Goal: Information Seeking & Learning: Learn about a topic

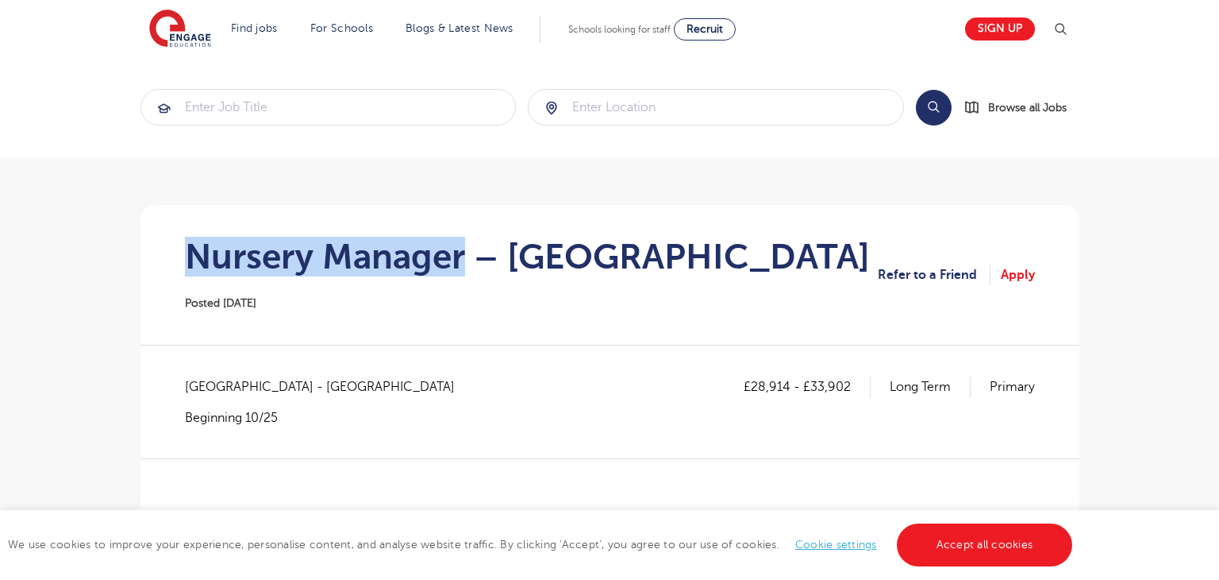
click at [460, 252] on h1 "Nursery Manager – Hertfordshire" at bounding box center [527, 257] width 685 height 40
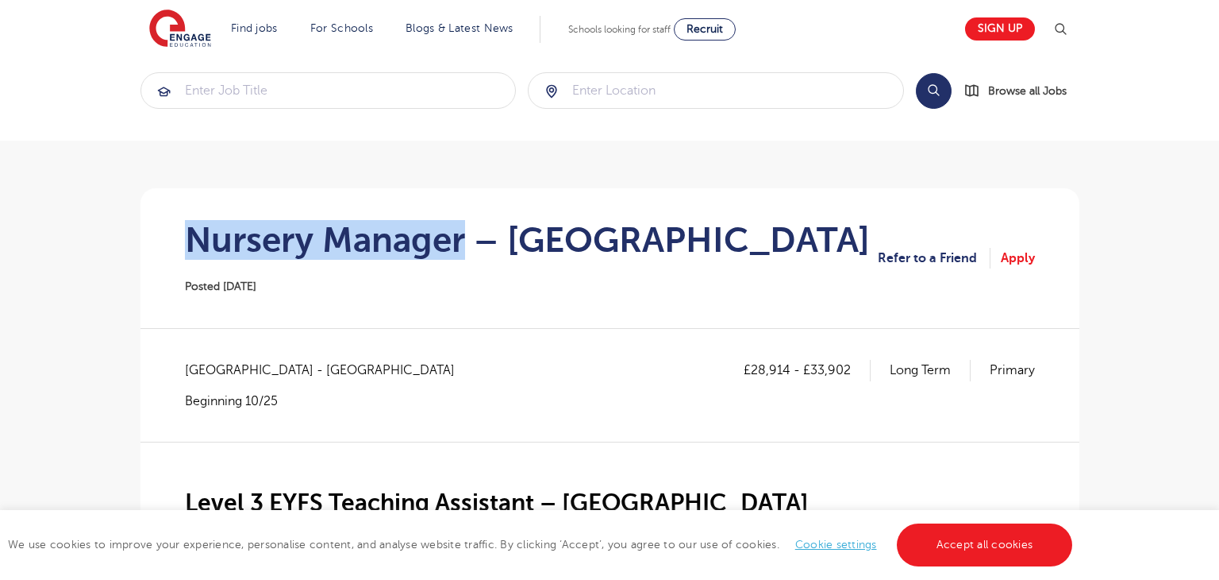
scroll to position [17, 0]
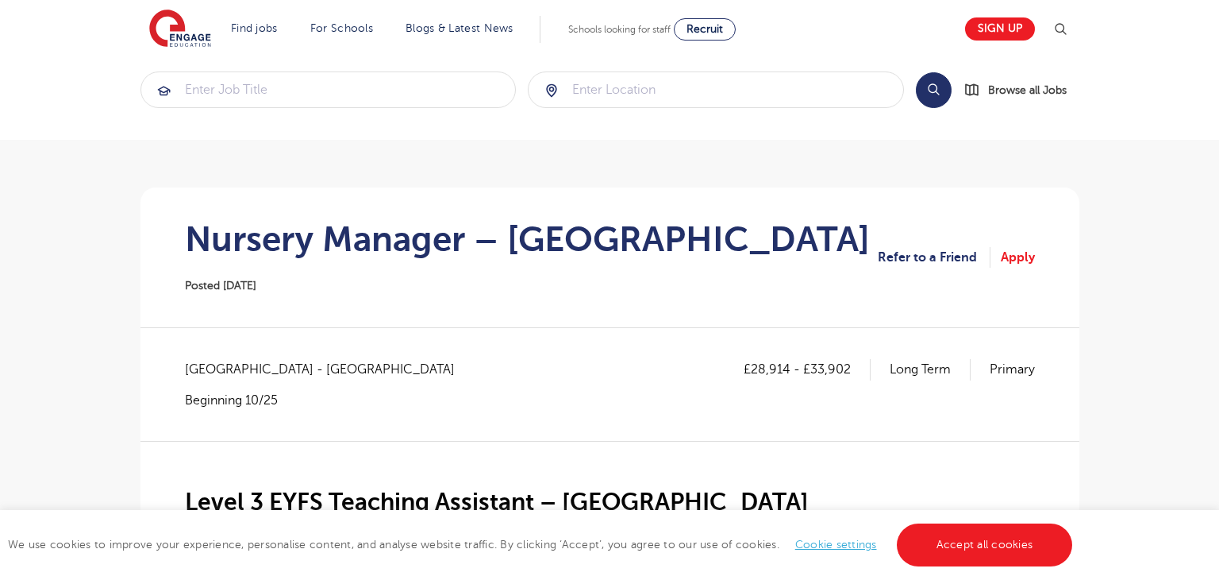
click at [214, 364] on span "Hertfordshire - Three Rivers" at bounding box center [328, 369] width 286 height 21
copy span "Hertfordshire"
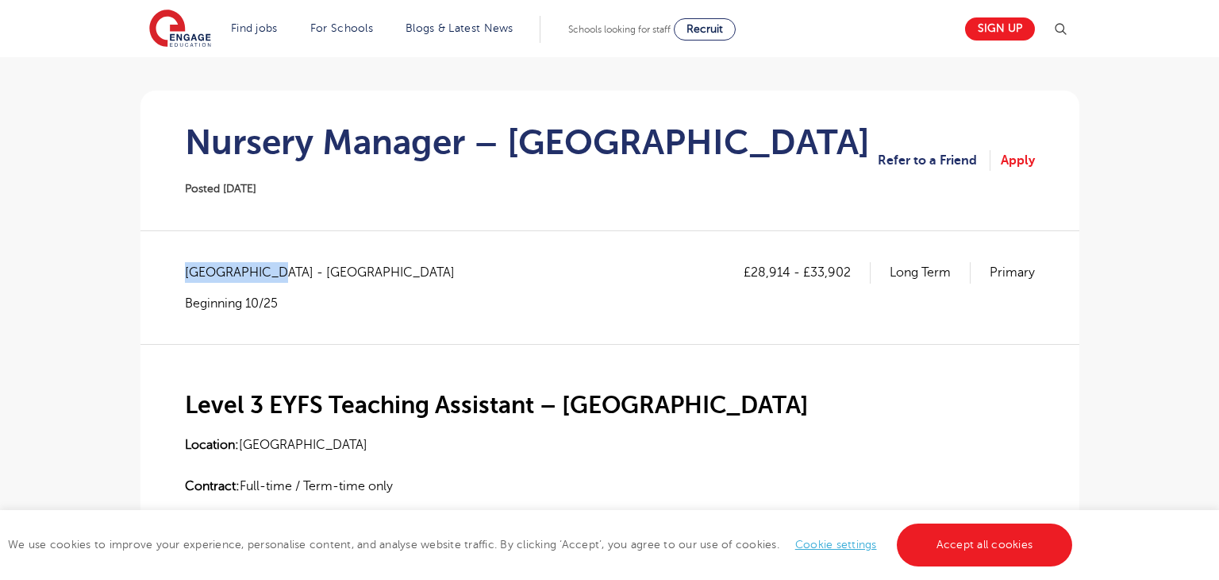
scroll to position [264, 0]
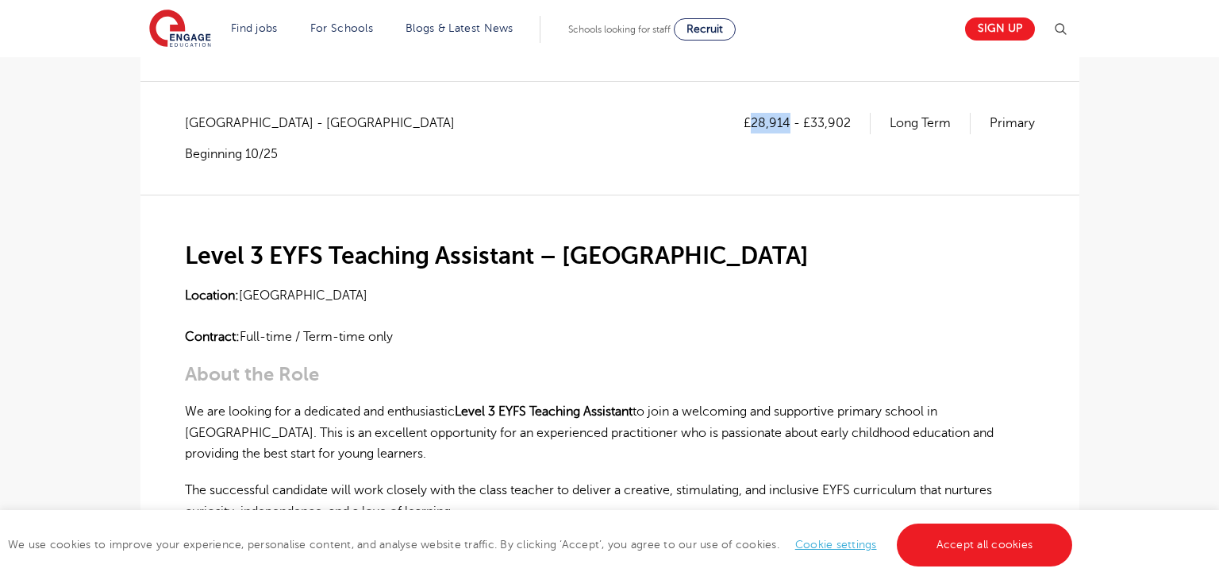
drag, startPoint x: 755, startPoint y: 121, endPoint x: 788, endPoint y: 122, distance: 32.6
click at [788, 122] on p "£28,914 - £33,902" at bounding box center [807, 123] width 127 height 21
copy p "28,914"
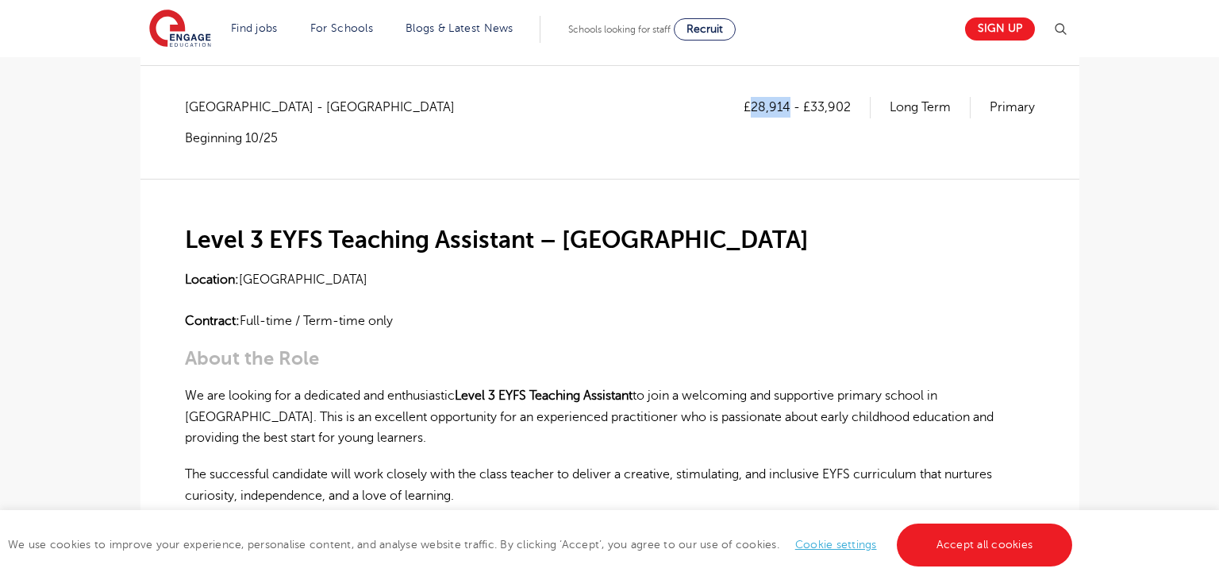
scroll to position [279, 0]
drag, startPoint x: 811, startPoint y: 104, endPoint x: 879, endPoint y: 106, distance: 68.3
click at [879, 106] on div "£28,914 - £33,902 Long Term Primary" at bounding box center [889, 107] width 291 height 21
copy p "33,902"
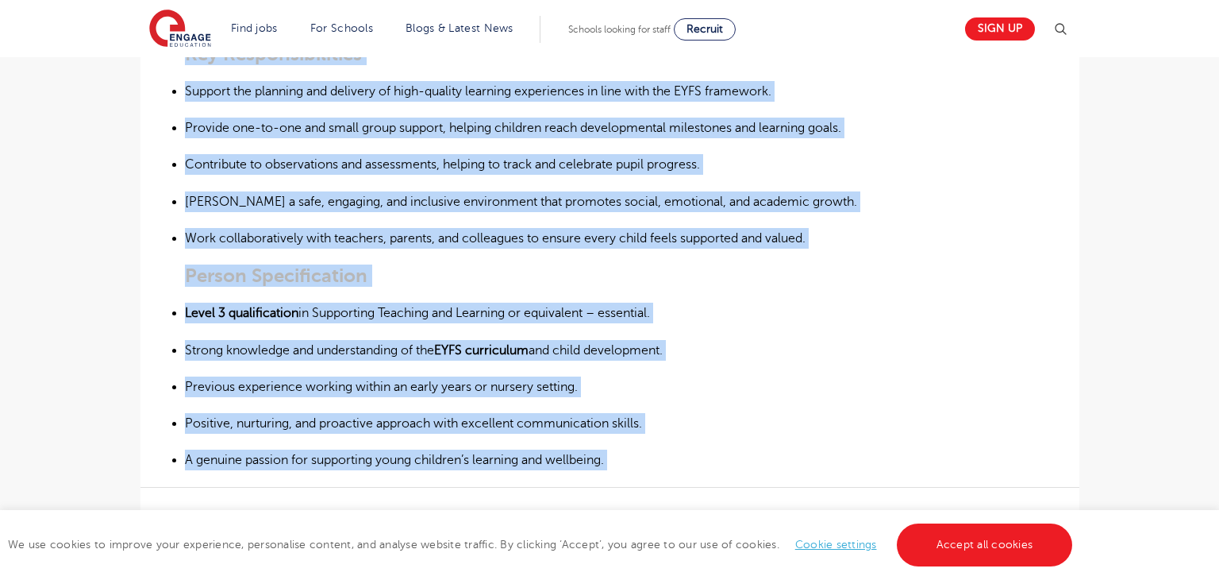
scroll to position [844, 0]
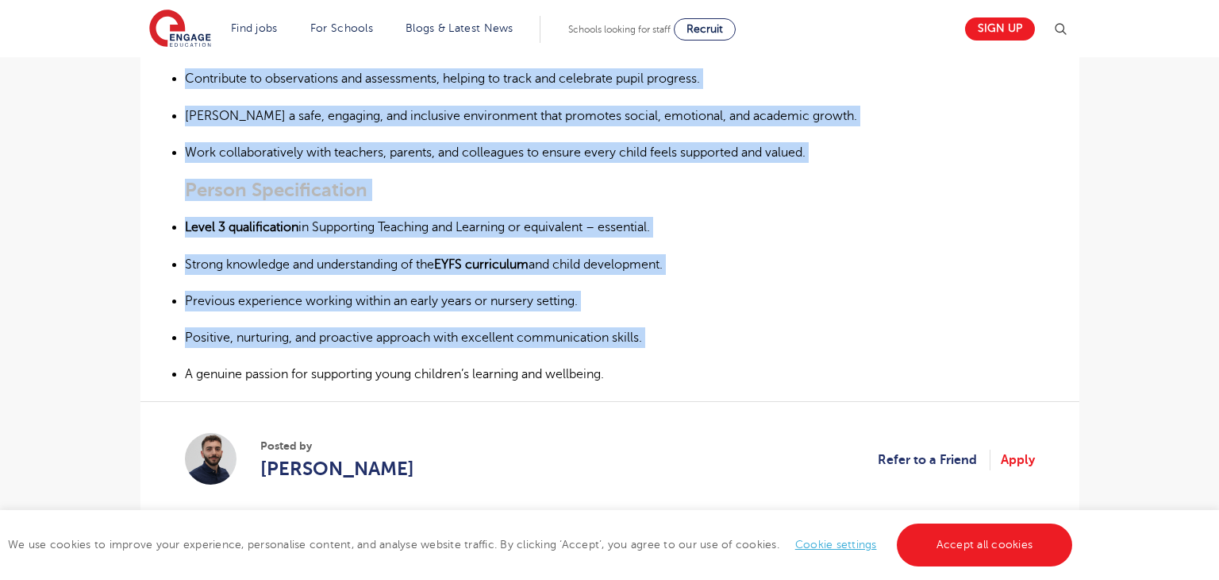
drag, startPoint x: 187, startPoint y: 245, endPoint x: 630, endPoint y: 376, distance: 462.7
click at [622, 360] on div "Level 3 EYFS Teaching Assistant – Hertfordshire Location: Hertfordshire Contrac…" at bounding box center [610, -1] width 850 height 771
copy div "Level 3 EYFS Teaching Assistant – Hertfordshire Location: Hertfordshire Contrac…"
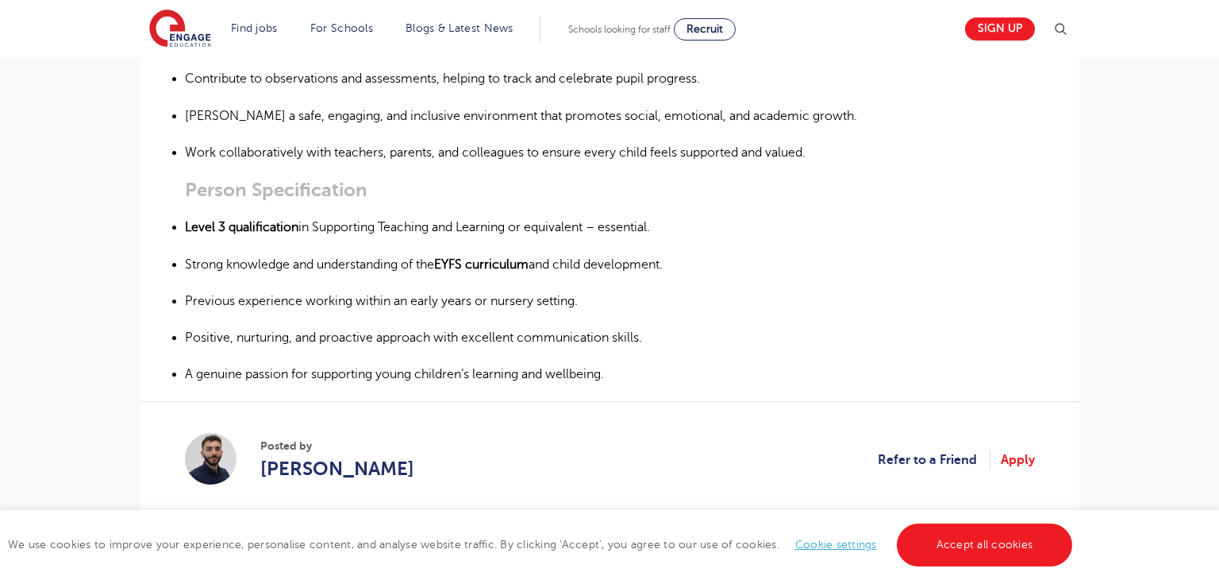
click at [660, 375] on p "A genuine passion for supporting young children’s learning and wellbeing." at bounding box center [610, 374] width 850 height 21
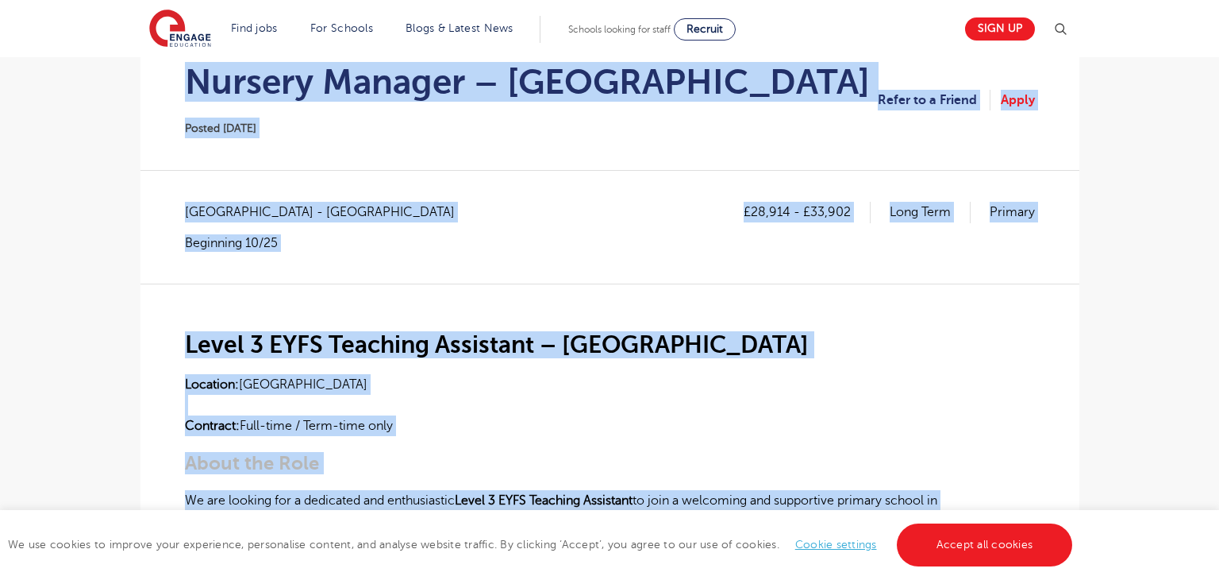
scroll to position [41, 0]
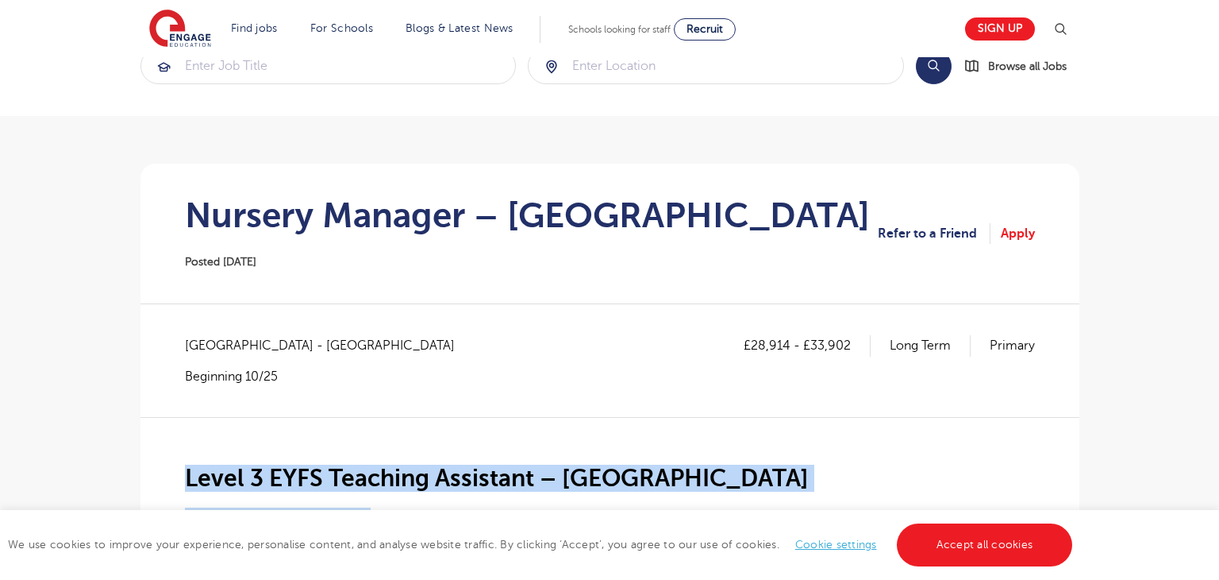
drag, startPoint x: 659, startPoint y: 390, endPoint x: 177, endPoint y: 464, distance: 487.7
copy div "Level 3 EYFS Teaching Assistant – Hertfordshire Location: Hertfordshire Contrac…"
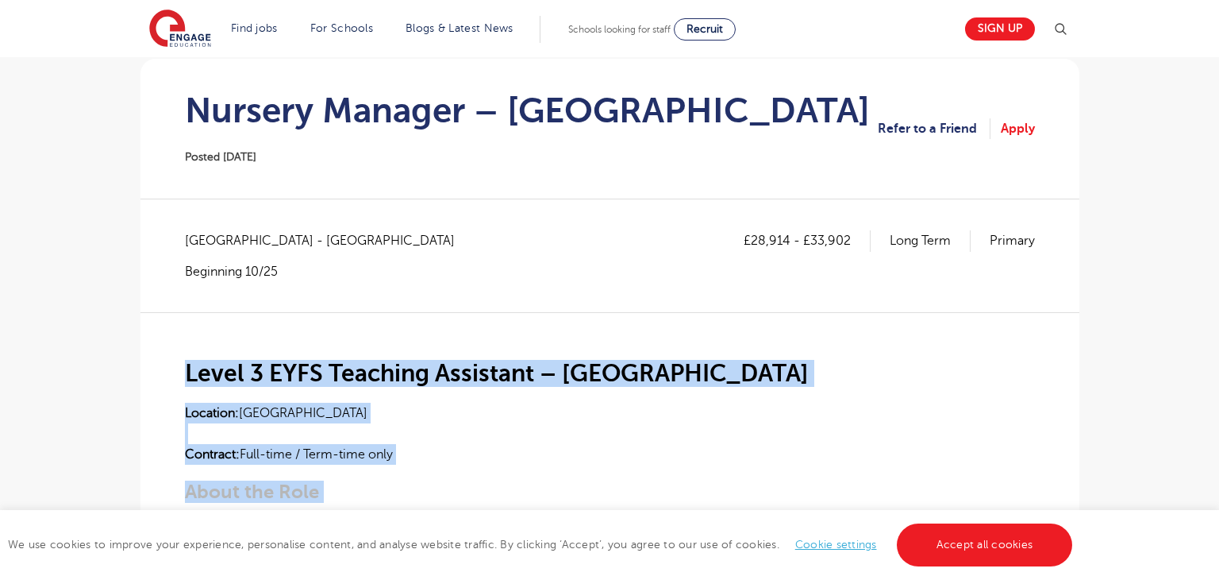
scroll to position [195, 0]
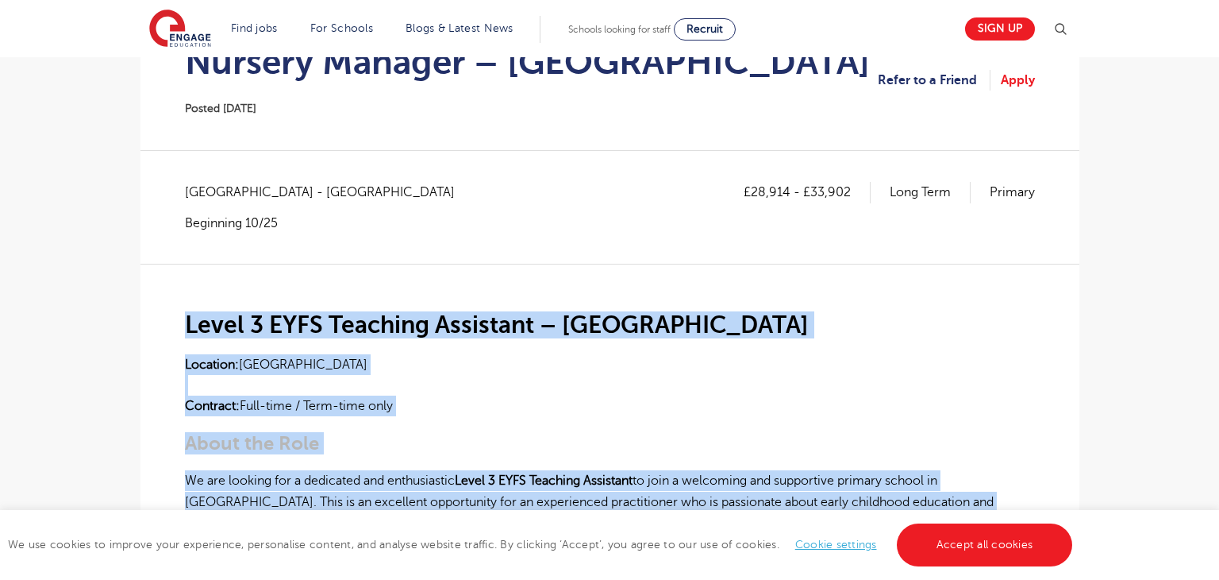
click at [557, 376] on p "Location: Hertfordshire Contract: Full-time / Term-time only" at bounding box center [610, 385] width 850 height 63
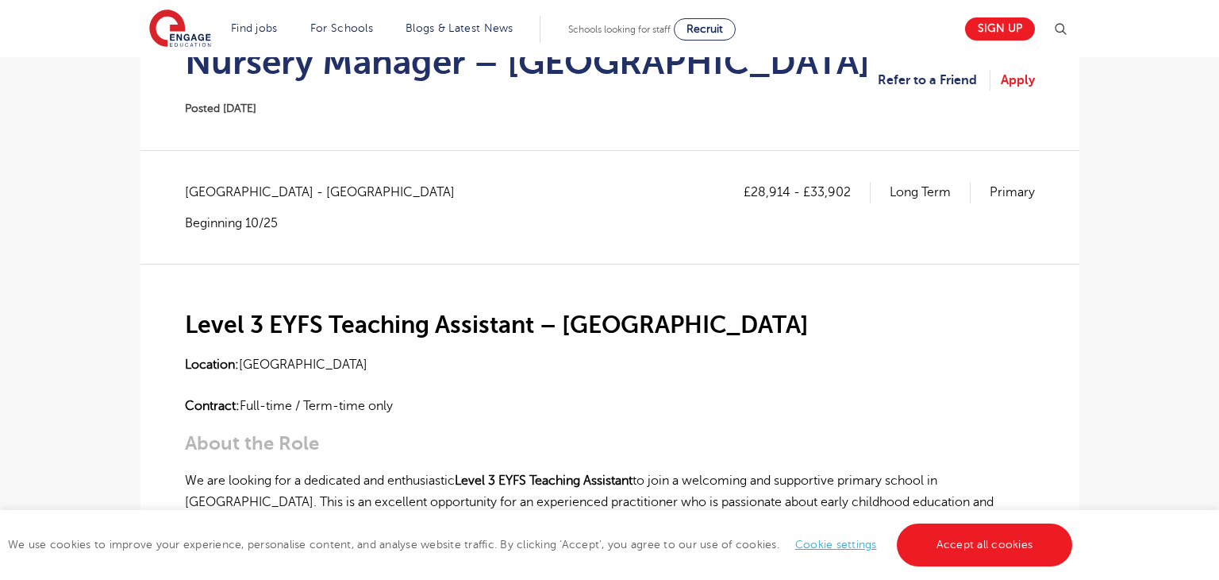
click at [483, 433] on h3 "About the Role" at bounding box center [610, 443] width 850 height 22
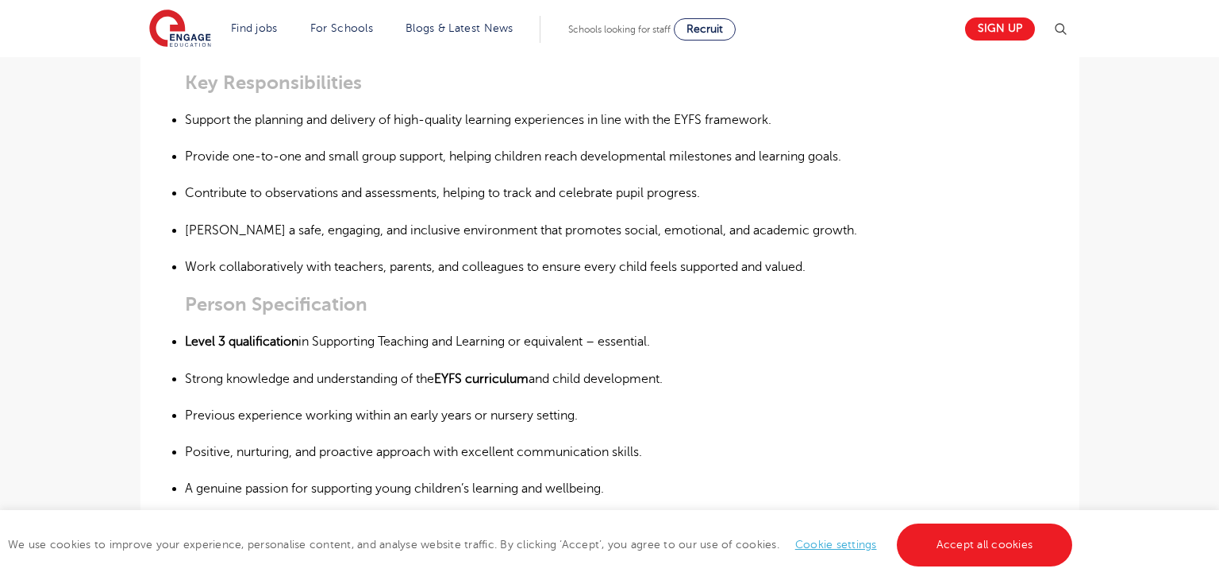
scroll to position [950, 0]
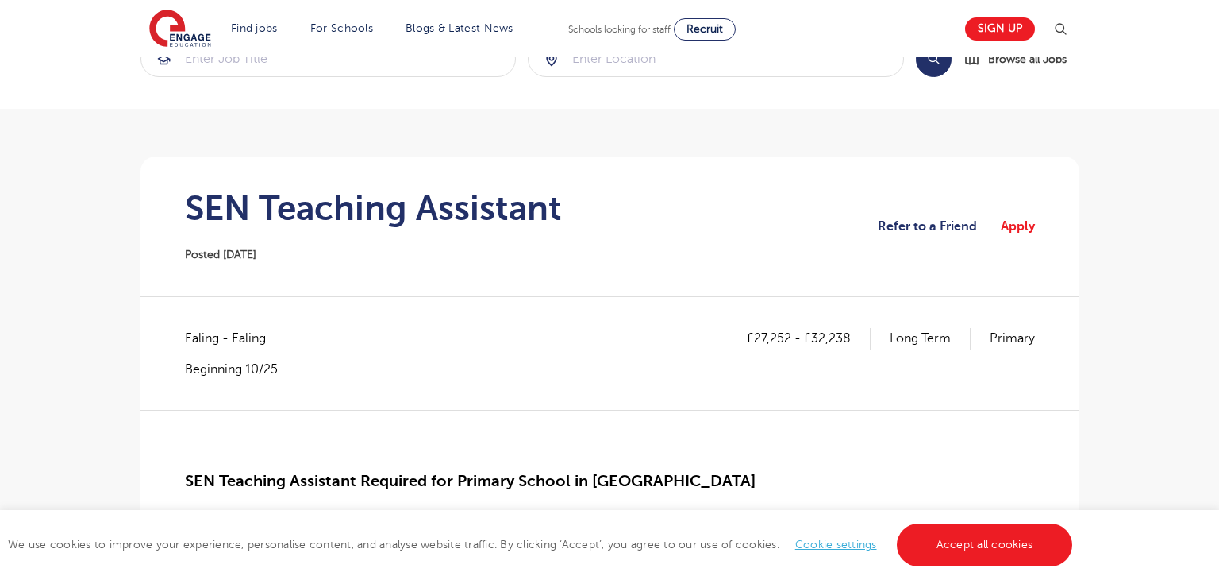
scroll to position [49, 0]
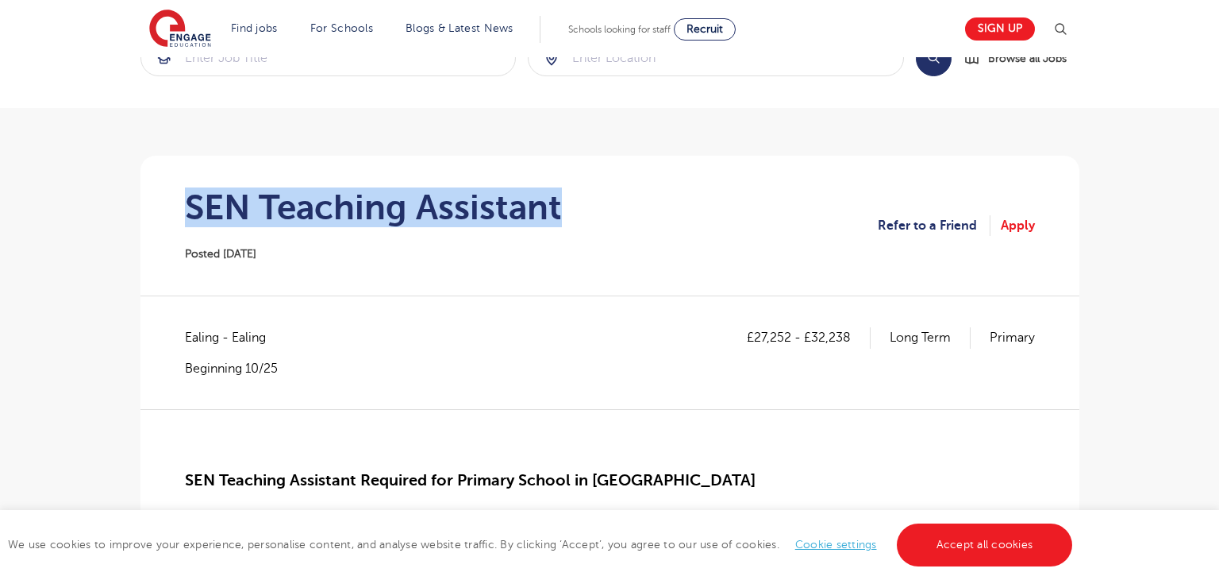
drag, startPoint x: 187, startPoint y: 205, endPoint x: 569, endPoint y: 208, distance: 381.9
click at [569, 208] on section "SEN Teaching Assistant Posted 06/10/25 Refer to a Friend Apply" at bounding box center [610, 226] width 914 height 140
copy h1 "SEN Teaching Assistant"
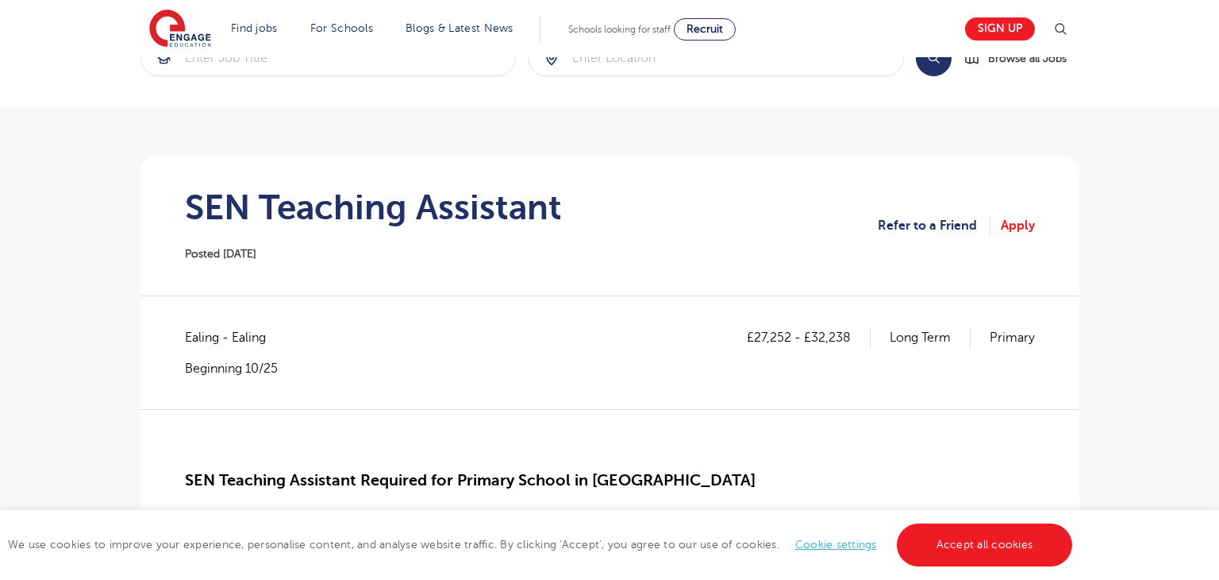
click at [193, 336] on span "Ealing - Ealing" at bounding box center [233, 337] width 97 height 21
copy span "Ealing"
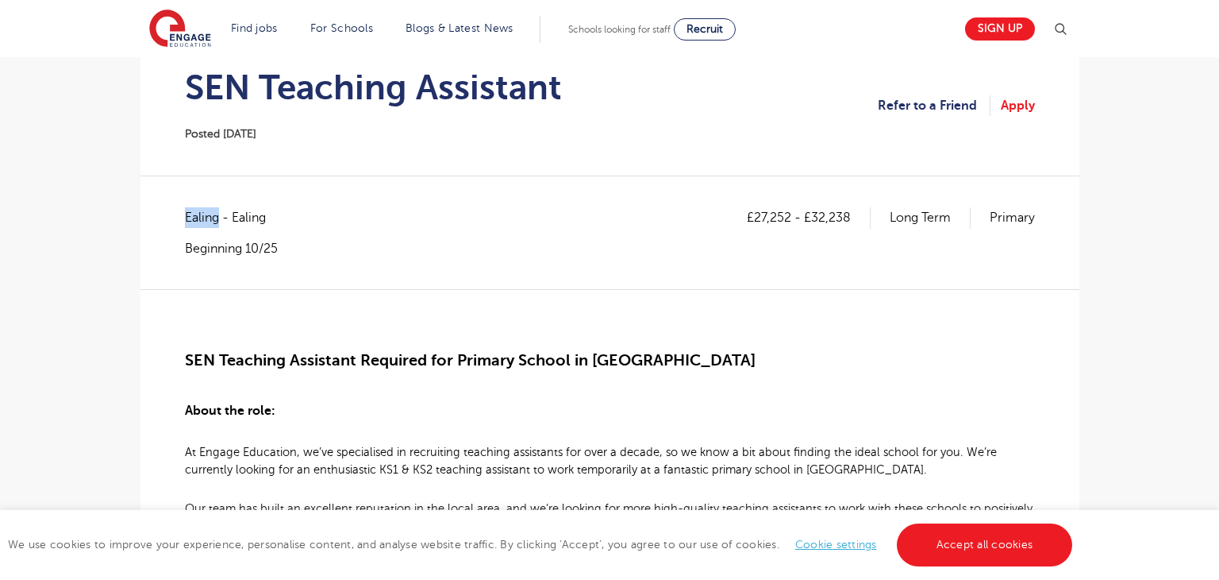
scroll to position [171, 0]
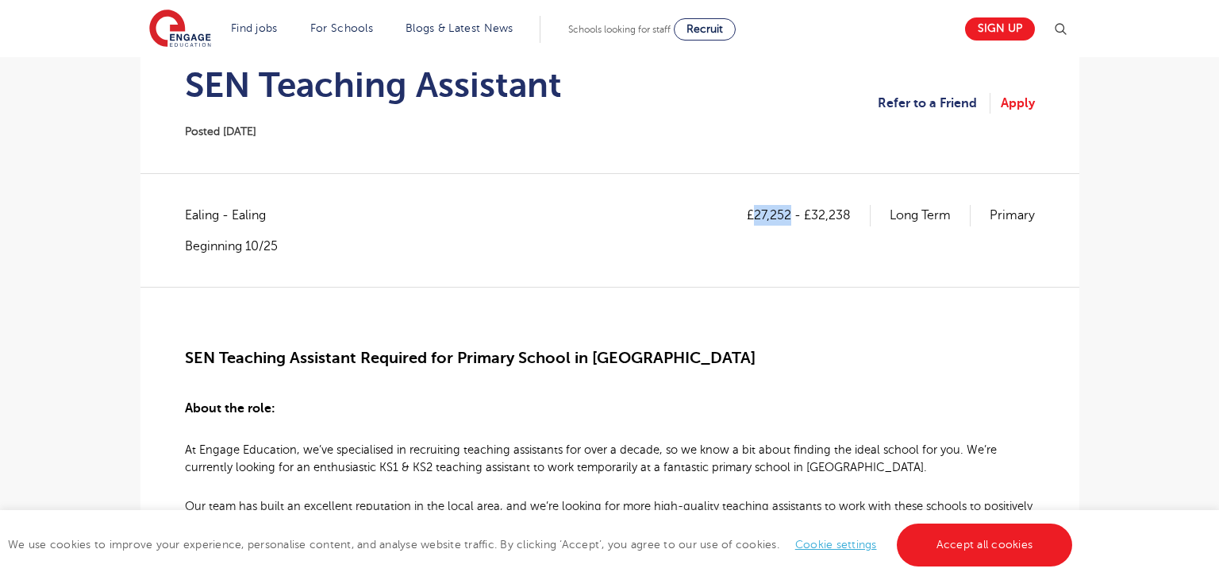
drag, startPoint x: 753, startPoint y: 215, endPoint x: 789, endPoint y: 214, distance: 36.6
click at [789, 214] on p "£27,252 - £32,238" at bounding box center [809, 215] width 124 height 21
copy p "27,252"
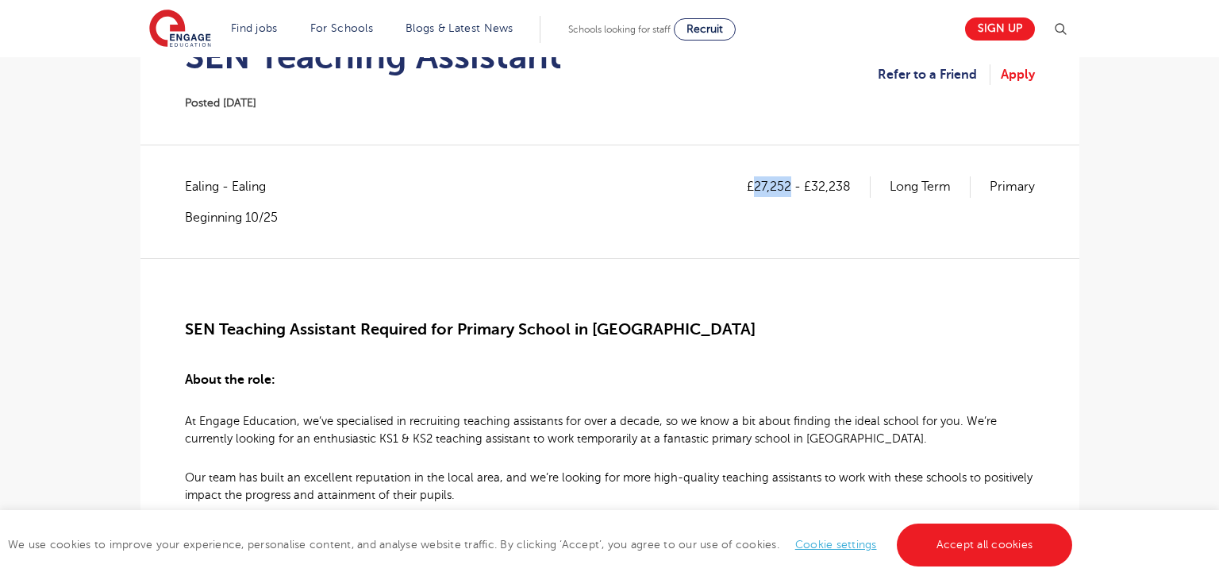
scroll to position [187, 0]
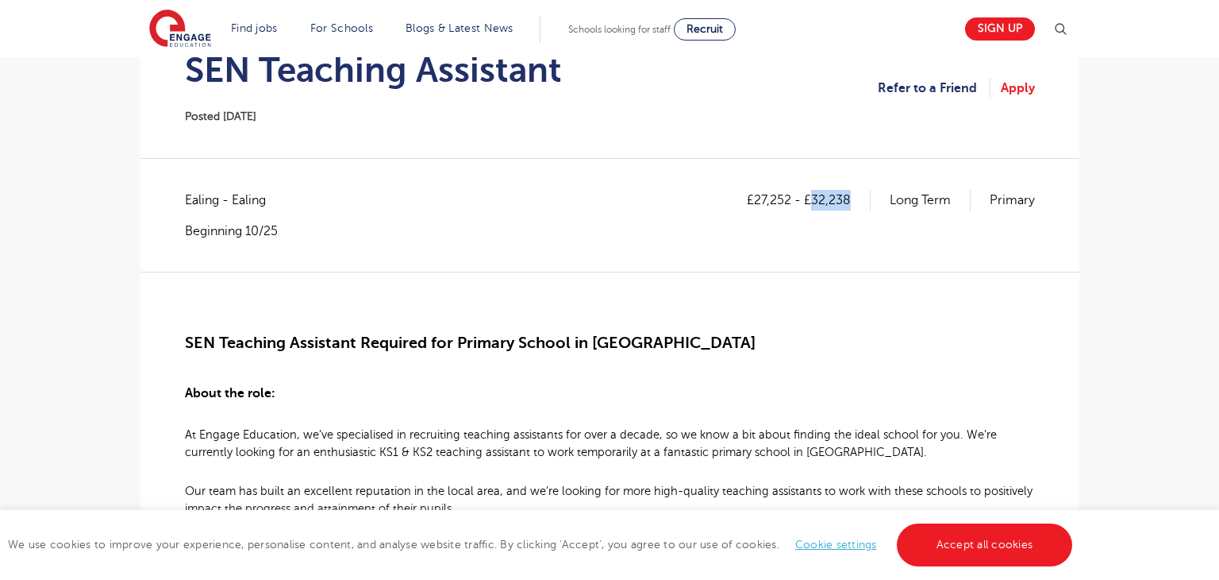
drag, startPoint x: 813, startPoint y: 198, endPoint x: 861, endPoint y: 198, distance: 47.6
click at [861, 198] on p "£27,252 - £32,238" at bounding box center [809, 200] width 124 height 21
copy p "32,238"
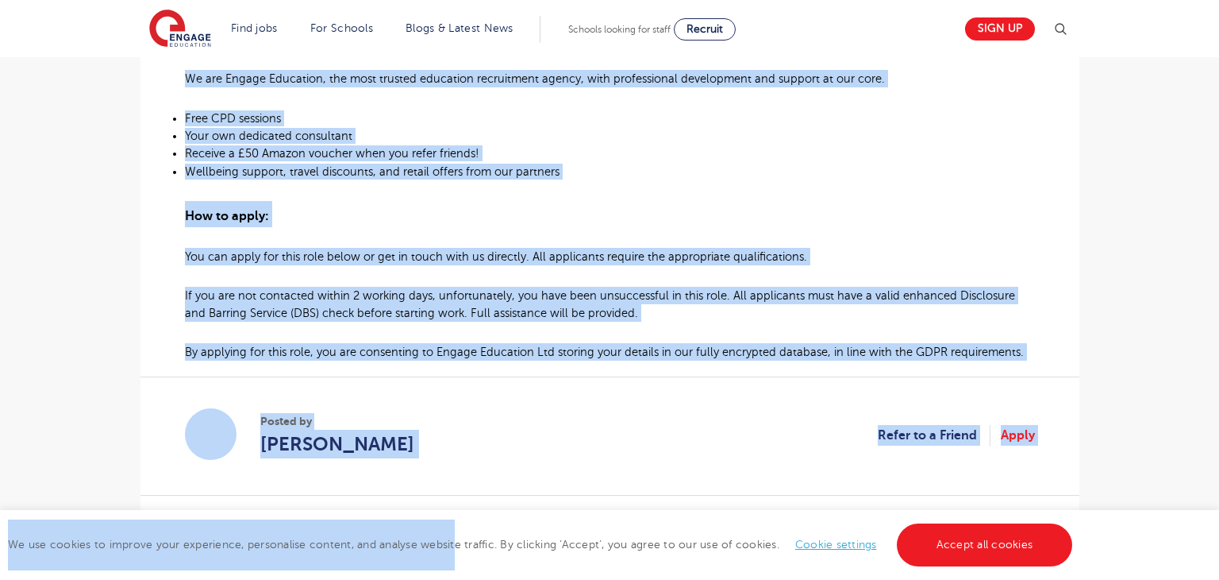
scroll to position [1172, 0]
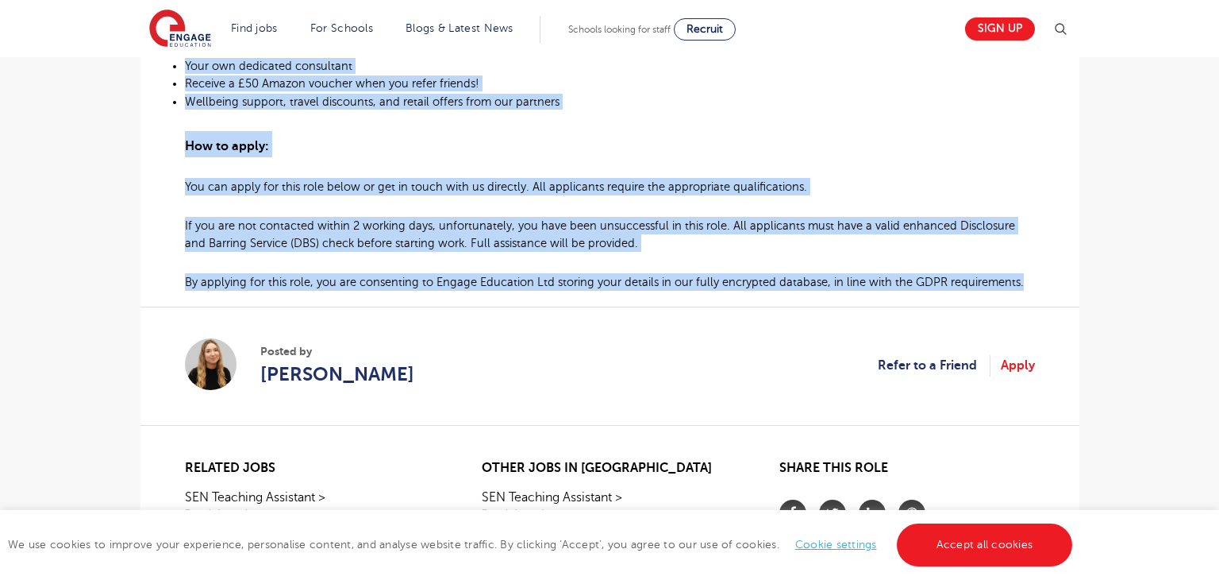
drag, startPoint x: 183, startPoint y: 199, endPoint x: 1038, endPoint y: 296, distance: 859.7
copy div "SEN Teaching Assistant Required for Primary School in Ealing About the role: At…"
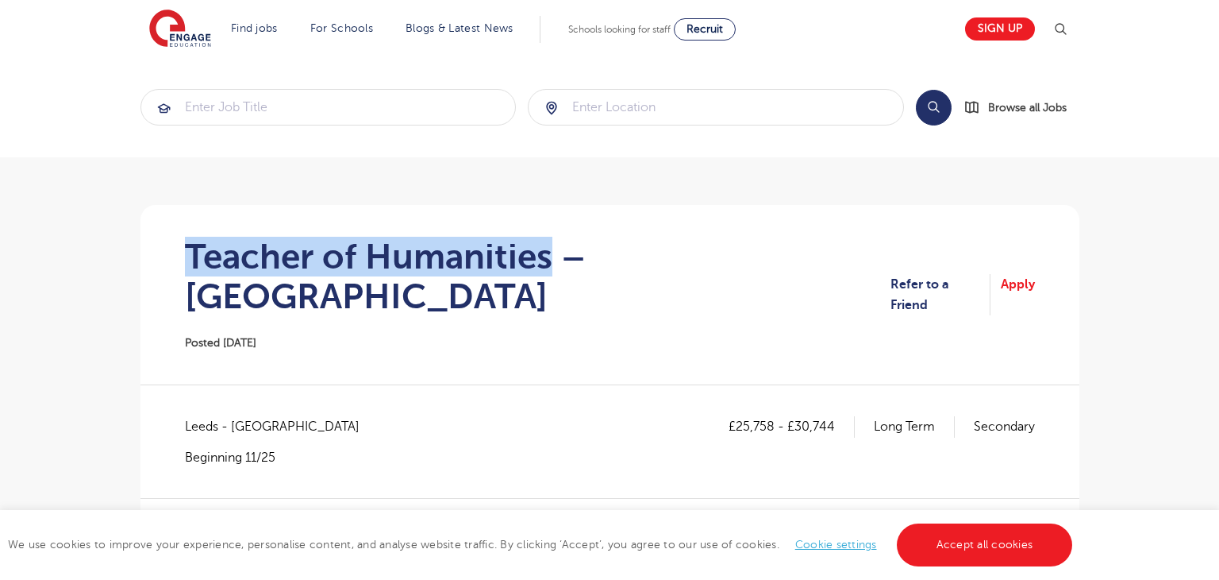
drag, startPoint x: 187, startPoint y: 247, endPoint x: 549, endPoint y: 249, distance: 362.0
click at [549, 249] on h1 "Teacher of Humanities – [GEOGRAPHIC_DATA]" at bounding box center [538, 276] width 707 height 79
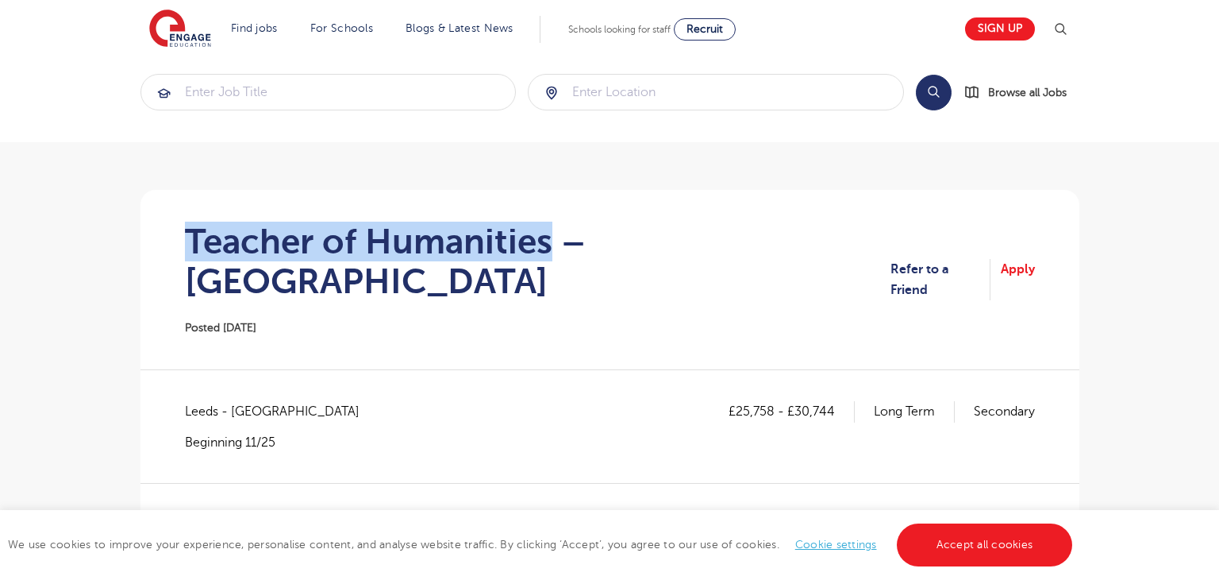
scroll to position [16, 0]
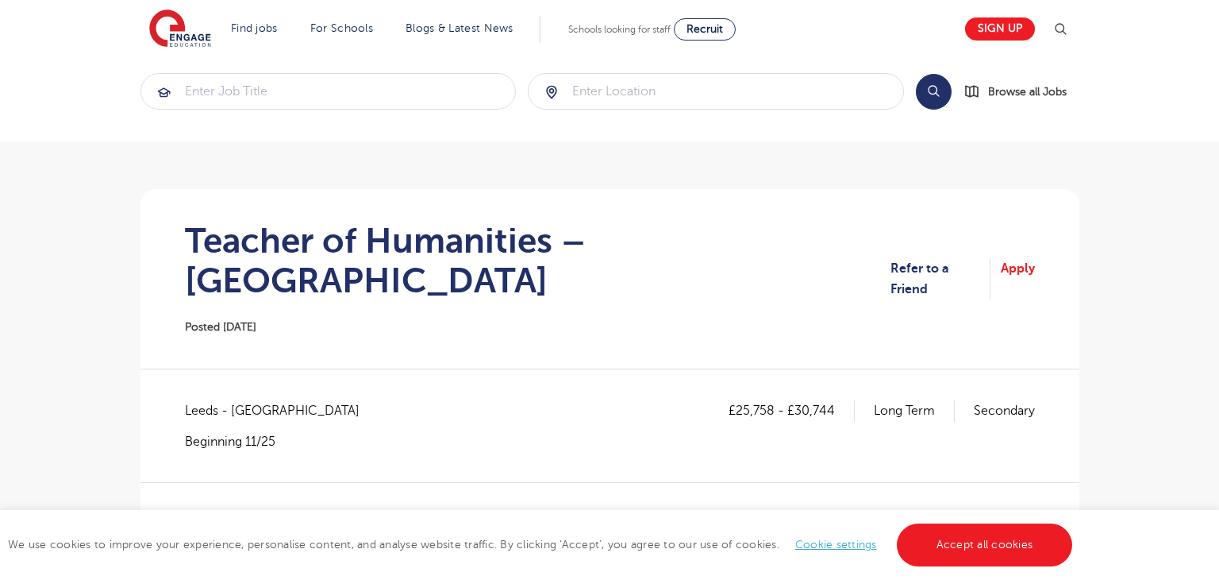
click at [206, 400] on span "Leeds - [GEOGRAPHIC_DATA]" at bounding box center [280, 410] width 191 height 21
click at [206, 400] on span "Leeds - Leeds" at bounding box center [280, 410] width 191 height 21
copy span "Leeds"
drag, startPoint x: 737, startPoint y: 364, endPoint x: 772, endPoint y: 364, distance: 34.9
click at [772, 400] on p "£25,758 - £30,744" at bounding box center [792, 410] width 126 height 21
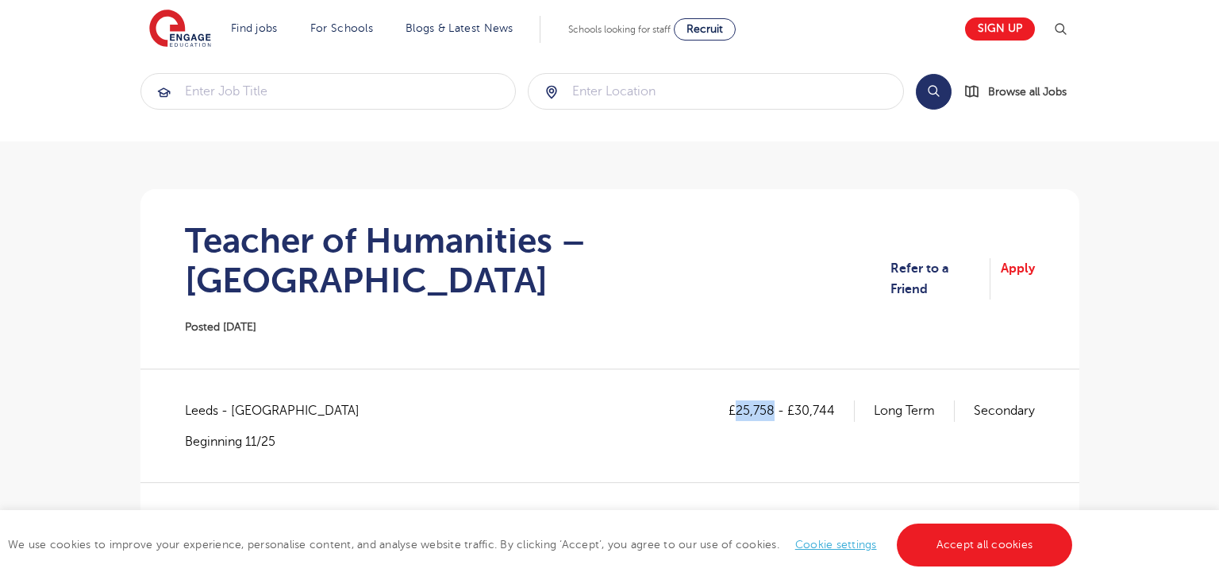
copy p "25,758"
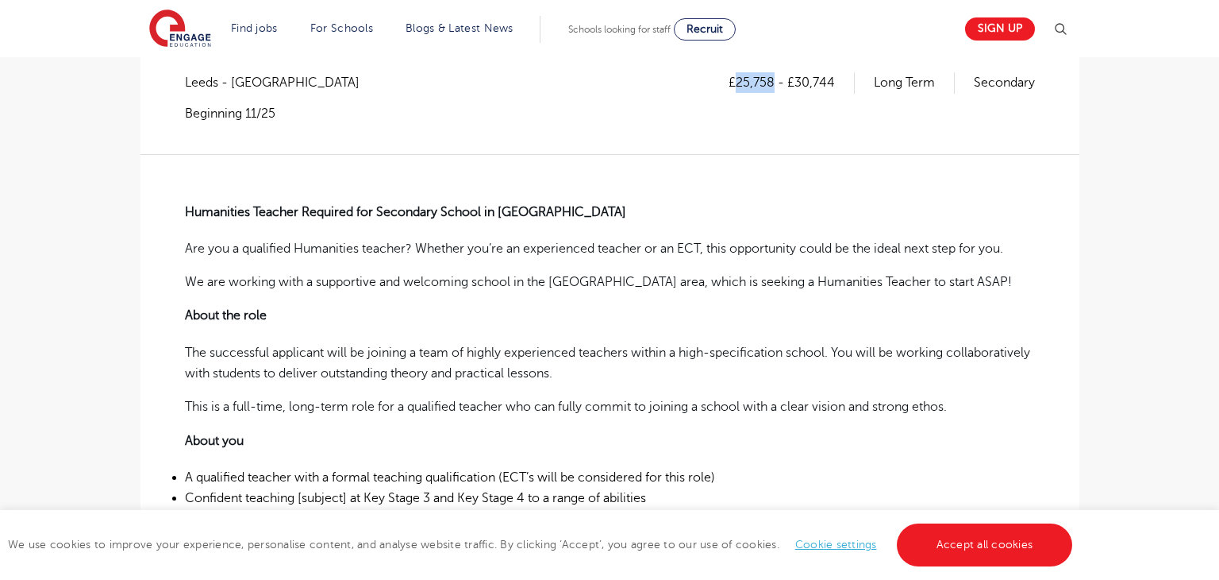
scroll to position [249, 0]
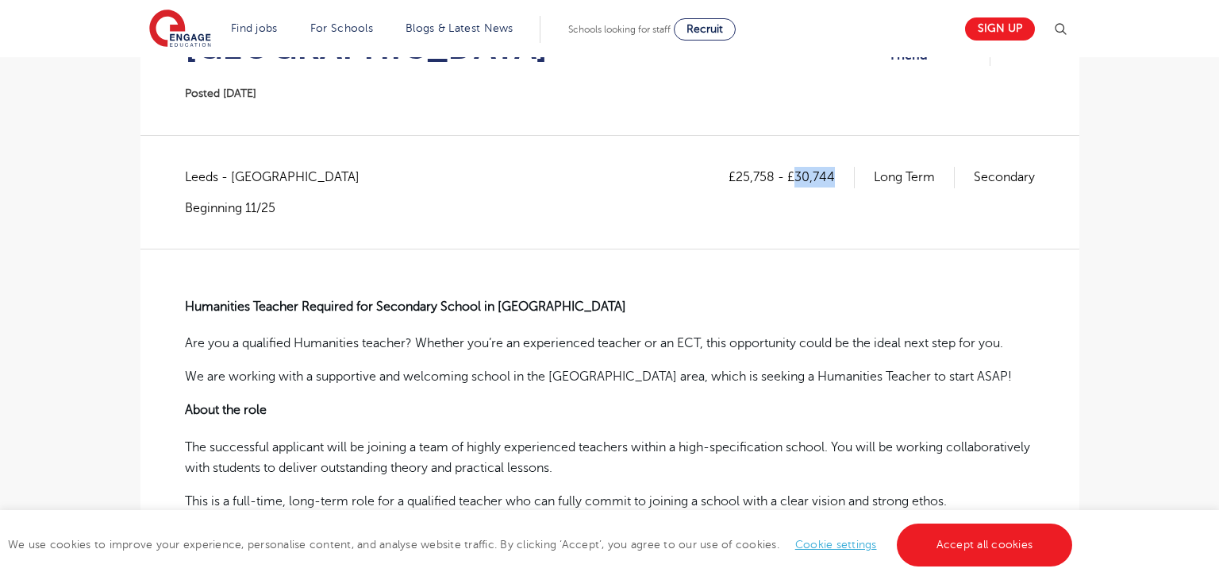
drag, startPoint x: 795, startPoint y: 132, endPoint x: 832, endPoint y: 133, distance: 37.3
click at [832, 167] on p "£25,758 - £30,744" at bounding box center [792, 177] width 126 height 21
click at [819, 168] on div "£25,758 - £30,744 Long Term Secondary" at bounding box center [882, 191] width 306 height 49
drag, startPoint x: 796, startPoint y: 137, endPoint x: 833, endPoint y: 137, distance: 36.5
click at [833, 167] on p "£25,758 - £30,744" at bounding box center [792, 177] width 126 height 21
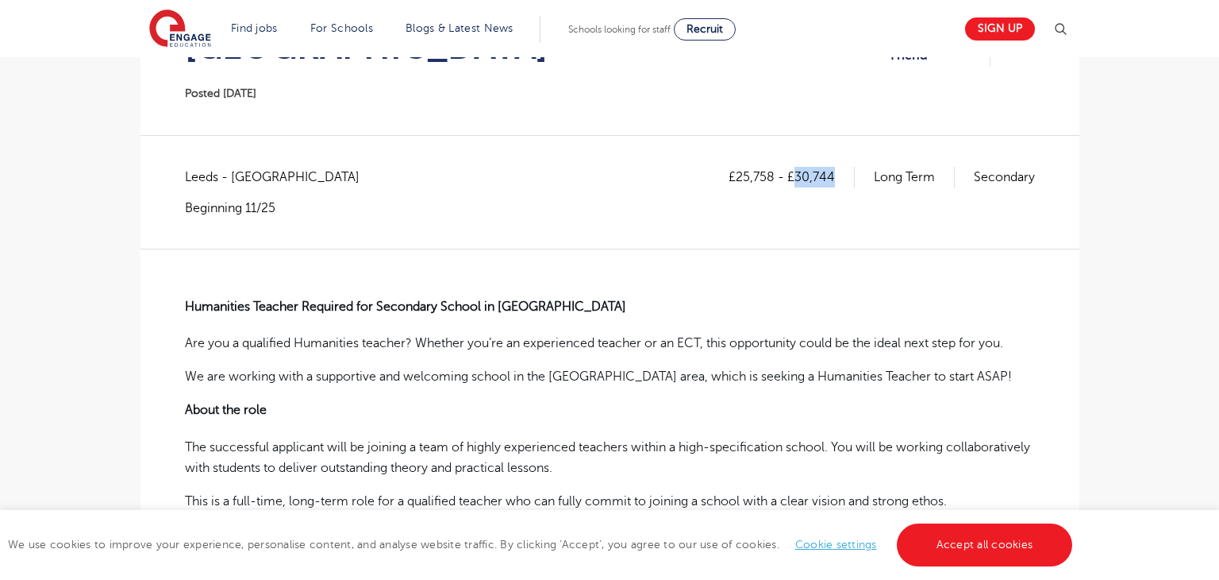
copy p "30,744"
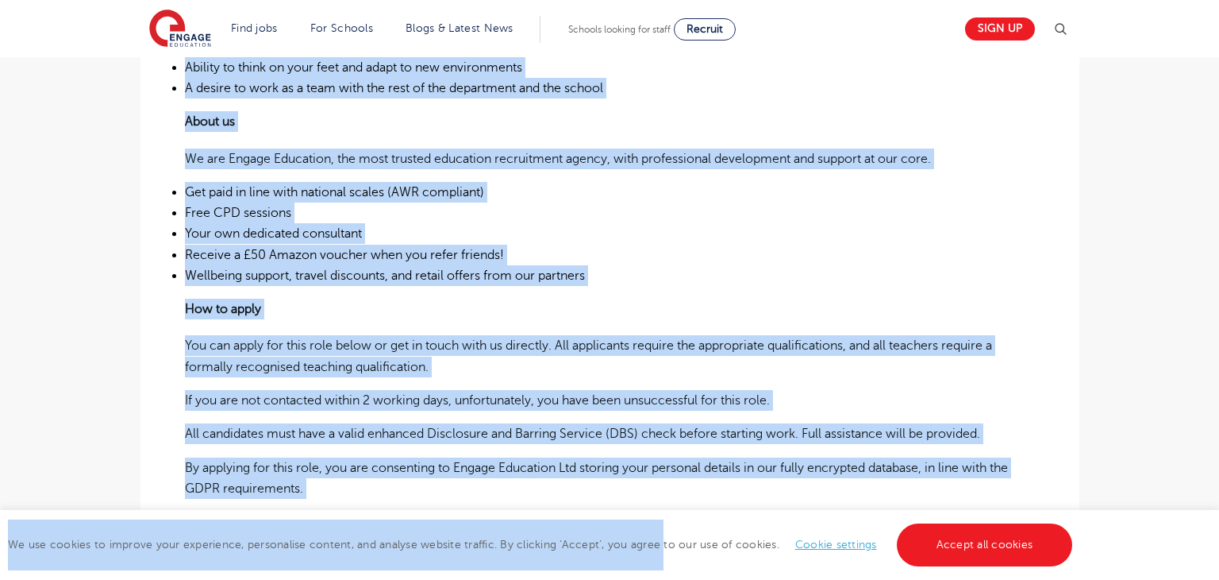
scroll to position [833, 0]
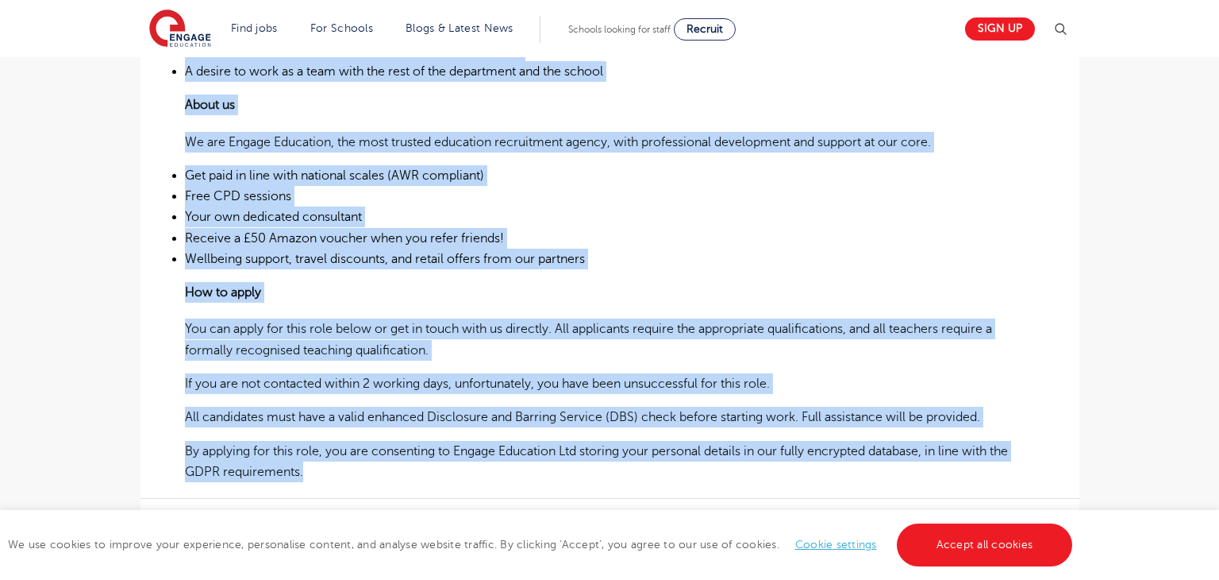
drag, startPoint x: 187, startPoint y: 261, endPoint x: 316, endPoint y: 437, distance: 218.2
click at [316, 437] on div "Humanities Teacher Required for Secondary School in Leeds Are you a qualified H…" at bounding box center [610, 74] width 850 height 818
copy div "Humanities Teacher Required for Secondary School in Leeds Are you a qualified H…"
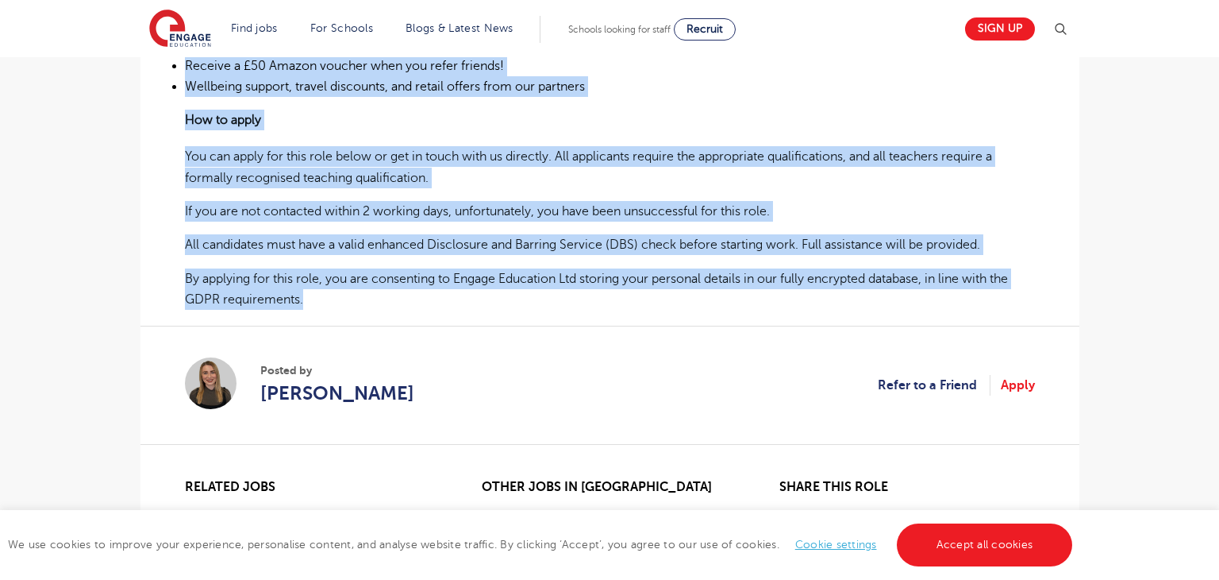
scroll to position [1058, 0]
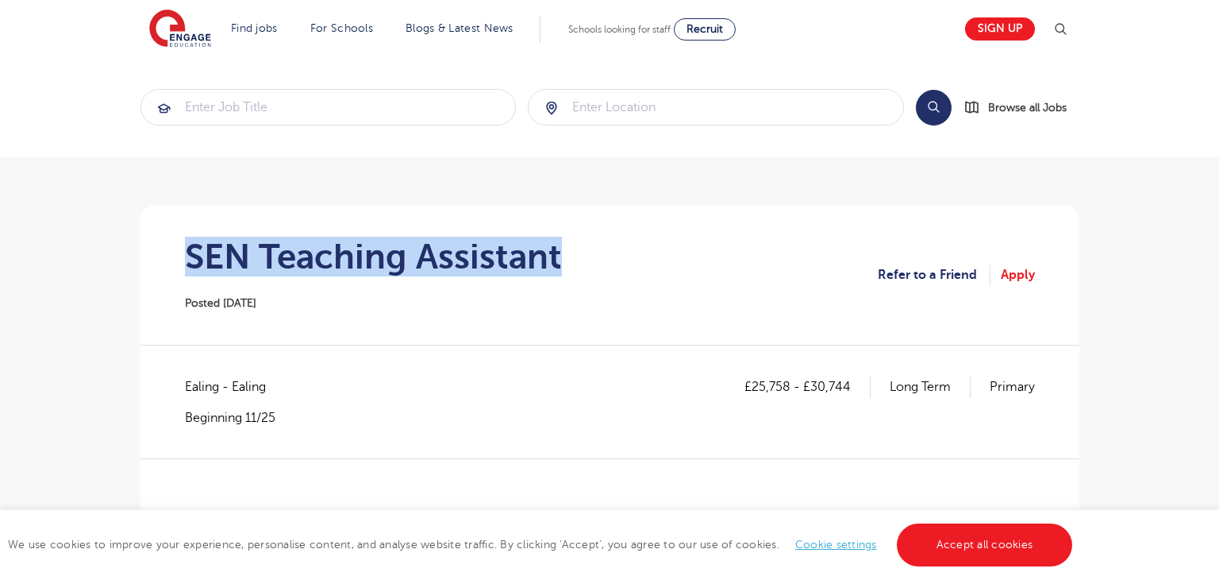
drag, startPoint x: 183, startPoint y: 258, endPoint x: 611, endPoint y: 260, distance: 427.1
click at [611, 260] on section "SEN Teaching Assistant Posted [DATE] Refer to a Friend Apply" at bounding box center [610, 275] width 914 height 140
copy h1 "SEN Teaching Assistant"
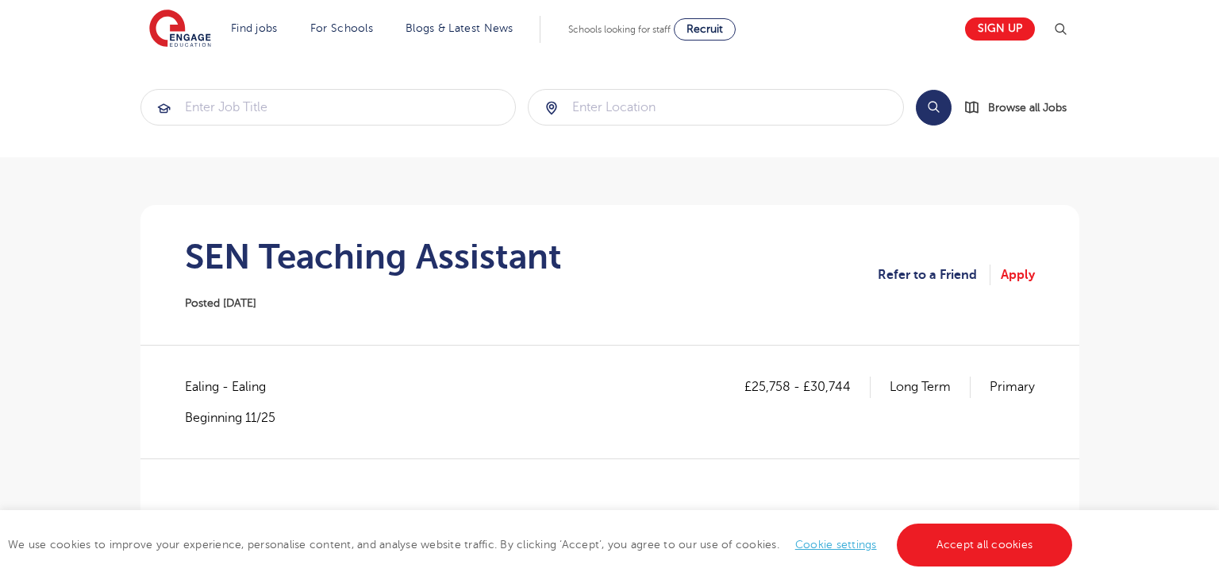
click at [211, 390] on span "Ealing - Ealing" at bounding box center [233, 386] width 97 height 21
copy span "Ealing"
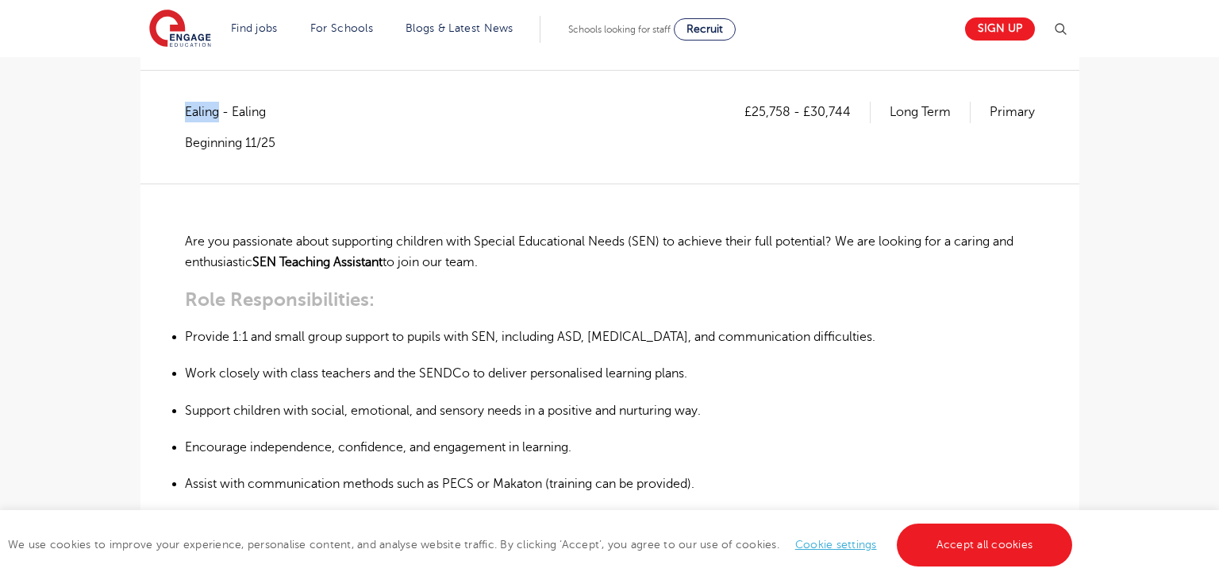
scroll to position [237, 0]
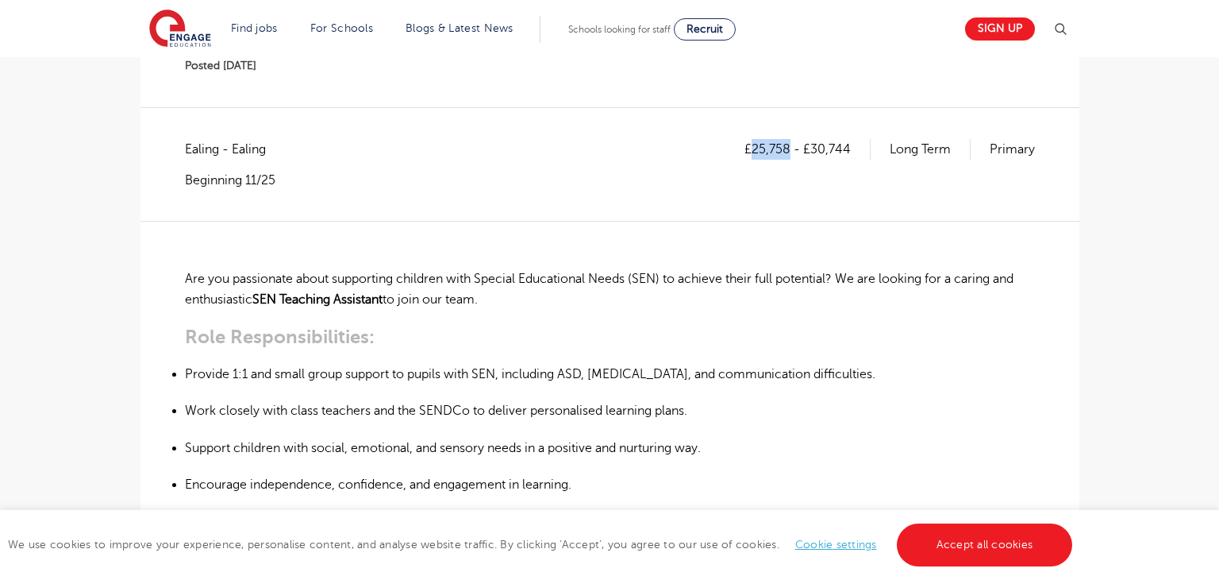
drag, startPoint x: 753, startPoint y: 147, endPoint x: 789, endPoint y: 148, distance: 35.7
click at [789, 148] on p "£25,758 - £30,744" at bounding box center [808, 149] width 126 height 21
copy p "25,758"
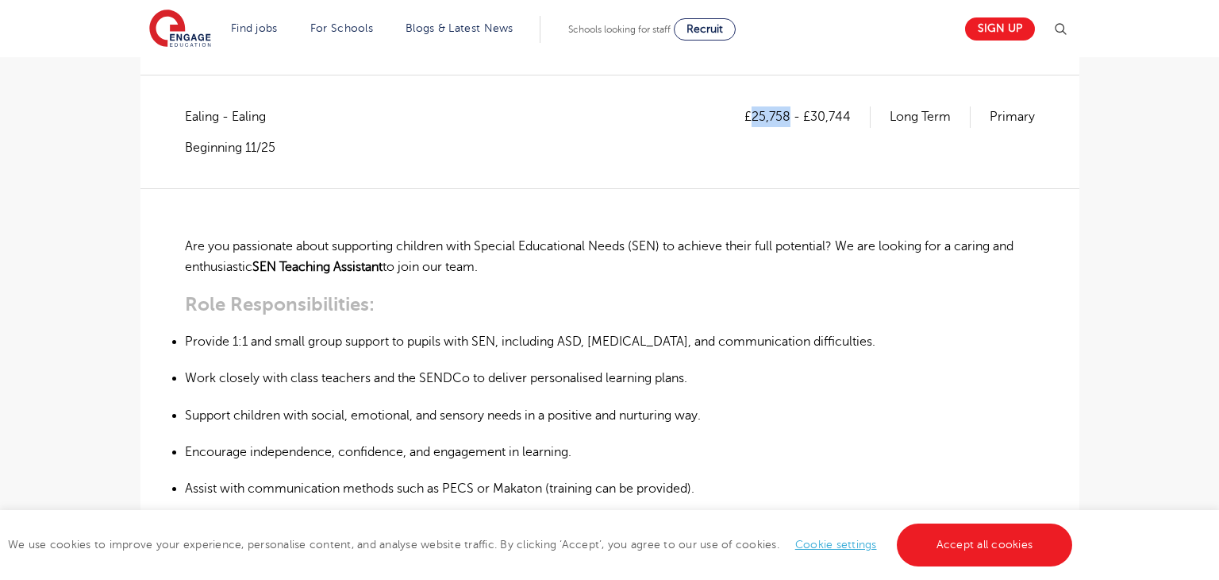
scroll to position [268, 0]
drag, startPoint x: 813, startPoint y: 120, endPoint x: 863, endPoint y: 120, distance: 50.0
click at [863, 120] on p "£25,758 - £30,744" at bounding box center [808, 118] width 126 height 21
copy p "30,744"
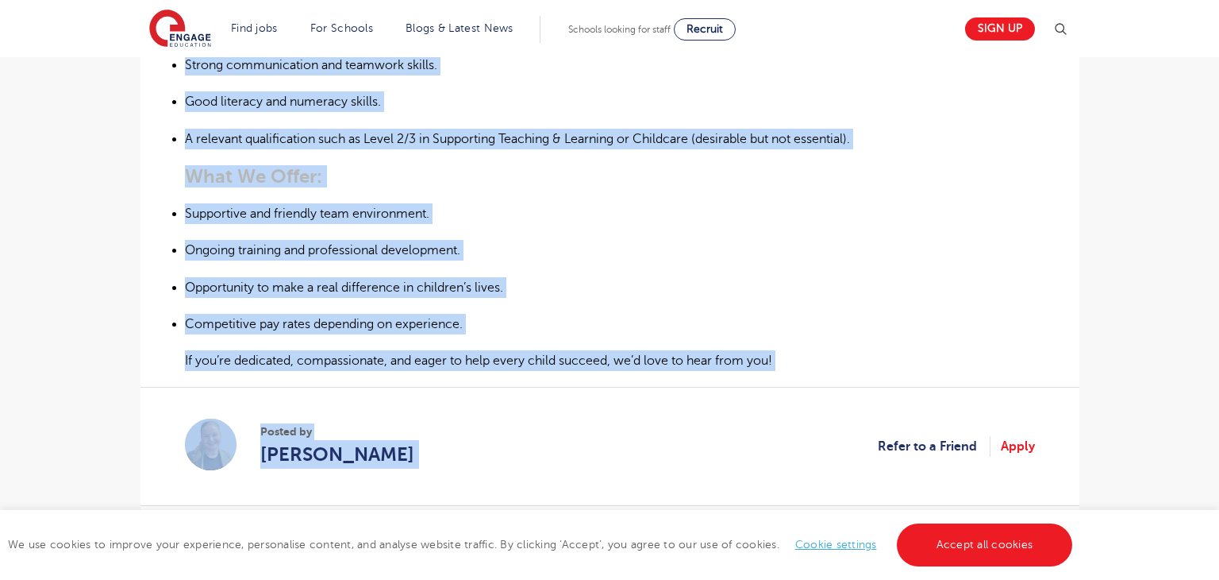
scroll to position [842, 0]
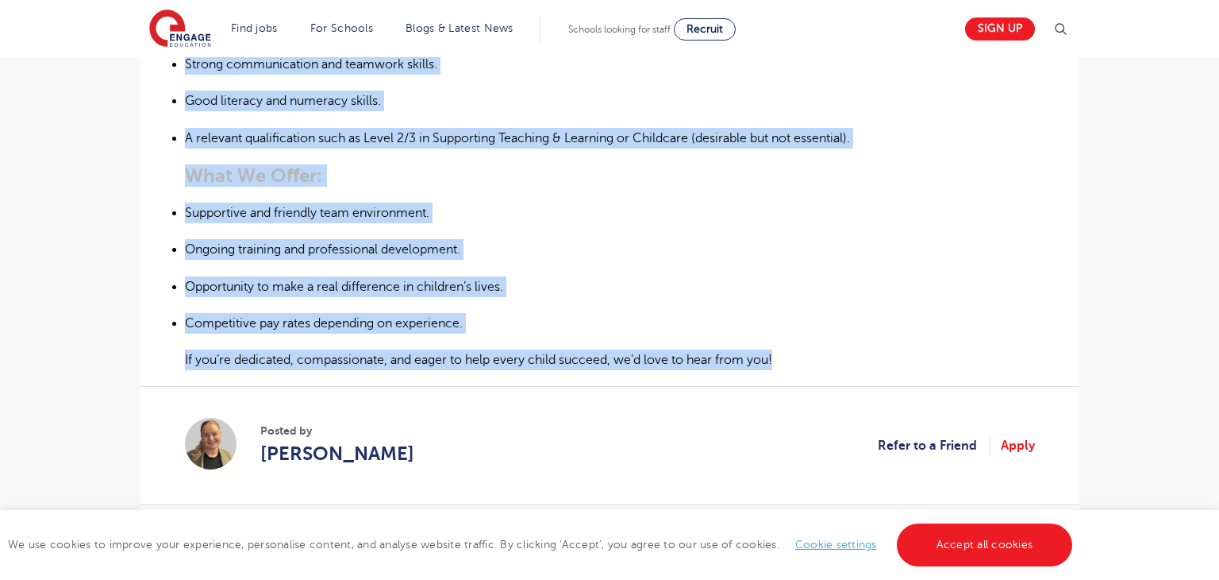
drag, startPoint x: 185, startPoint y: 242, endPoint x: 801, endPoint y: 349, distance: 625.2
copy div "Are you passionate about supporting children with Special Educational Needs (SE…"
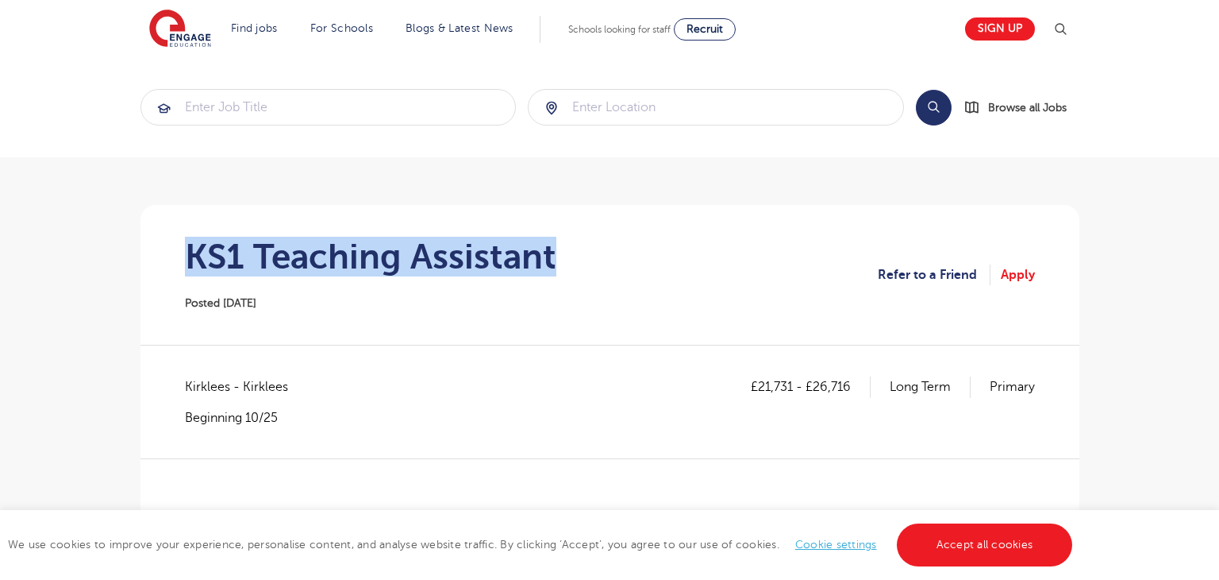
drag, startPoint x: 183, startPoint y: 260, endPoint x: 618, endPoint y: 263, distance: 434.3
click at [618, 263] on section "KS1 Teaching Assistant Posted [DATE] Refer to a Friend Apply" at bounding box center [610, 275] width 914 height 140
copy h1 "KS1 Teaching Assistant"
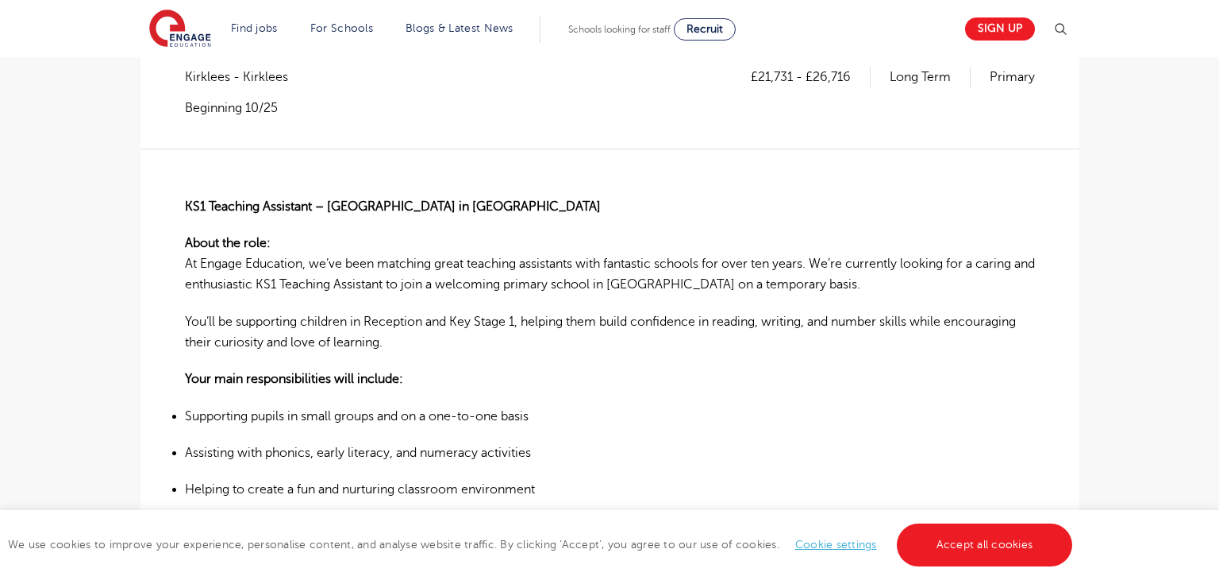
scroll to position [304, 0]
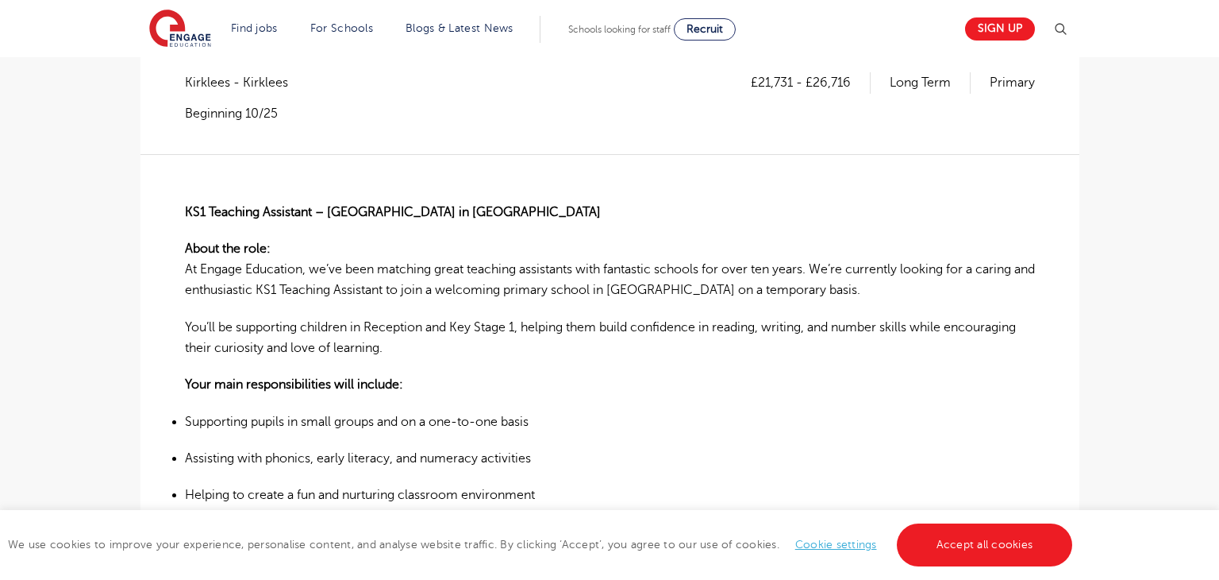
click at [212, 83] on span "Kirklees - Kirklees" at bounding box center [244, 82] width 119 height 21
copy span "Kirklees"
drag, startPoint x: 758, startPoint y: 80, endPoint x: 791, endPoint y: 81, distance: 32.6
click at [791, 81] on p "£21,731 - £26,716" at bounding box center [811, 82] width 120 height 21
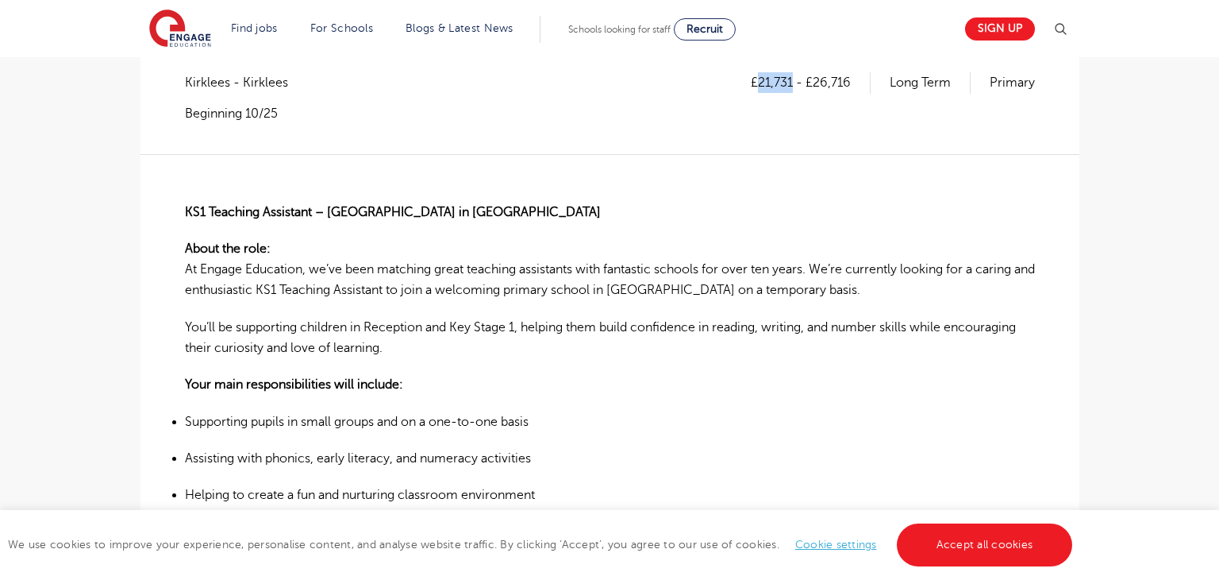
copy p "21,731"
drag, startPoint x: 816, startPoint y: 81, endPoint x: 851, endPoint y: 79, distance: 35.0
click at [851, 79] on p "£21,731 - £26,716" at bounding box center [811, 82] width 120 height 21
copy p "26,716"
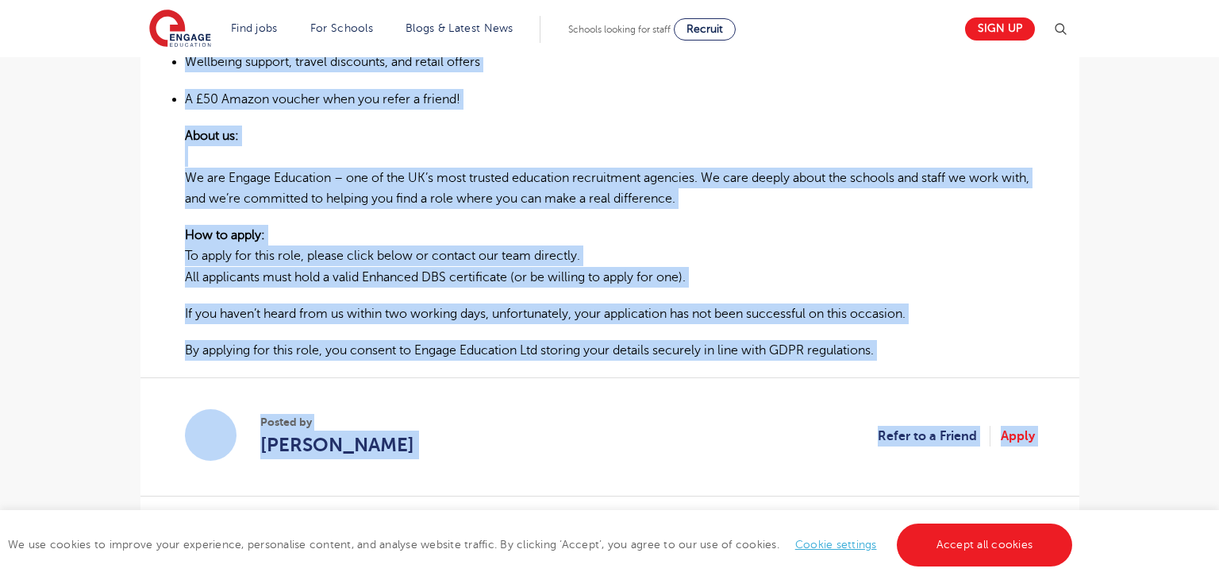
scroll to position [1273, 0]
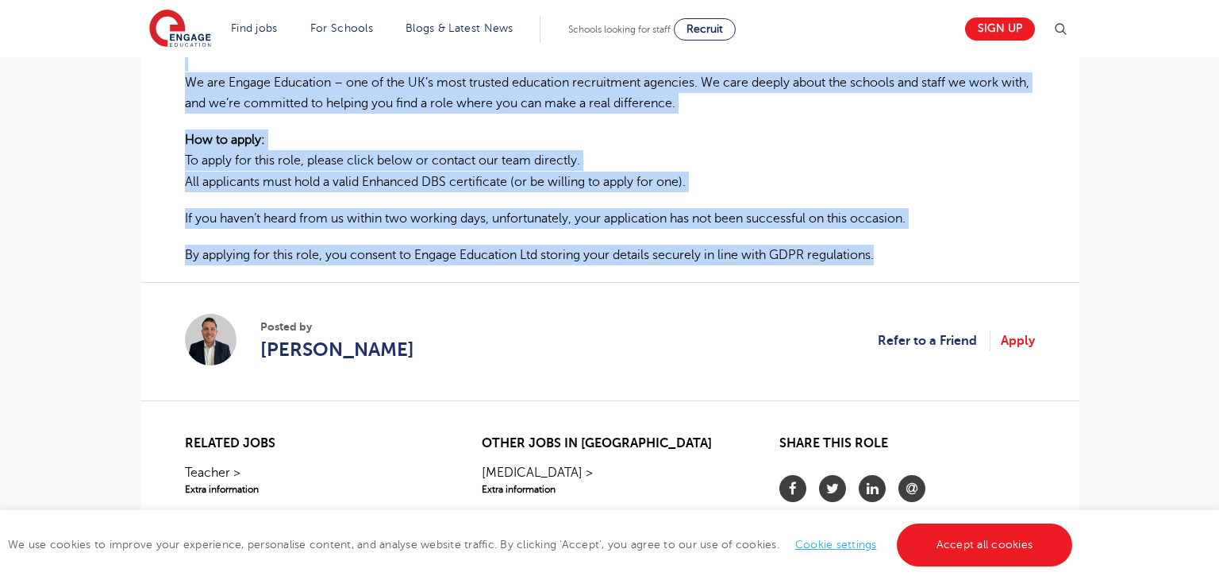
drag, startPoint x: 186, startPoint y: 209, endPoint x: 901, endPoint y: 252, distance: 716.6
copy div "KS1 Teaching Assistant – Primary School in Huddersfield About the role: At Enga…"
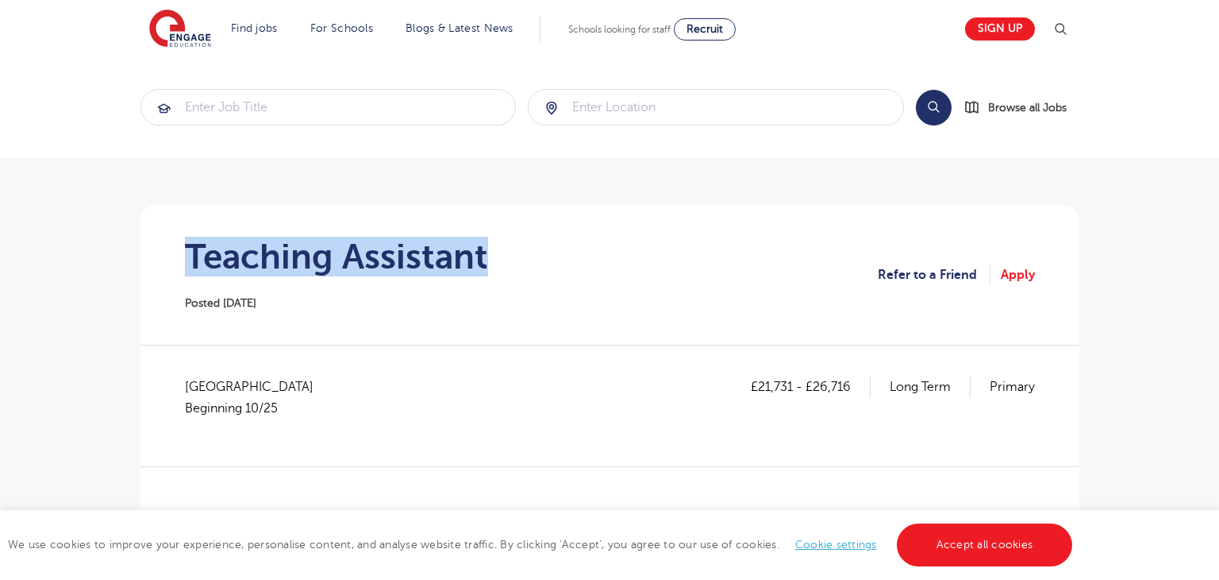
drag, startPoint x: 183, startPoint y: 252, endPoint x: 503, endPoint y: 256, distance: 320.0
click at [503, 256] on section "Teaching Assistant Posted [DATE] Refer to a Friend Apply" at bounding box center [610, 275] width 914 height 140
copy h1 "Teaching Assistant"
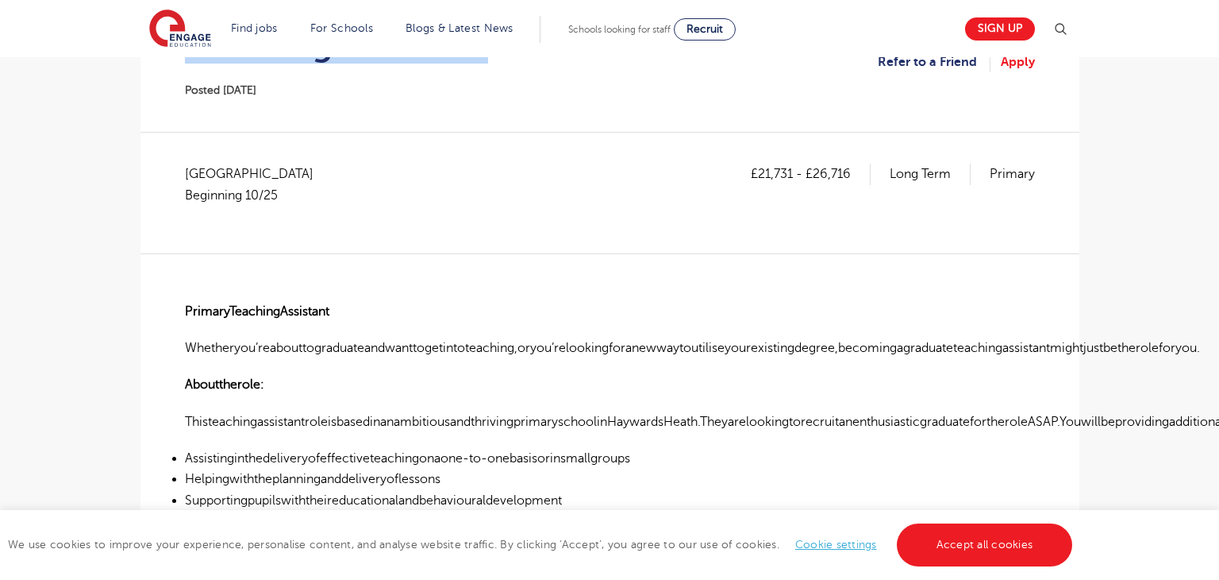
scroll to position [214, 0]
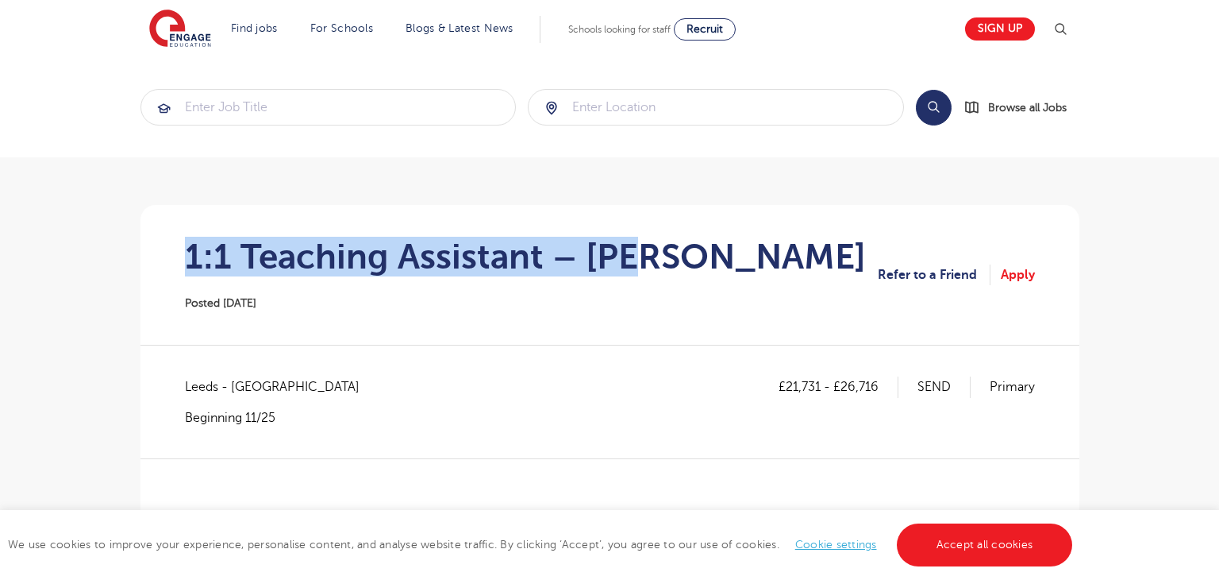
click at [699, 259] on section "1:1 Teaching Assistant – SEN Posted 06/10/25 Refer to a Friend Apply" at bounding box center [610, 275] width 914 height 140
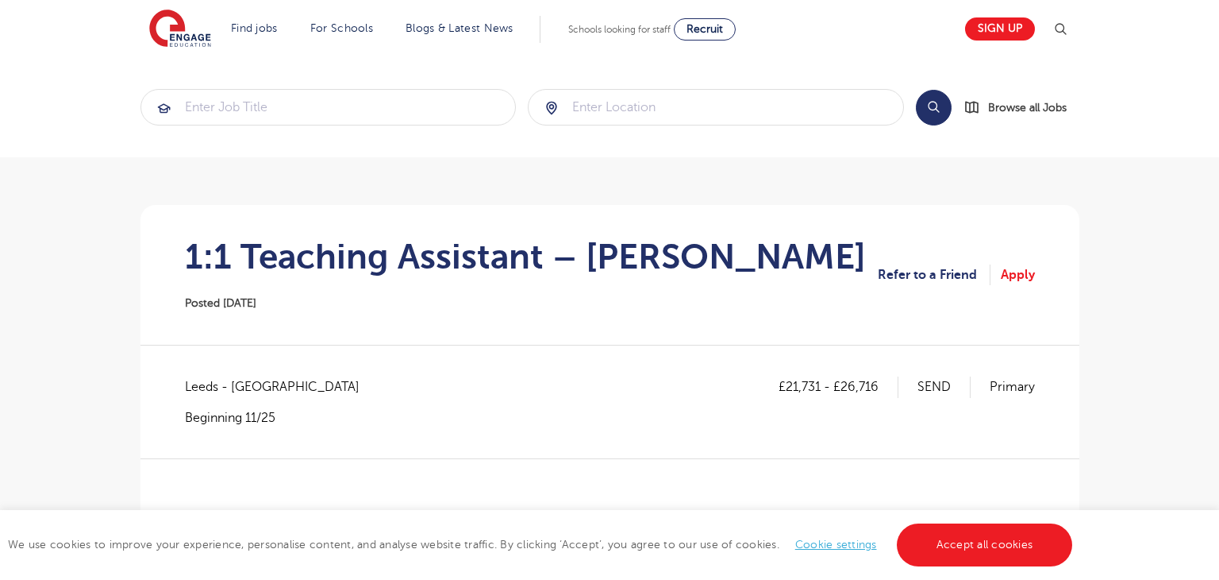
click at [206, 388] on span "Leeds - [GEOGRAPHIC_DATA]" at bounding box center [280, 386] width 191 height 21
copy span "[GEOGRAPHIC_DATA]"
drag, startPoint x: 788, startPoint y: 384, endPoint x: 821, endPoint y: 387, distance: 33.4
click at [821, 387] on p "£21,731 - £26,716" at bounding box center [839, 386] width 120 height 21
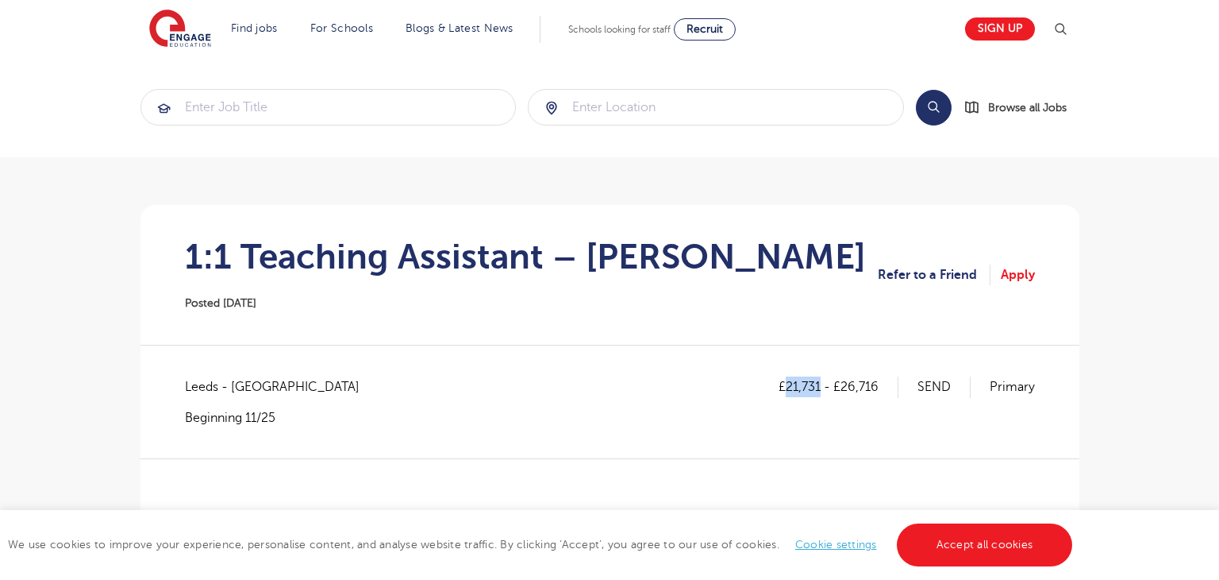
copy p "21,731"
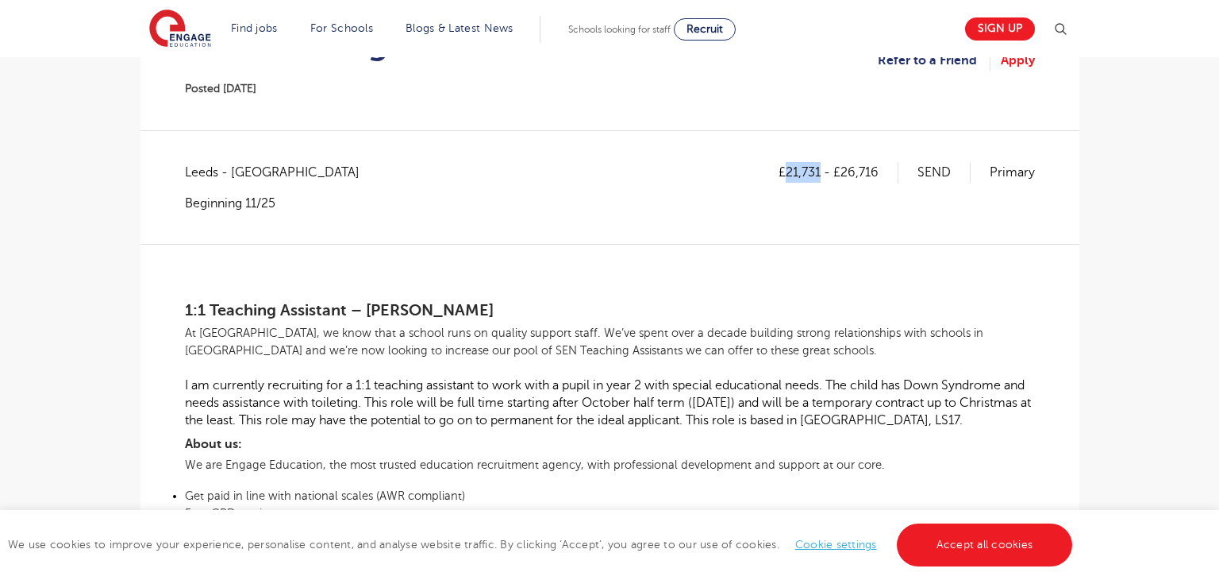
scroll to position [202, 0]
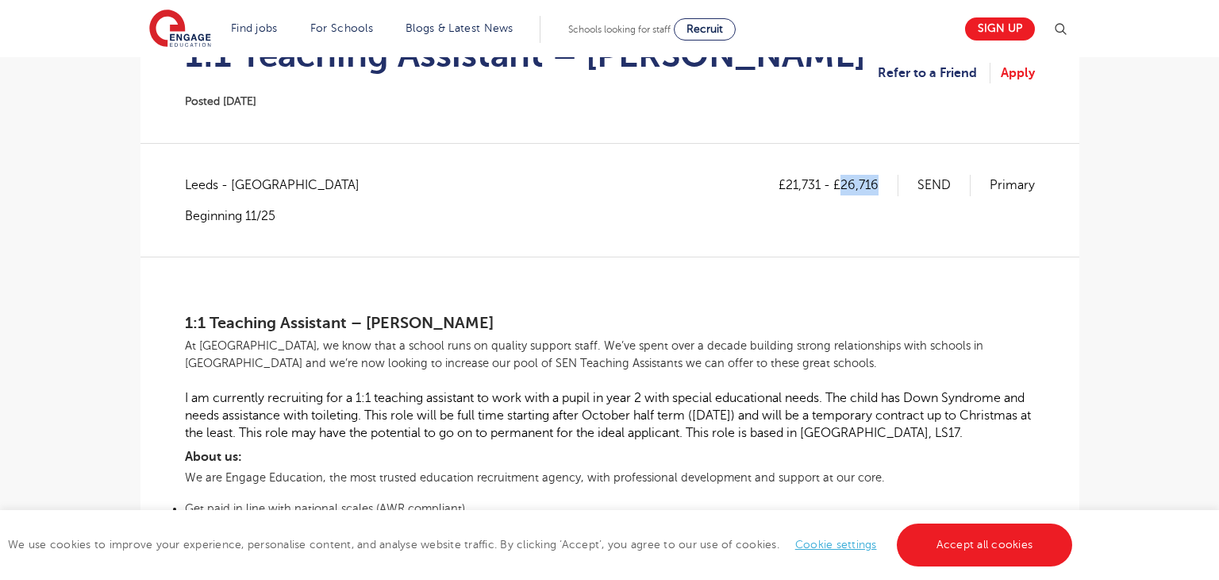
drag, startPoint x: 843, startPoint y: 183, endPoint x: 884, endPoint y: 183, distance: 40.5
click at [884, 183] on p "£21,731 - £26,716" at bounding box center [839, 185] width 120 height 21
copy p "26,716"
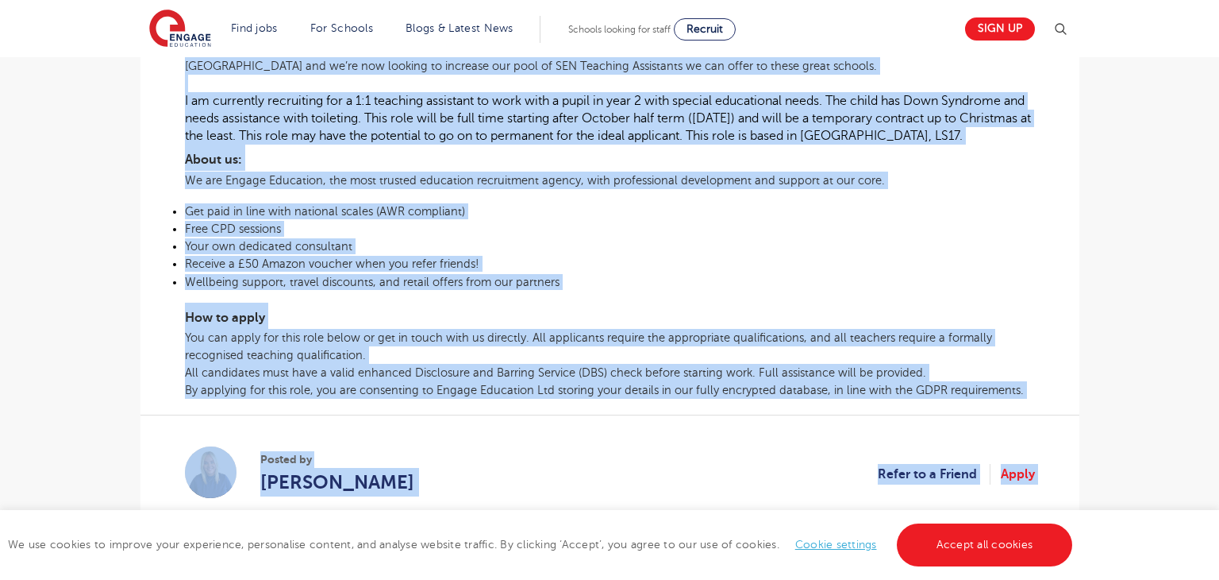
scroll to position [659, 0]
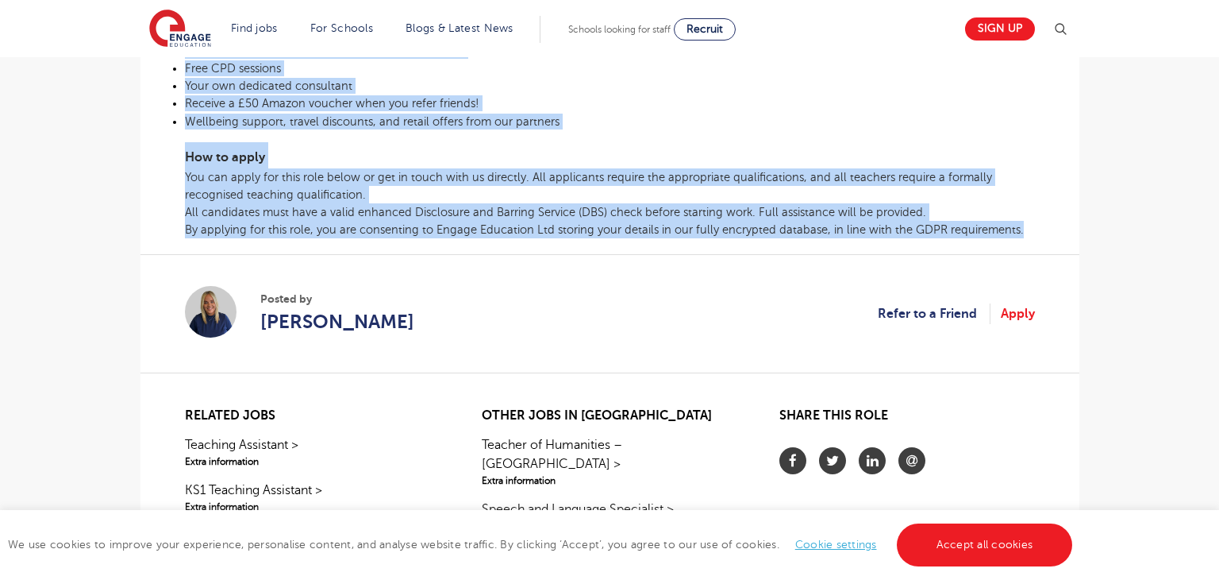
drag, startPoint x: 184, startPoint y: 315, endPoint x: 1059, endPoint y: 239, distance: 878.2
click at [1059, 239] on div "£21,731 - £26,716 SEND Primary Leeds - Leeds Beginning 11/25 1:1 Teaching Assis…" at bounding box center [610, 50] width 914 height 667
copy div "1:1 Teaching Assistant – SEN At Engage, we know that a school runs on quality s…"
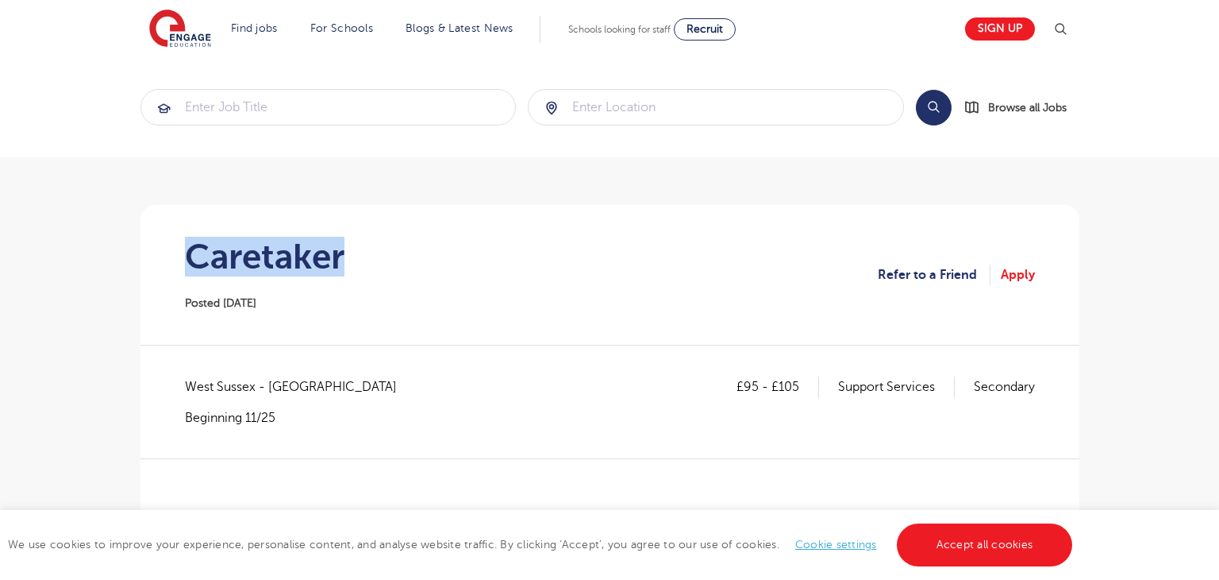
drag, startPoint x: 194, startPoint y: 261, endPoint x: 462, endPoint y: 264, distance: 268.4
click at [462, 264] on section "Caretaker Posted 06/10/25 Refer to a Friend Apply" at bounding box center [610, 275] width 914 height 140
copy h1 "Caretaker"
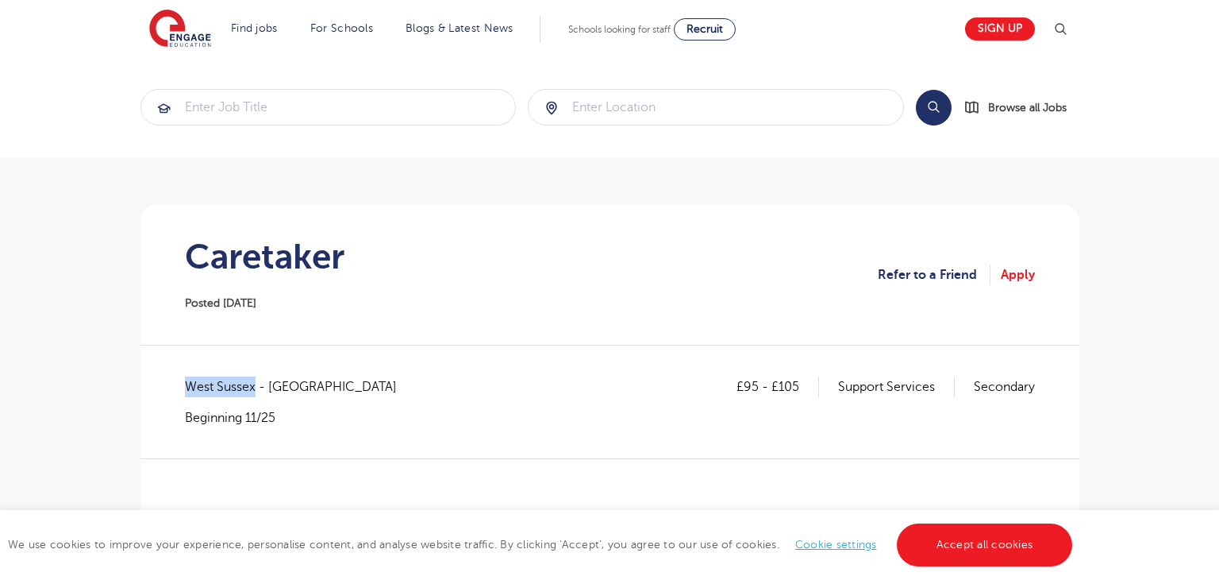
drag, startPoint x: 183, startPoint y: 383, endPoint x: 255, endPoint y: 383, distance: 72.2
copy span "West Sussex"
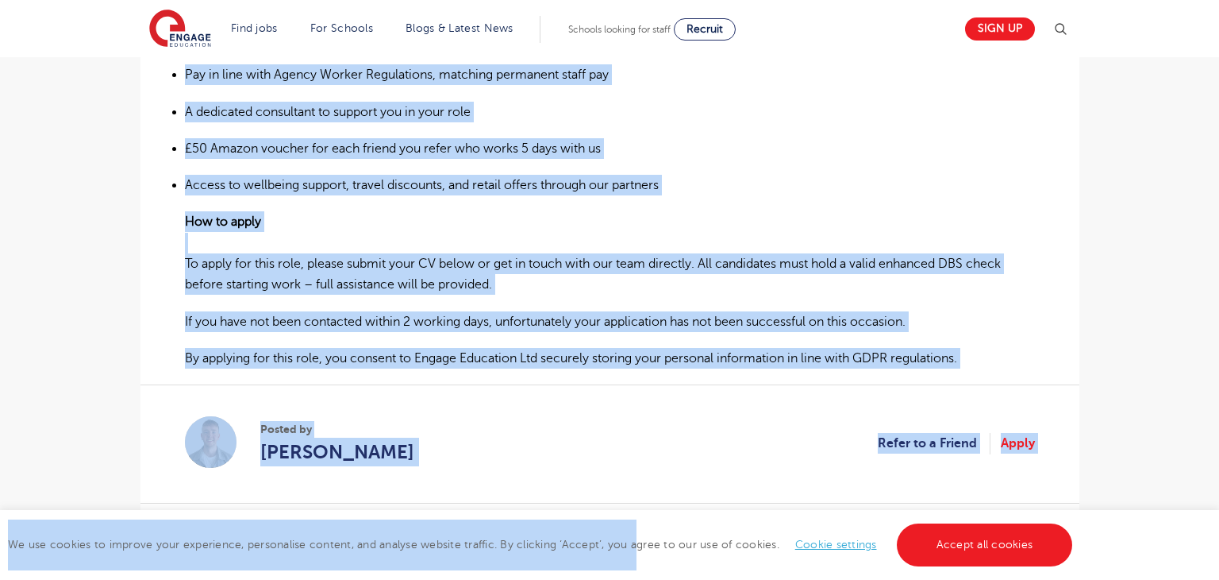
scroll to position [1229, 0]
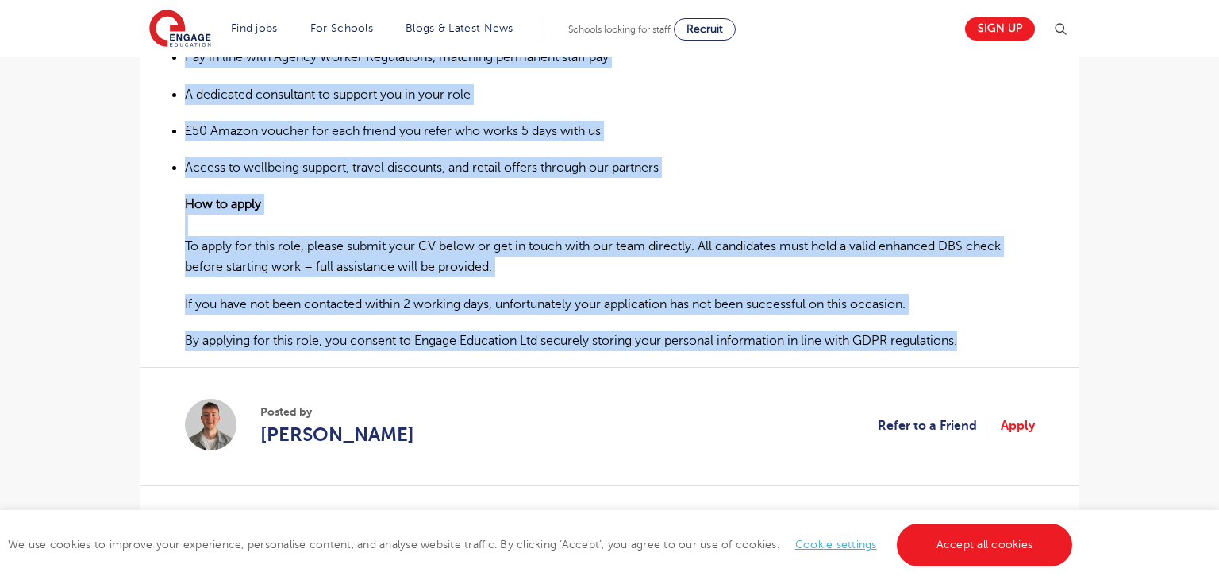
drag, startPoint x: 183, startPoint y: 218, endPoint x: 1002, endPoint y: 340, distance: 827.6
copy div "Caretaker – Crawley We are currently recruiting for a dedicated Caretaker to jo…"
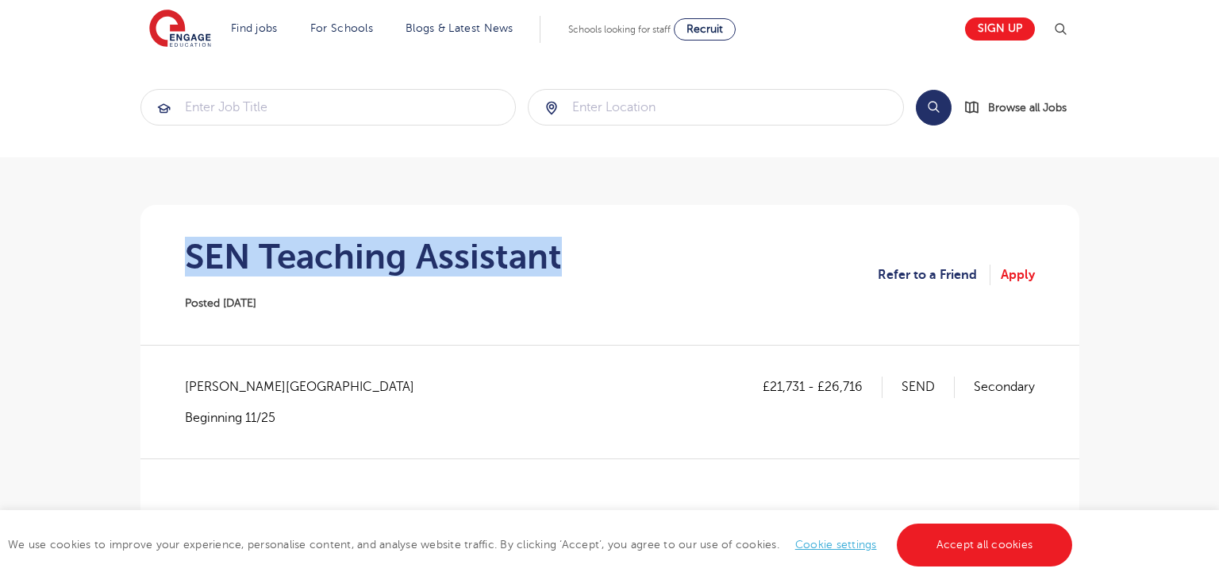
drag, startPoint x: 188, startPoint y: 254, endPoint x: 613, endPoint y: 257, distance: 424.8
click at [613, 257] on section "SEN Teaching Assistant Posted 06/10/25 Refer to a Friend Apply" at bounding box center [610, 275] width 914 height 140
copy h1 "SEN Teaching Assistant"
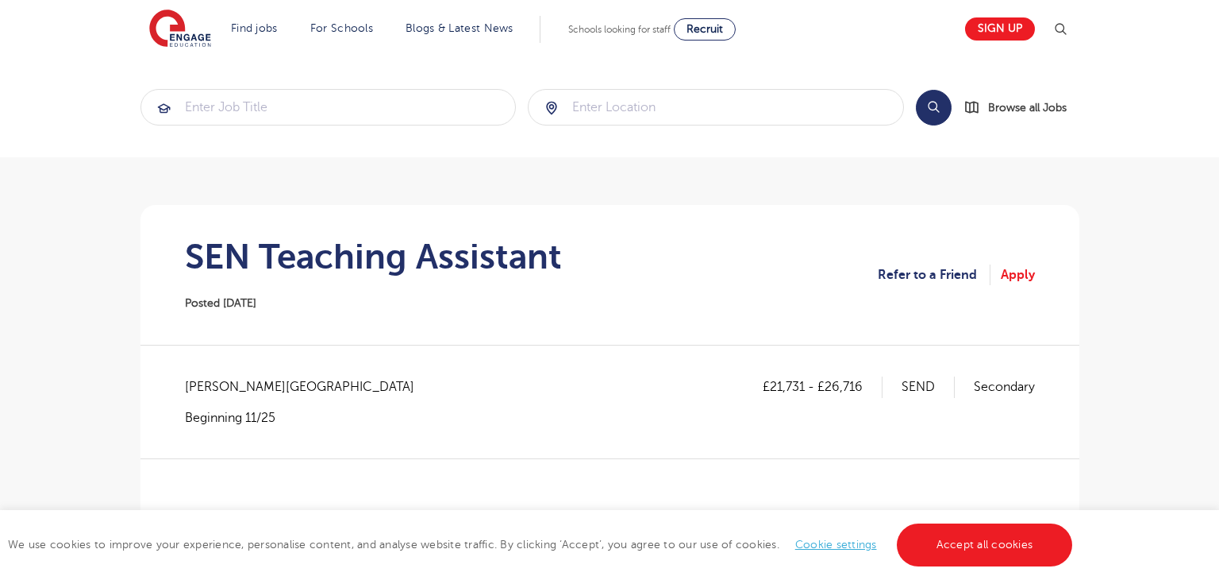
click at [214, 387] on span "Bradford - Bradford" at bounding box center [307, 386] width 245 height 21
copy span "Bradford"
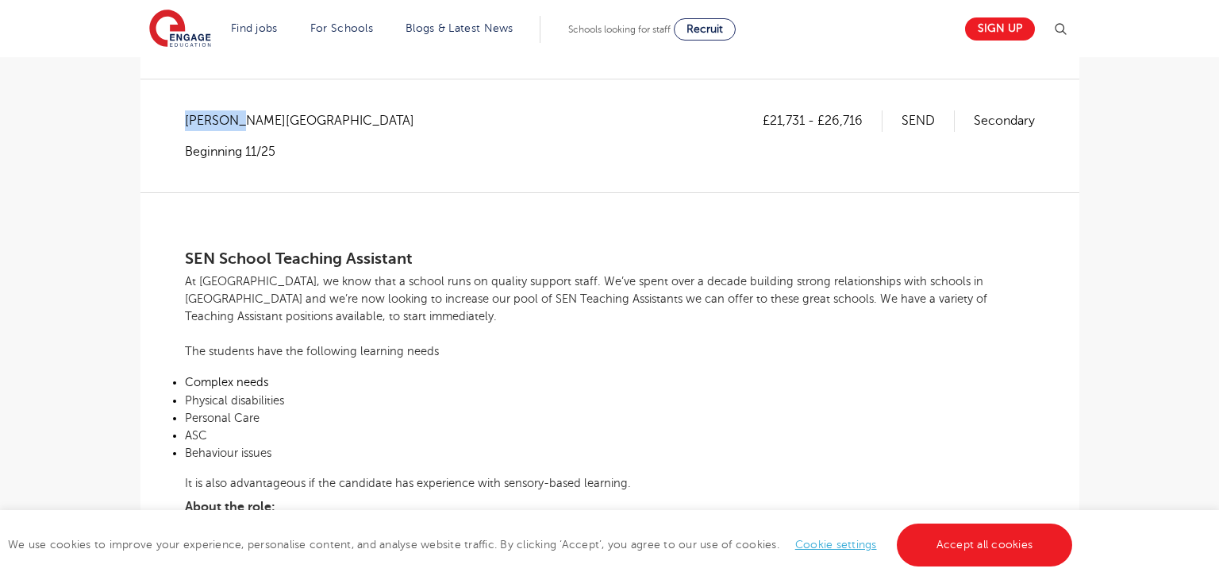
scroll to position [320, 0]
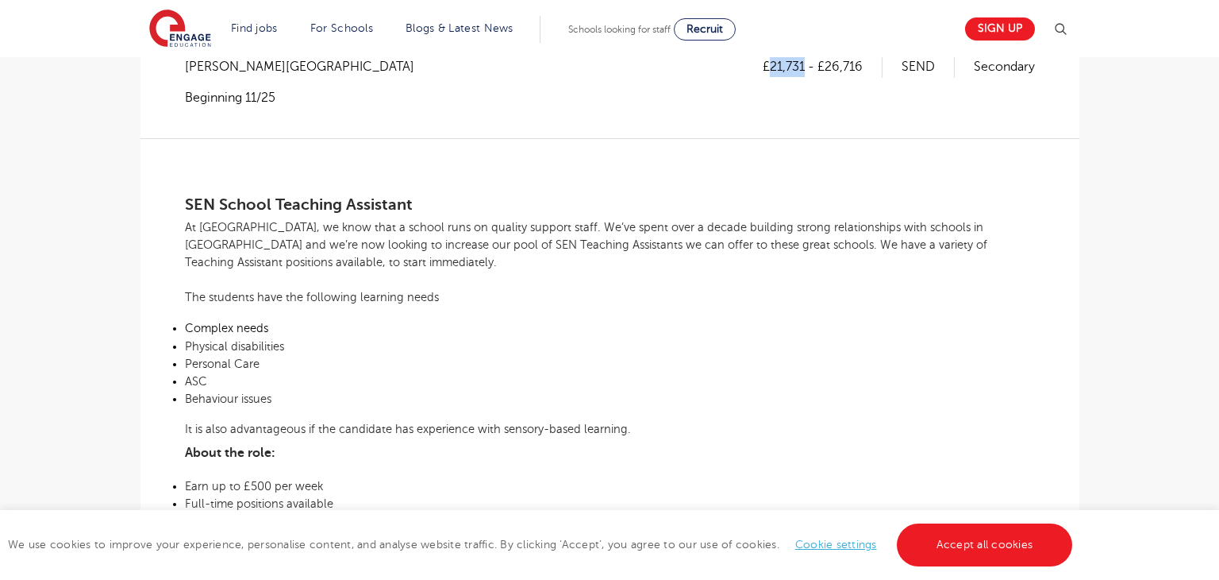
drag, startPoint x: 771, startPoint y: 64, endPoint x: 803, endPoint y: 65, distance: 31.8
click at [803, 65] on p "£21,731 - £26,716" at bounding box center [823, 66] width 120 height 21
copy p "21,731"
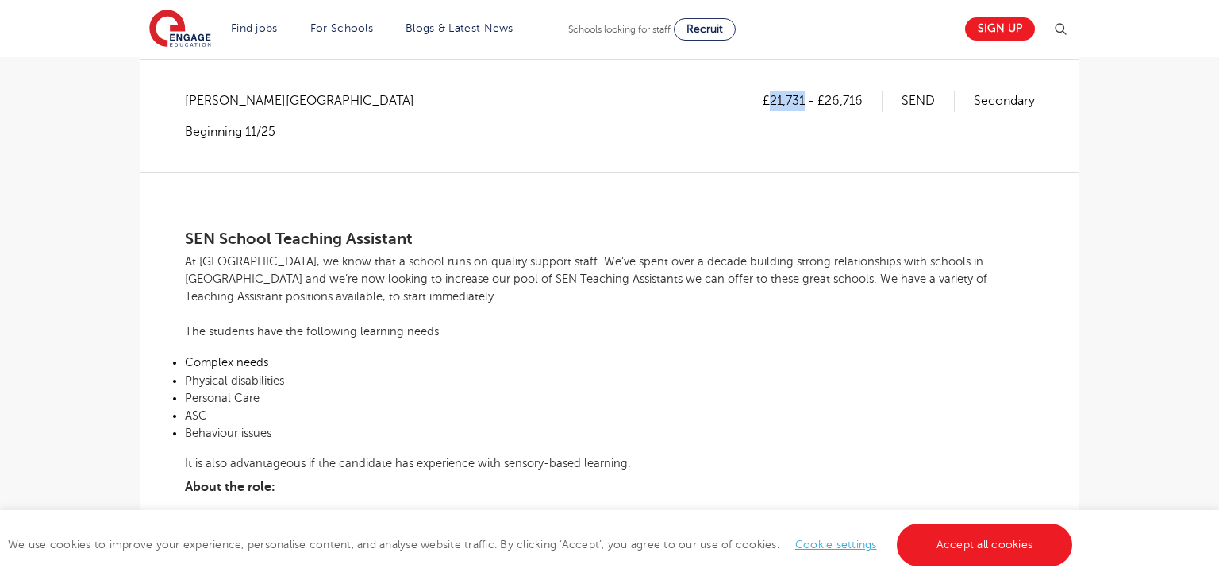
scroll to position [256, 0]
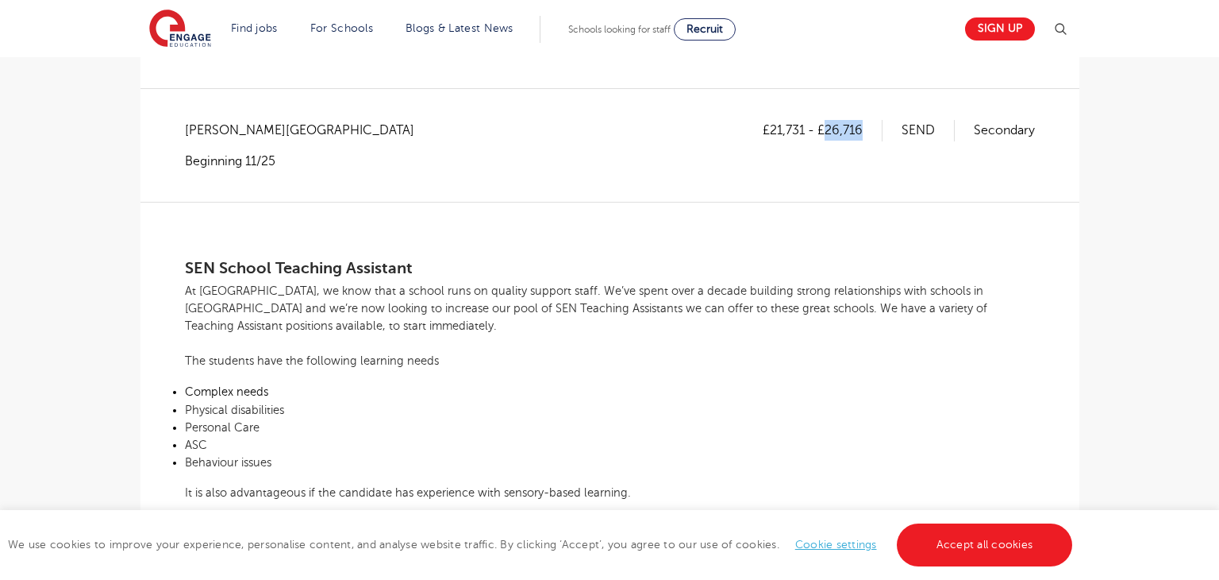
drag, startPoint x: 827, startPoint y: 131, endPoint x: 865, endPoint y: 133, distance: 38.1
click at [865, 133] on p "£21,731 - £26,716" at bounding box center [823, 130] width 120 height 21
copy p "26,716"
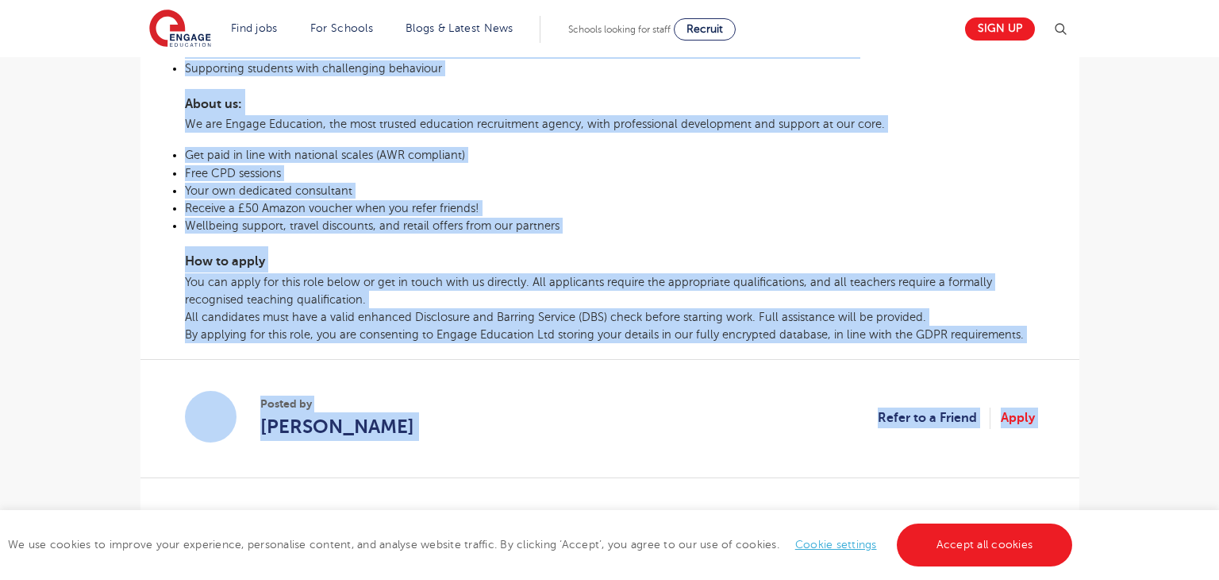
scroll to position [961, 0]
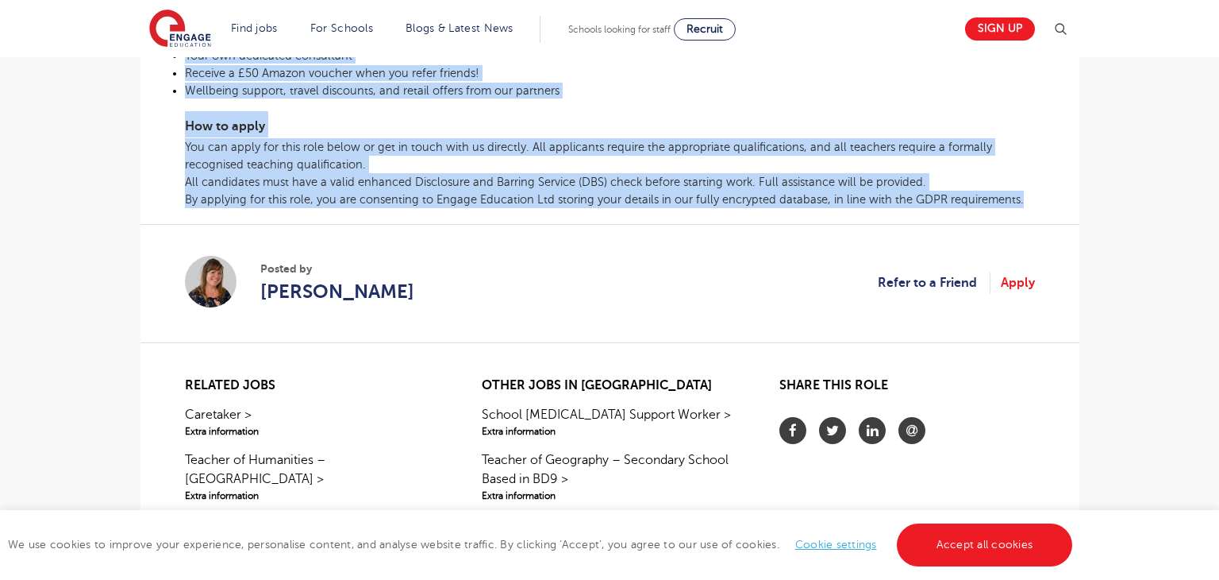
drag, startPoint x: 184, startPoint y: 266, endPoint x: 1021, endPoint y: 217, distance: 838.3
copy div "SEN School Teaching Assistant At Engage, we know that a school runs on quality …"
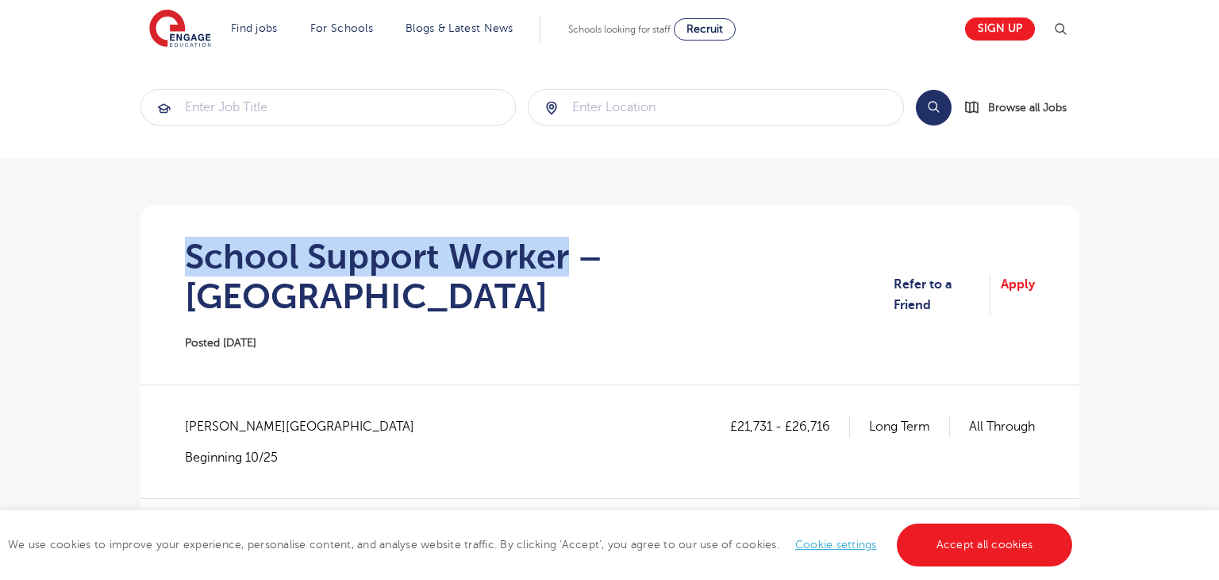
drag, startPoint x: 189, startPoint y: 252, endPoint x: 567, endPoint y: 260, distance: 378.0
click at [567, 260] on h1 "School Support Worker – [GEOGRAPHIC_DATA]" at bounding box center [539, 276] width 709 height 79
copy h1 "School Support Worker"
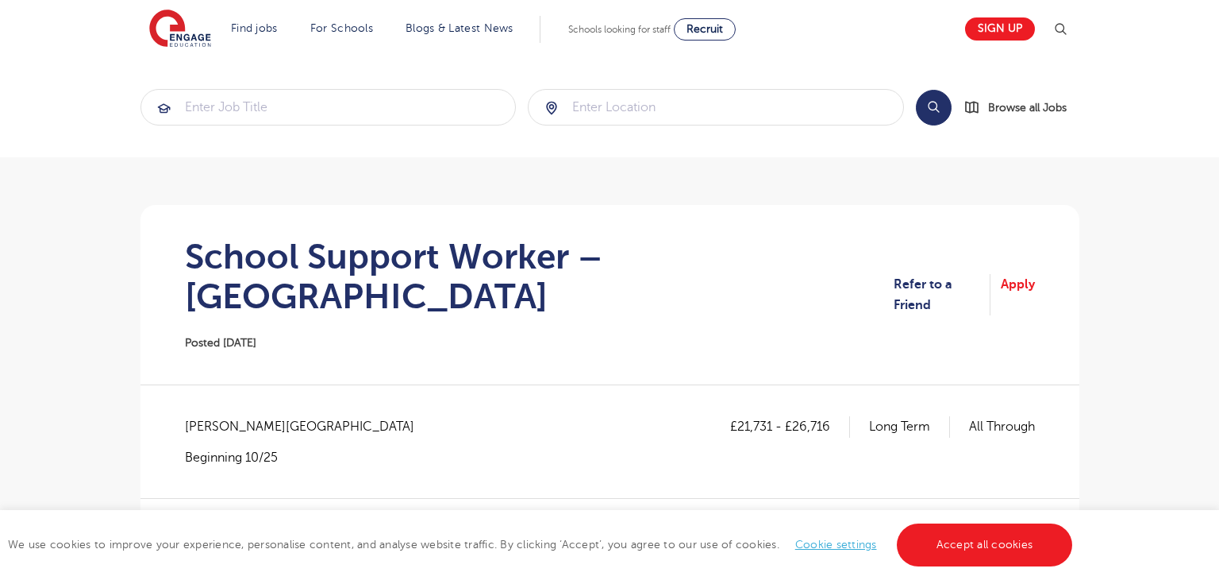
click at [222, 416] on span "[PERSON_NAME][GEOGRAPHIC_DATA]" at bounding box center [307, 426] width 245 height 21
copy span "Wakefield"
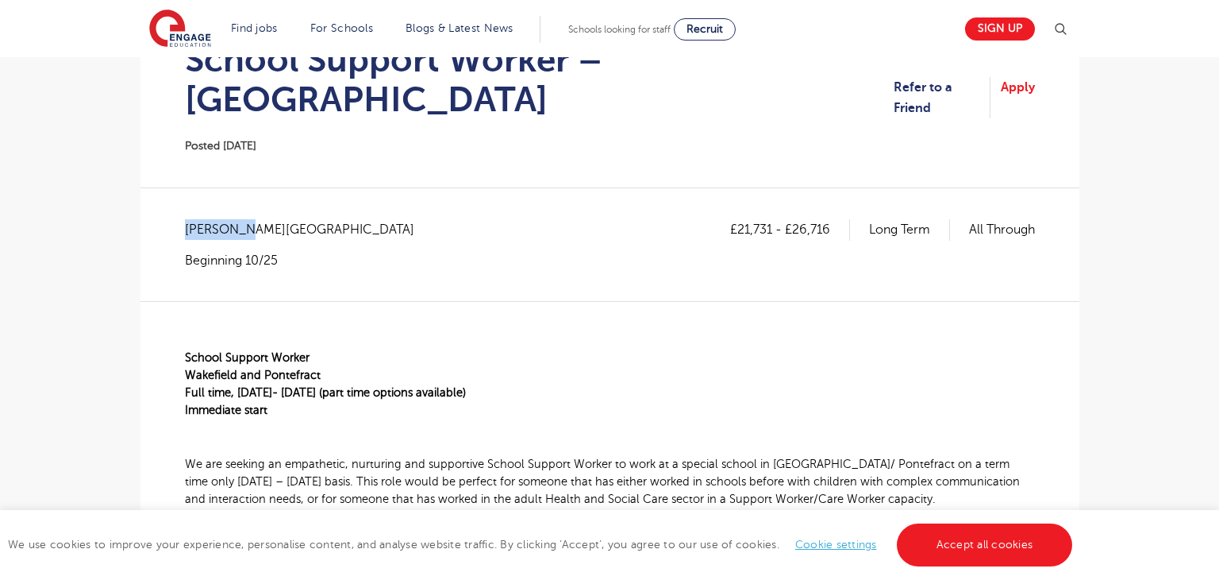
scroll to position [233, 0]
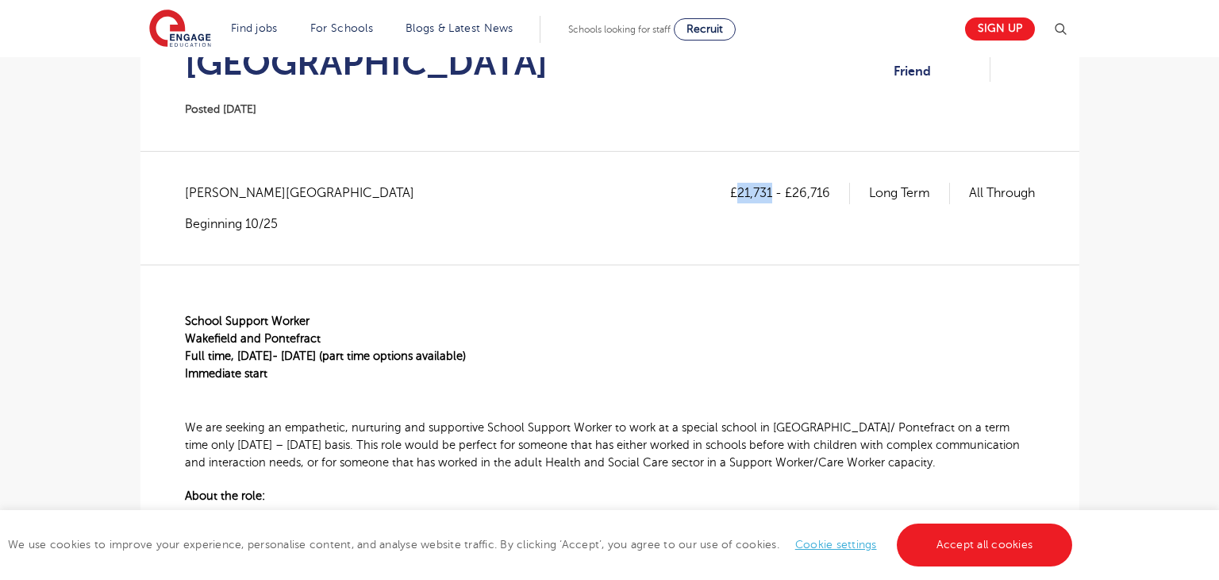
drag, startPoint x: 737, startPoint y: 155, endPoint x: 769, endPoint y: 154, distance: 31.8
click at [769, 183] on p "£21,731 - £26,716" at bounding box center [790, 193] width 120 height 21
copy p "21,731"
drag, startPoint x: 789, startPoint y: 149, endPoint x: 826, endPoint y: 155, distance: 36.9
click at [826, 183] on p "£21,731 - £26,716" at bounding box center [790, 193] width 120 height 21
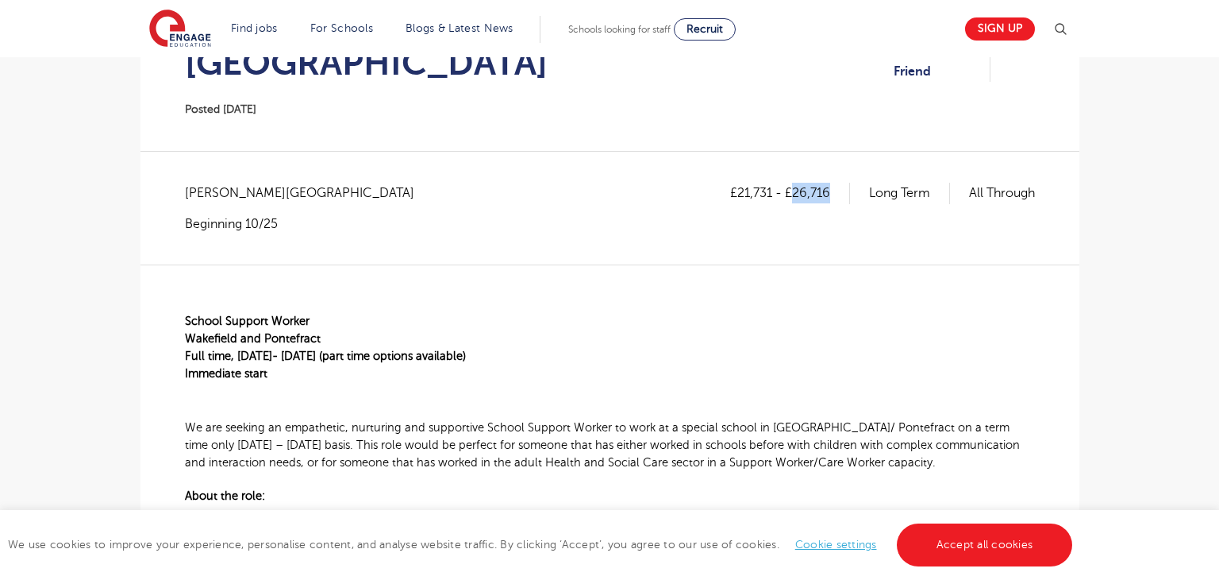
copy p "26,716"
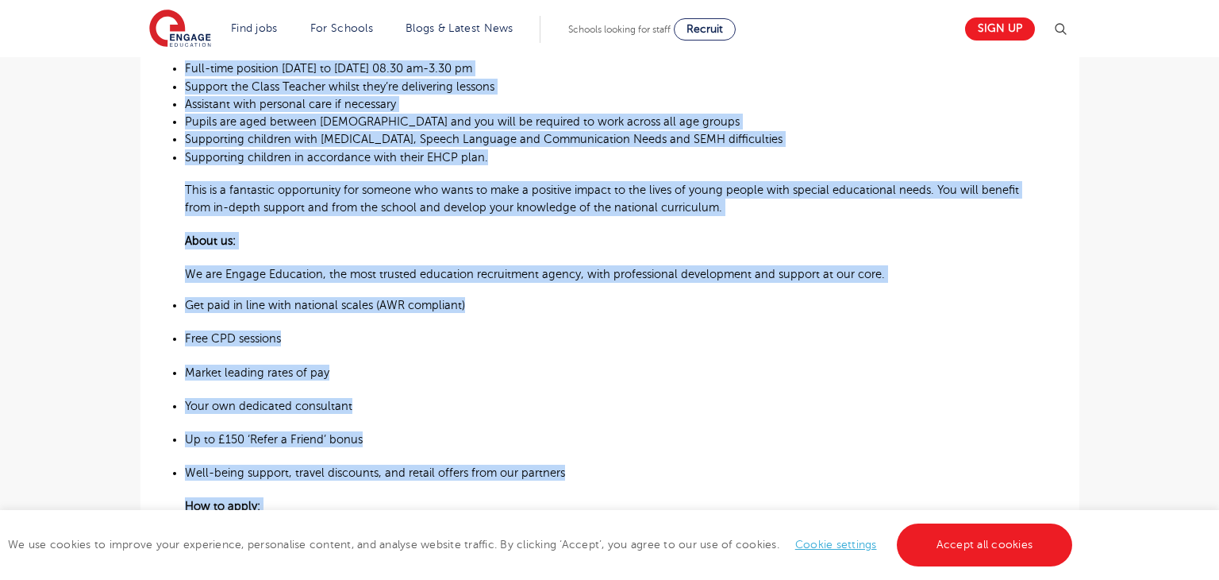
scroll to position [849, 0]
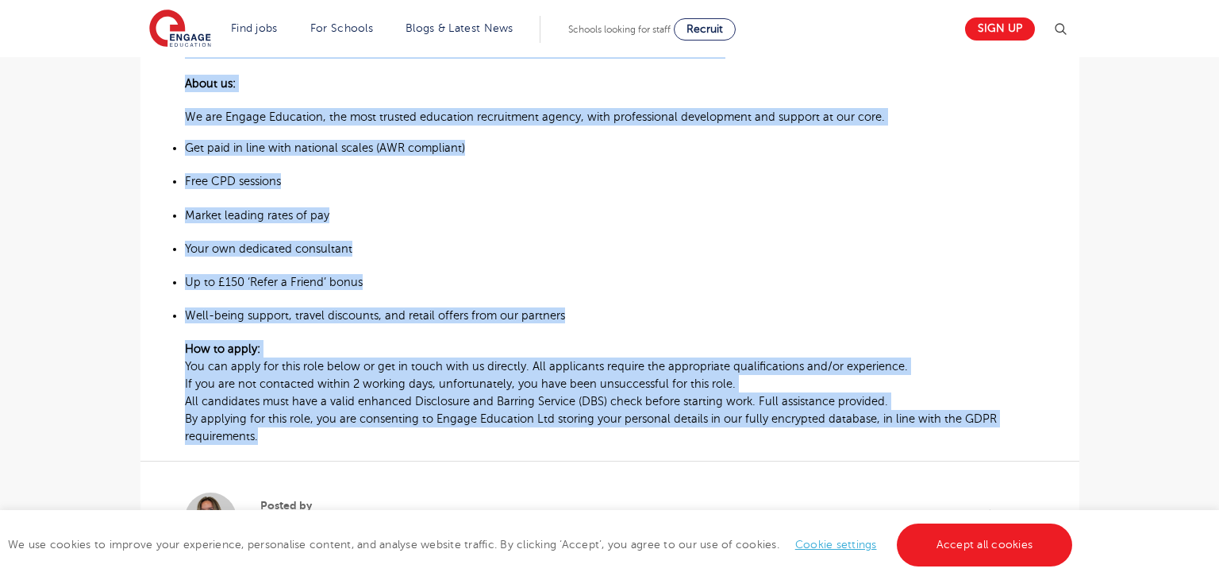
drag, startPoint x: 184, startPoint y: 275, endPoint x: 628, endPoint y: 403, distance: 461.9
click at [628, 403] on div "School Support Worker Wakefield and Pontefract Full time, Monday- Friday (part …" at bounding box center [610, 47] width 850 height 796
copy div "School Support Worker Wakefield and Pontefract Full time, Monday- Friday (part …"
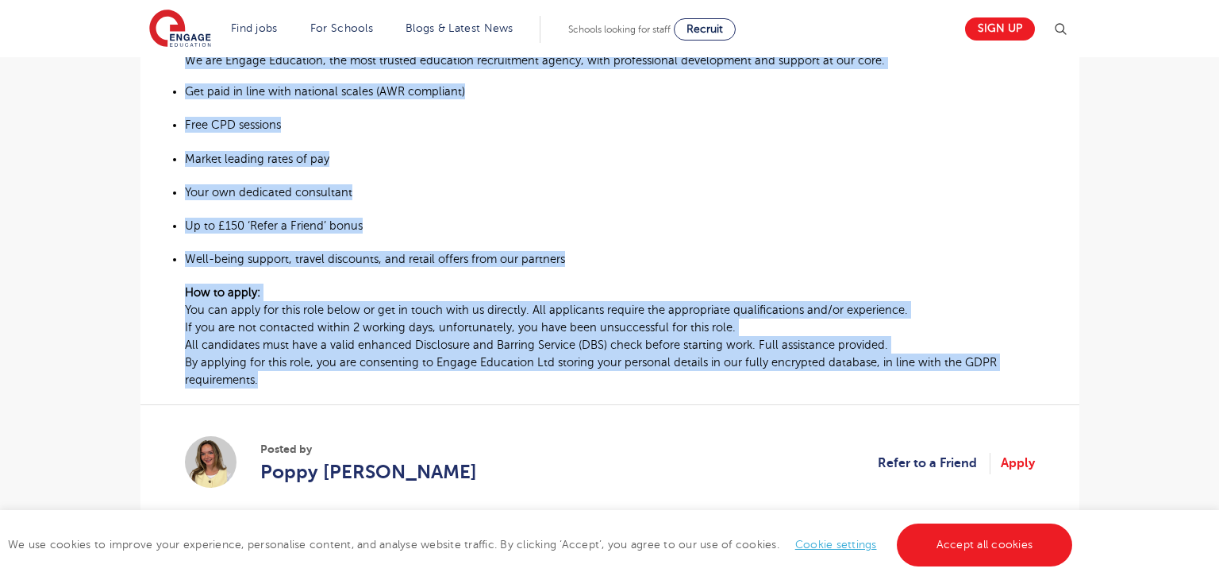
scroll to position [909, 0]
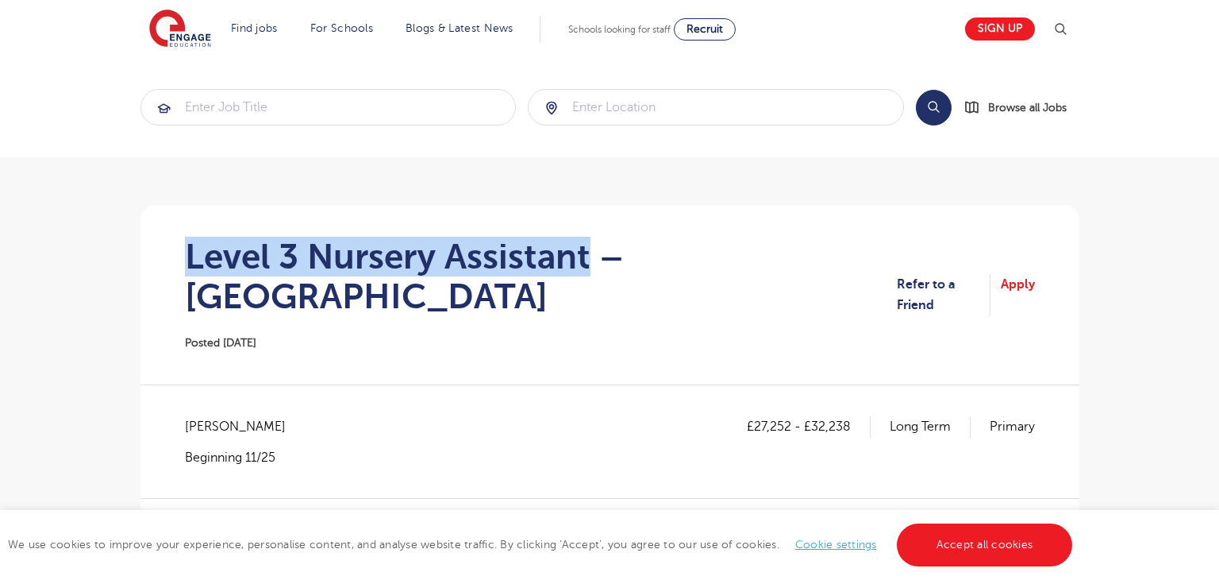
drag, startPoint x: 191, startPoint y: 249, endPoint x: 588, endPoint y: 252, distance: 397.0
click at [588, 252] on h1 "Level 3 Nursery Assistant – Wimbledon" at bounding box center [541, 276] width 712 height 79
copy h1 "Level 3 Nursery Assistant"
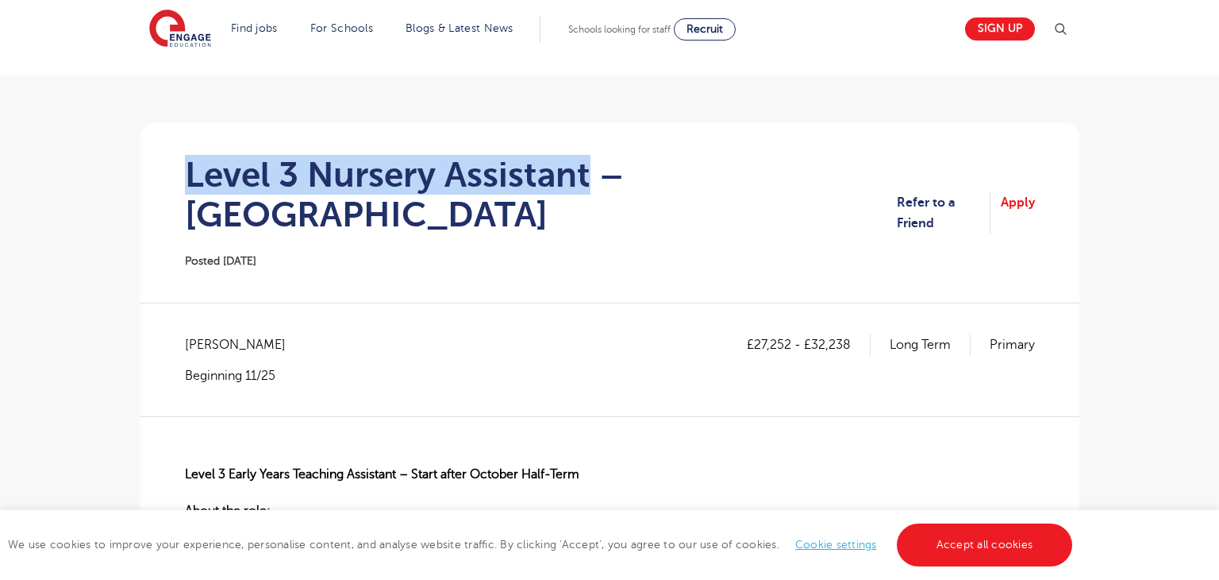
scroll to position [102, 0]
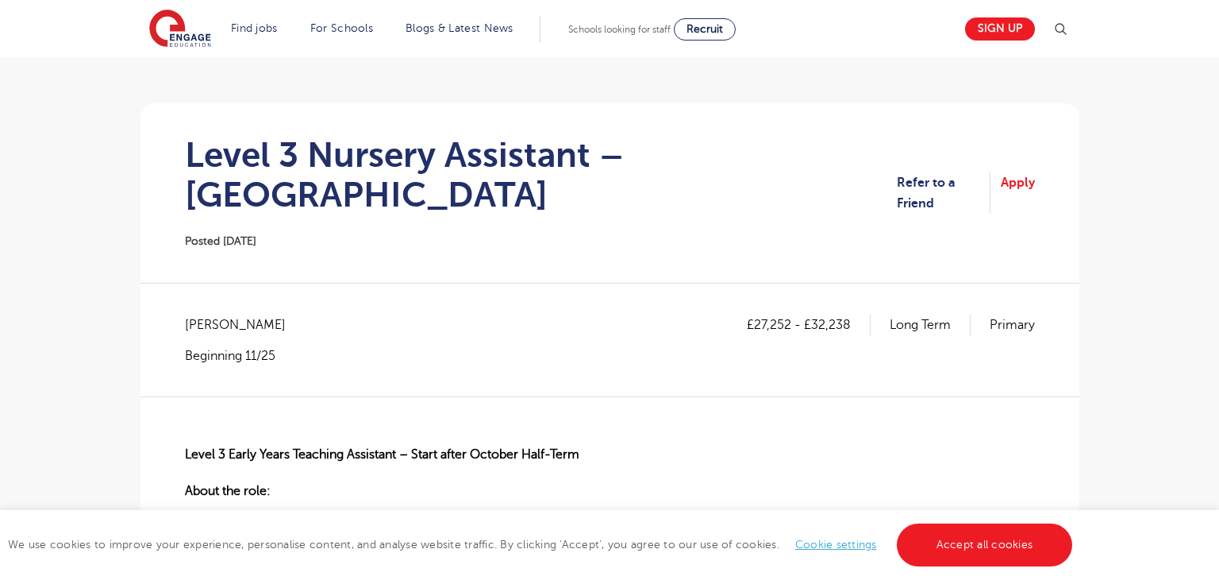
click at [211, 314] on span "Merton - Merton" at bounding box center [243, 324] width 117 height 21
click at [212, 314] on span "Merton - Merton" at bounding box center [243, 324] width 117 height 21
copy span "Merton"
drag, startPoint x: 754, startPoint y: 286, endPoint x: 788, endPoint y: 284, distance: 34.2
click at [788, 314] on p "£27,252 - £32,238" at bounding box center [809, 324] width 124 height 21
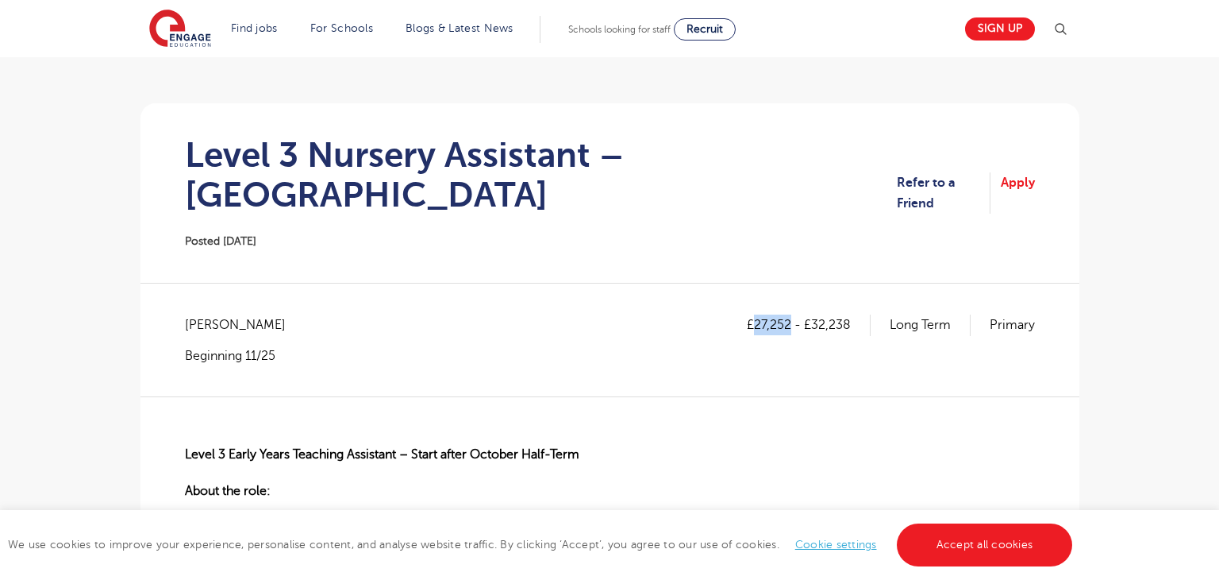
copy p "27,252"
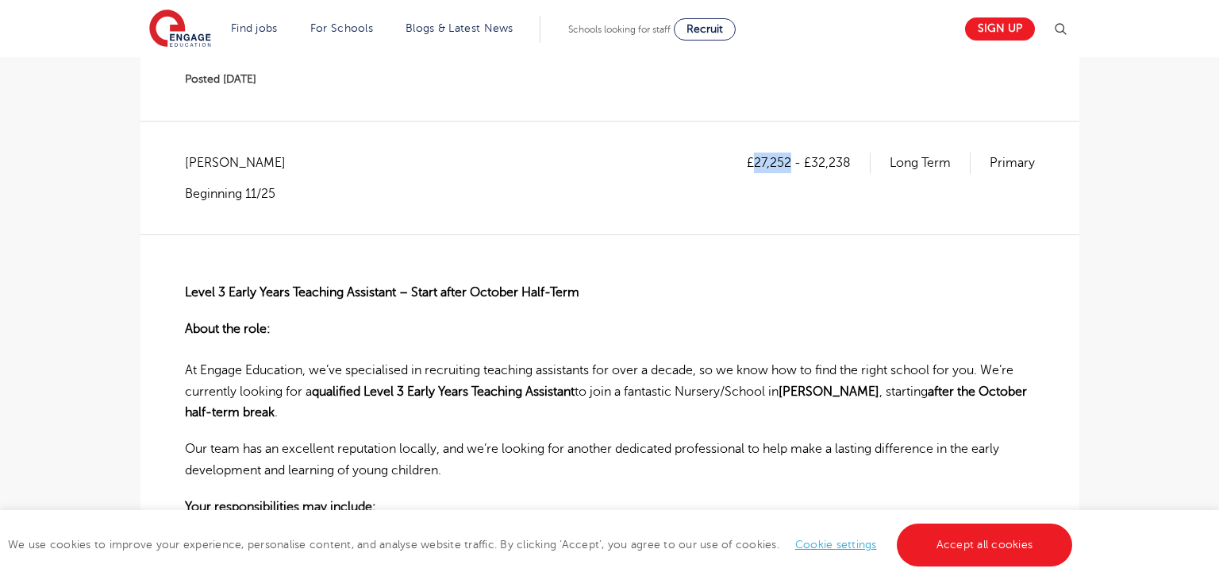
scroll to position [264, 0]
drag, startPoint x: 814, startPoint y: 121, endPoint x: 848, endPoint y: 121, distance: 34.1
click at [848, 152] on p "£27,252 - £32,238" at bounding box center [809, 162] width 124 height 21
copy p "32,238"
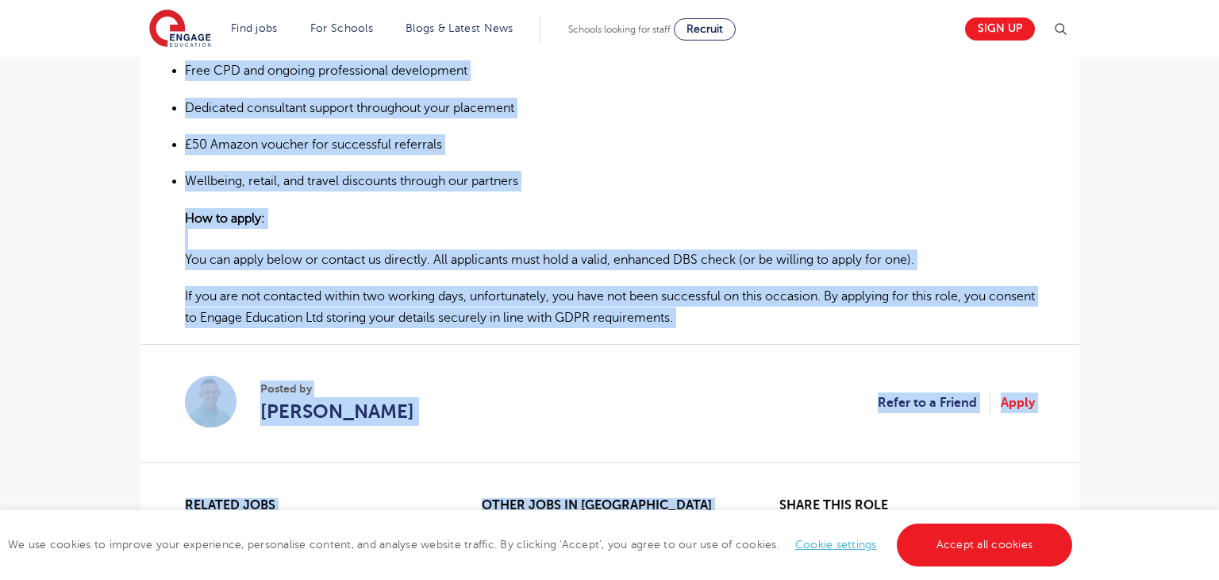
scroll to position [1223, 0]
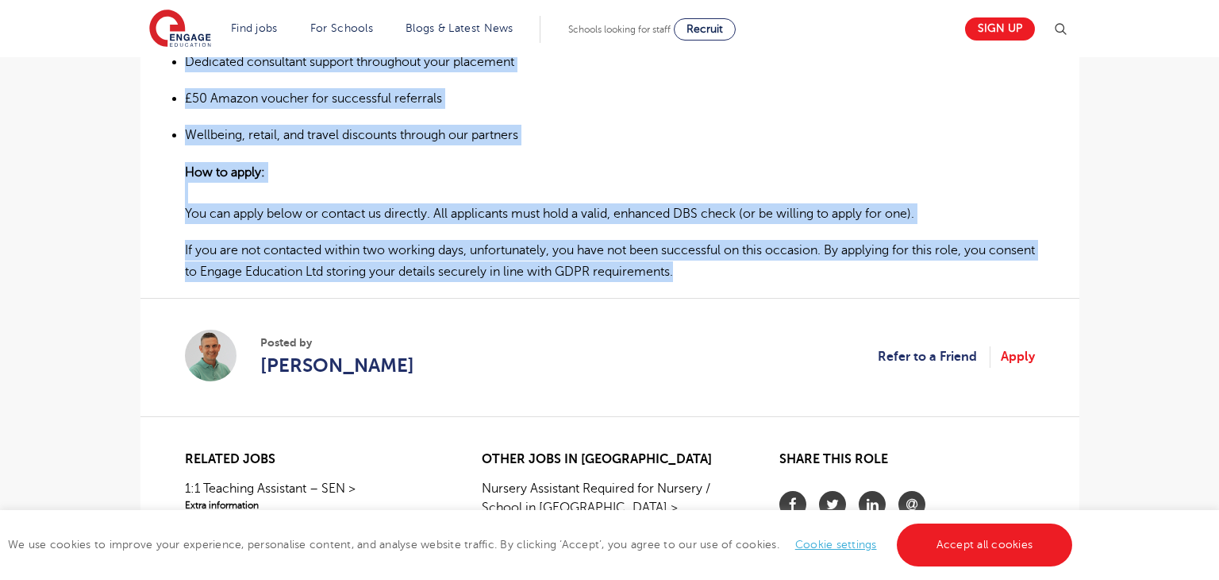
drag, startPoint x: 184, startPoint y: 249, endPoint x: 729, endPoint y: 233, distance: 544.8
copy div "Level 3 Early Years Teaching Assistant – Start after October Half-Term About th…"
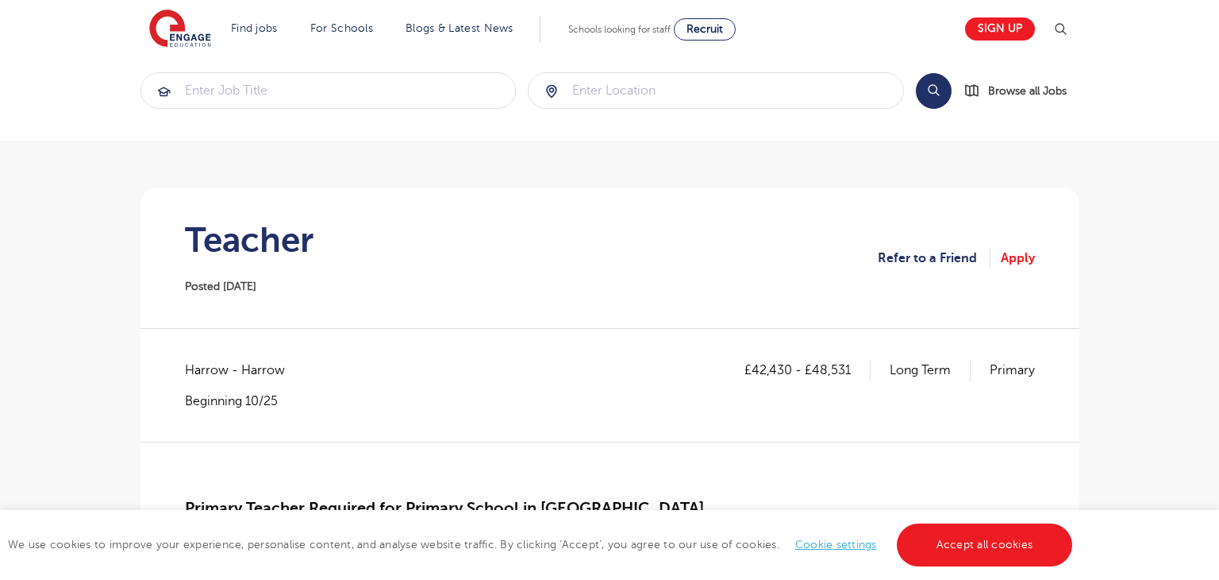
scroll to position [152, 0]
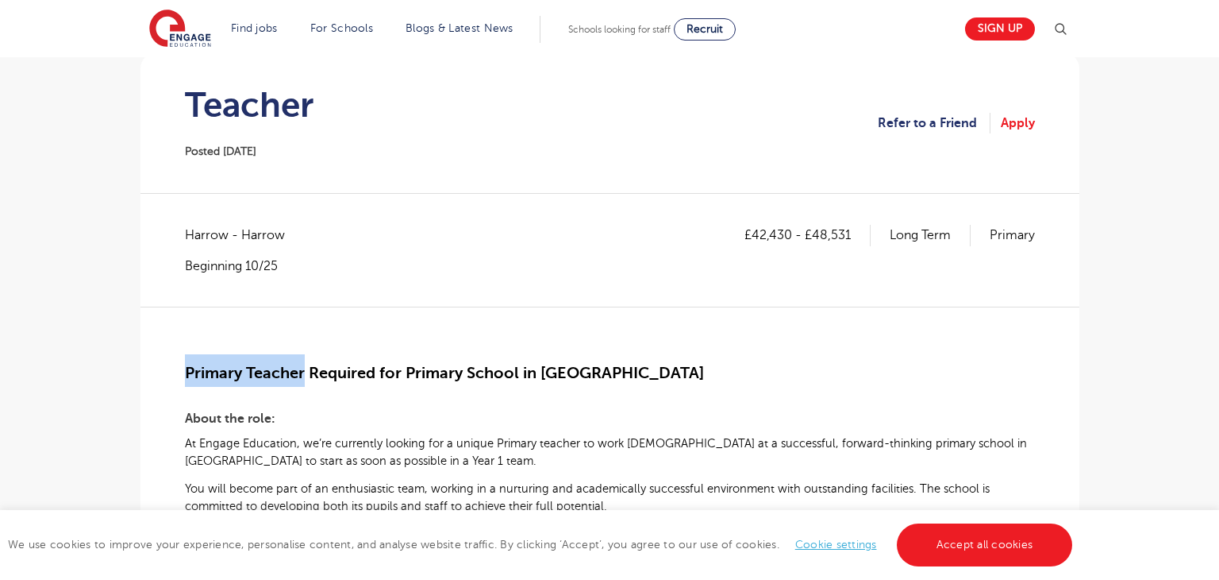
drag, startPoint x: 186, startPoint y: 376, endPoint x: 306, endPoint y: 377, distance: 119.9
click at [306, 377] on span "Primary Teacher Required for Primary School in [GEOGRAPHIC_DATA]" at bounding box center [444, 373] width 519 height 18
copy span "Primary Teacher"
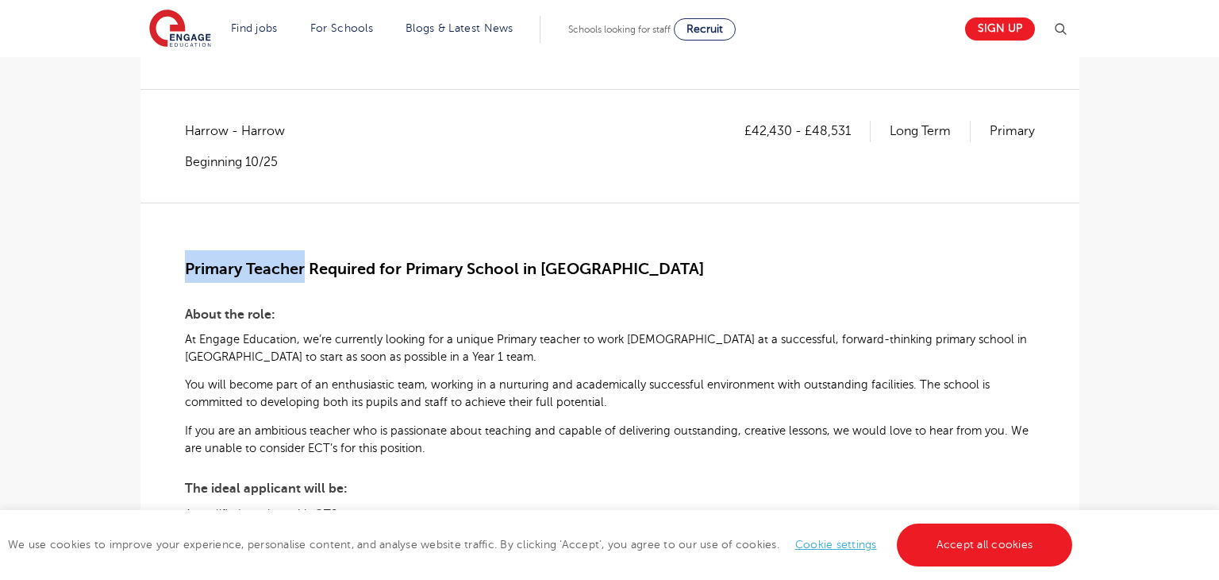
scroll to position [275, 0]
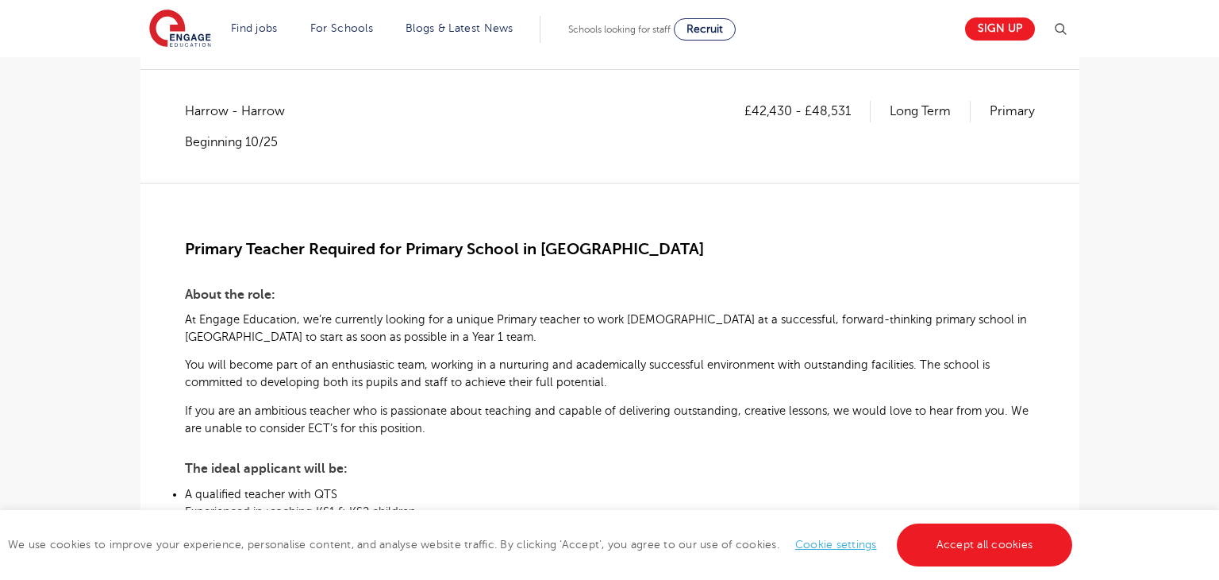
click at [207, 106] on span "Harrow - Harrow" at bounding box center [243, 111] width 116 height 21
click at [203, 106] on span "Harrow - Harrow" at bounding box center [243, 111] width 116 height 21
click at [207, 107] on span "Harrow - Harrow" at bounding box center [243, 111] width 116 height 21
copy span "Harrow"
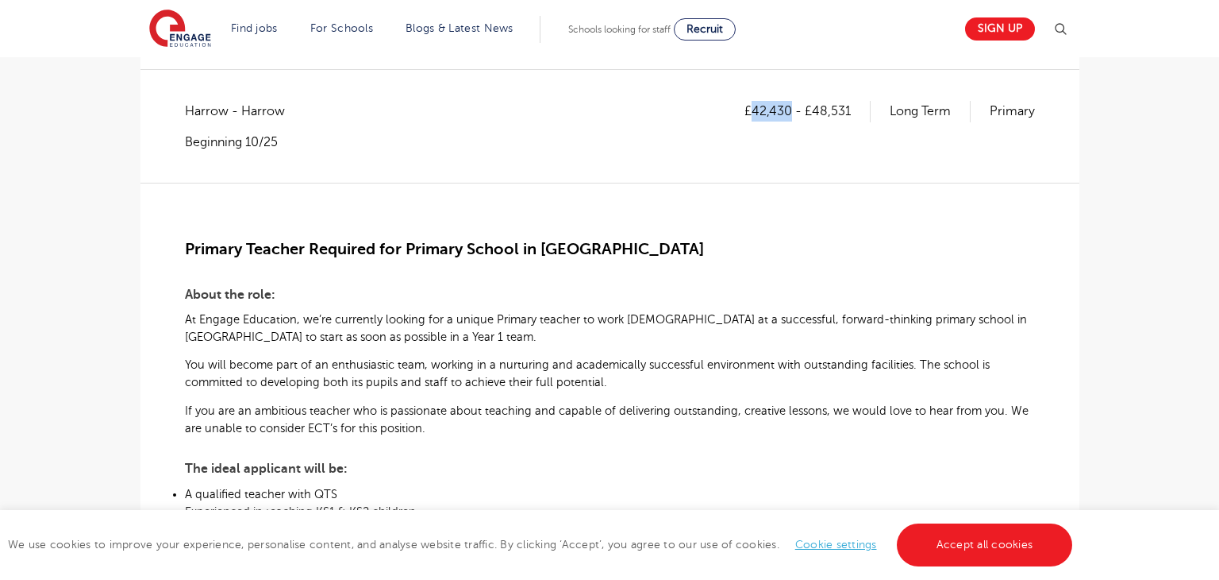
drag, startPoint x: 756, startPoint y: 105, endPoint x: 790, endPoint y: 109, distance: 34.4
click at [790, 109] on p "£42,430 - £48,531" at bounding box center [808, 111] width 126 height 21
copy p "42,430"
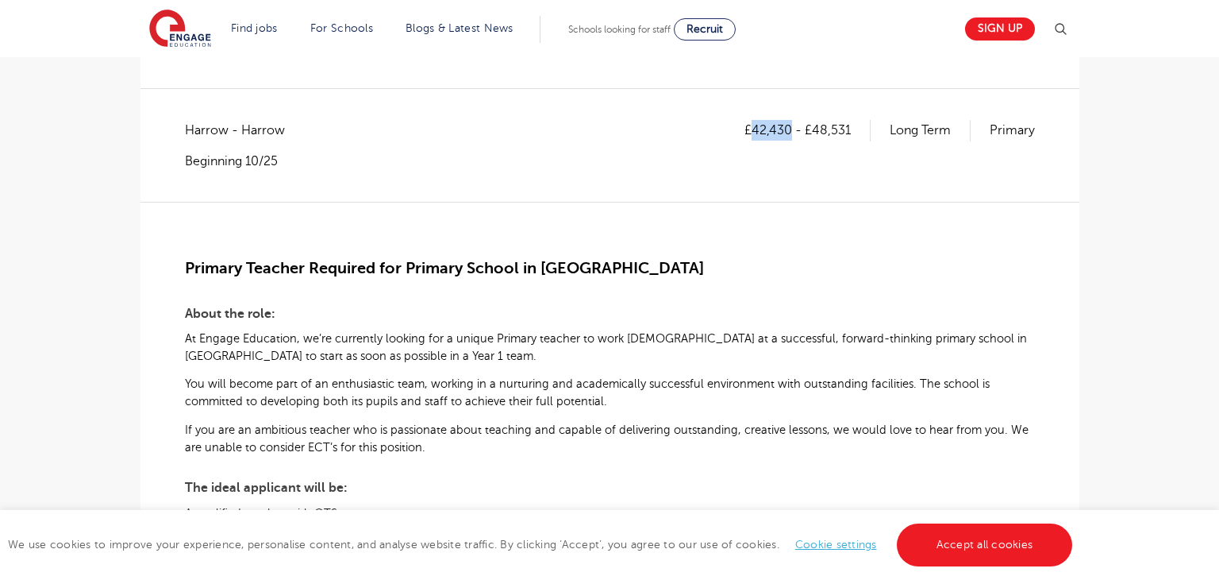
scroll to position [35, 0]
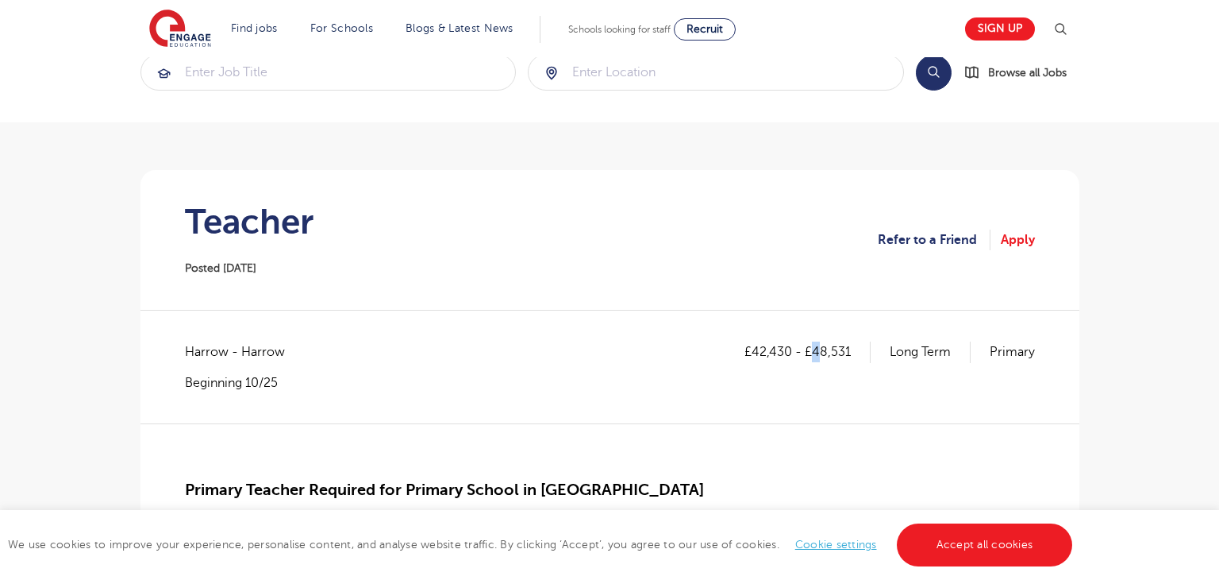
drag, startPoint x: 811, startPoint y: 352, endPoint x: 824, endPoint y: 353, distance: 13.5
click at [824, 353] on p "£42,430 - £48,531" at bounding box center [808, 351] width 126 height 21
click at [815, 379] on div "£42,430 - £48,531 Long Term Primary" at bounding box center [890, 365] width 291 height 49
click at [807, 372] on div "£42,430 - £48,531 Long Term Primary" at bounding box center [890, 365] width 291 height 49
drag, startPoint x: 814, startPoint y: 348, endPoint x: 855, endPoint y: 346, distance: 41.3
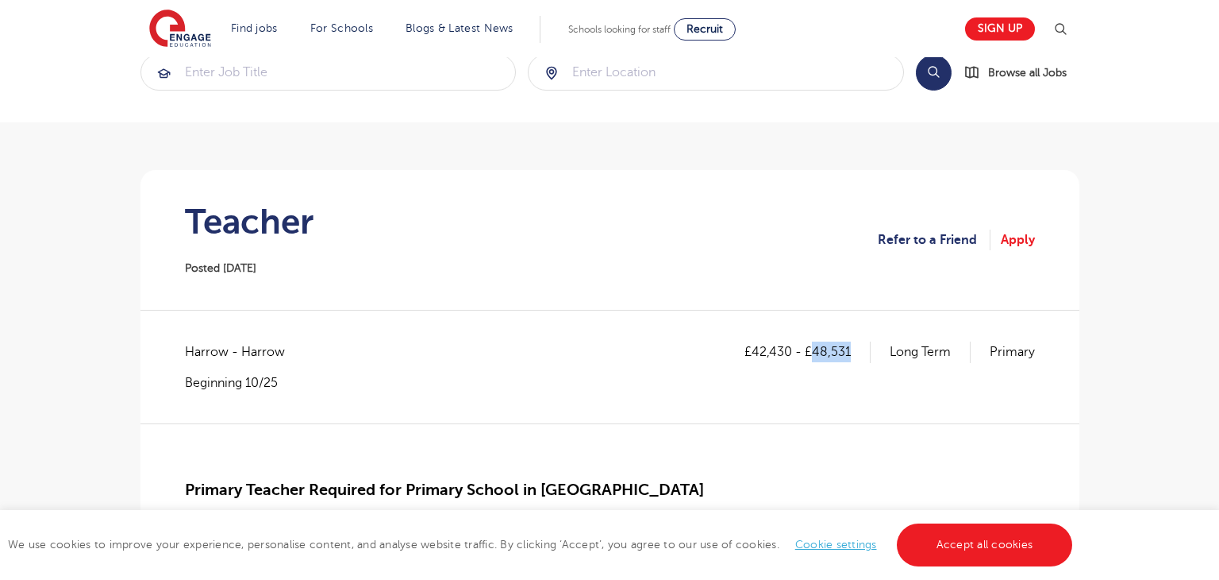
click at [855, 346] on p "£42,430 - £48,531" at bounding box center [808, 351] width 126 height 21
copy p "48,531"
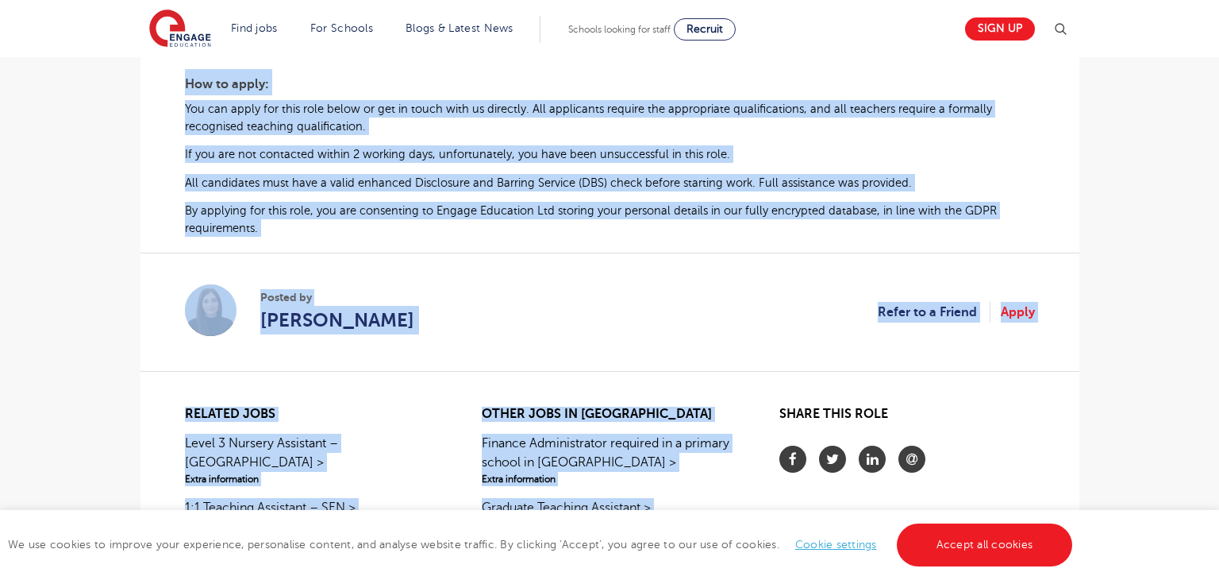
scroll to position [969, 0]
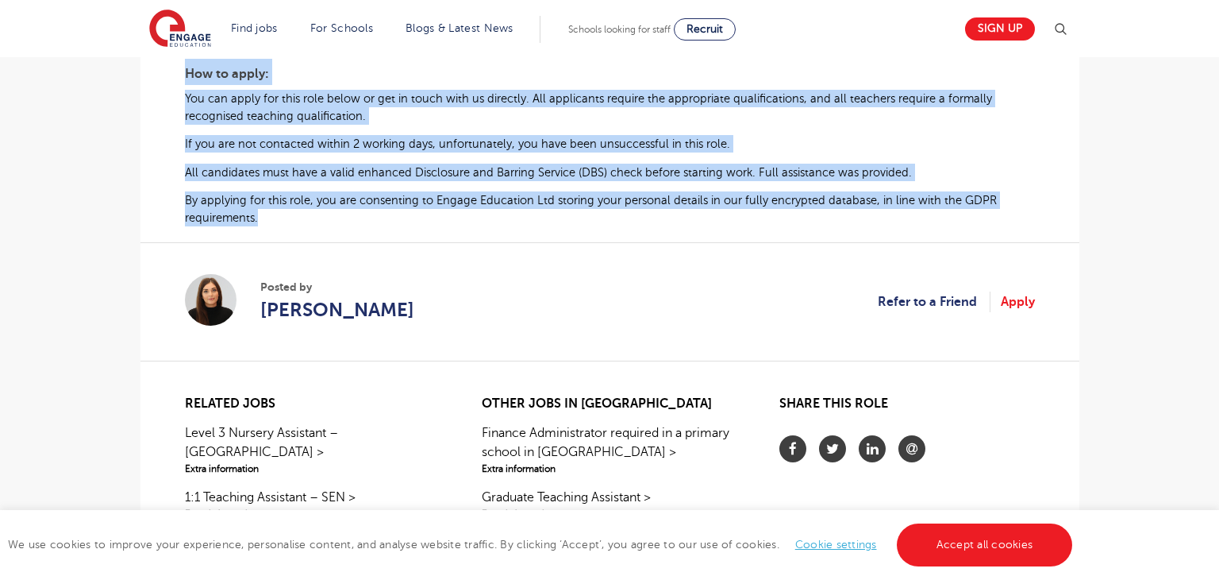
drag, startPoint x: 189, startPoint y: 383, endPoint x: 301, endPoint y: 224, distance: 194.9
copy div "Primary Teacher Required for Primary School in Harrow About the role: At Engage…"
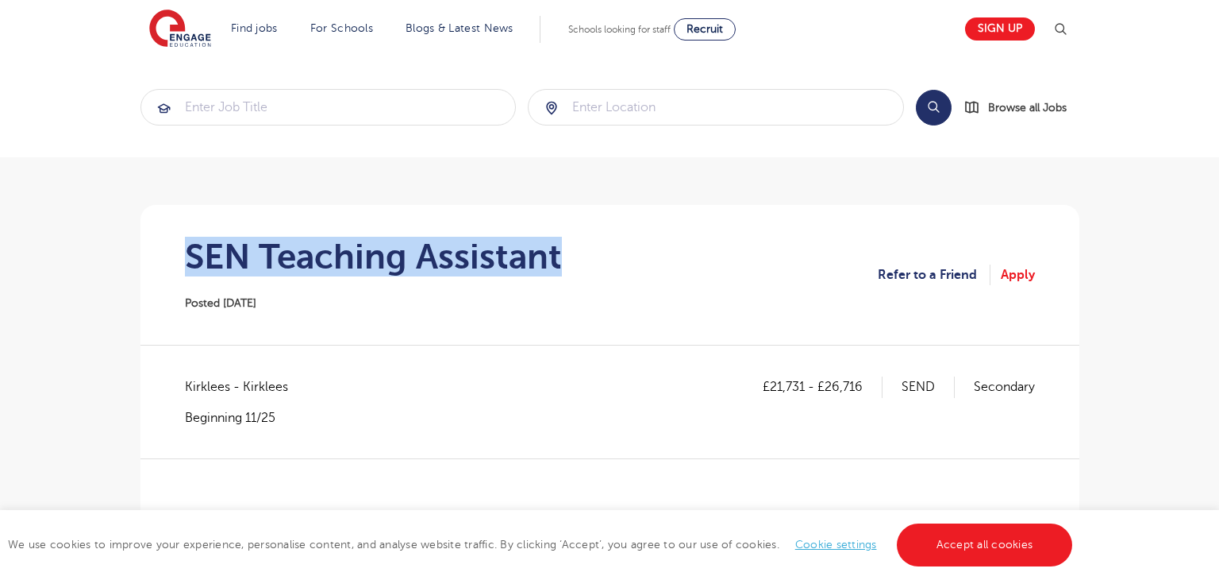
drag, startPoint x: 187, startPoint y: 251, endPoint x: 614, endPoint y: 251, distance: 427.1
click at [614, 251] on section "SEN Teaching Assistant Posted [DATE] Refer to a Friend Apply" at bounding box center [610, 275] width 914 height 140
copy h1 "SEN Teaching Assistant"
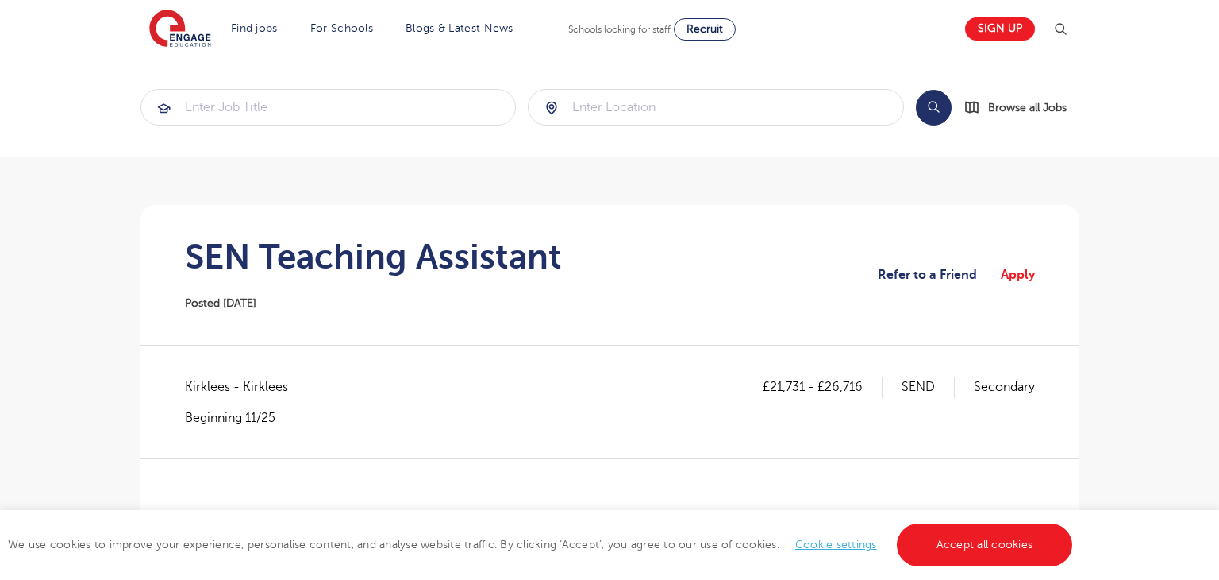
click at [210, 386] on span "Kirklees - Kirklees" at bounding box center [244, 386] width 119 height 21
copy span "Kirklees"
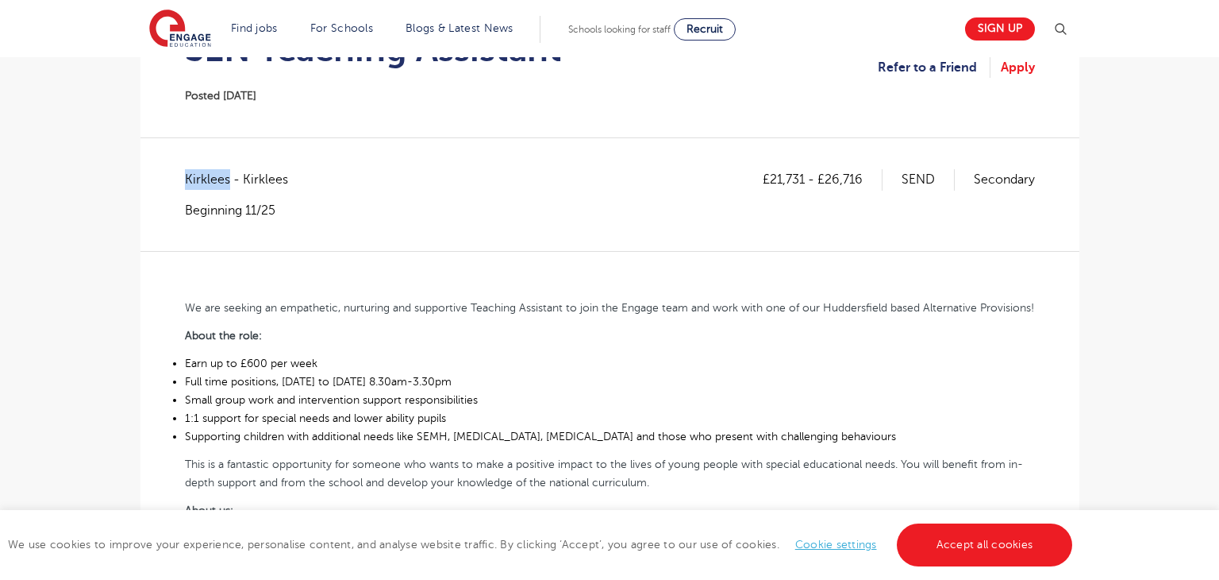
scroll to position [208, 0]
drag, startPoint x: 771, startPoint y: 178, endPoint x: 803, endPoint y: 178, distance: 31.8
click at [803, 178] on p "£21,731 - £26,716" at bounding box center [823, 178] width 120 height 21
copy p "21,731"
drag, startPoint x: 827, startPoint y: 179, endPoint x: 861, endPoint y: 174, distance: 33.7
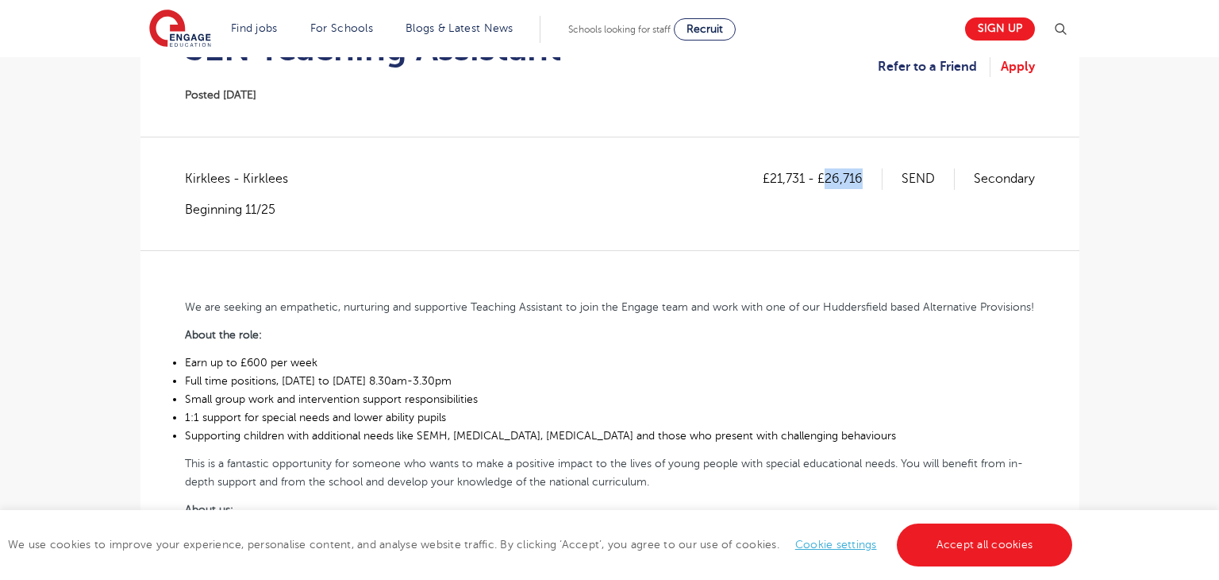
click at [861, 174] on p "£21,731 - £26,716" at bounding box center [823, 178] width 120 height 21
copy p "26,716"
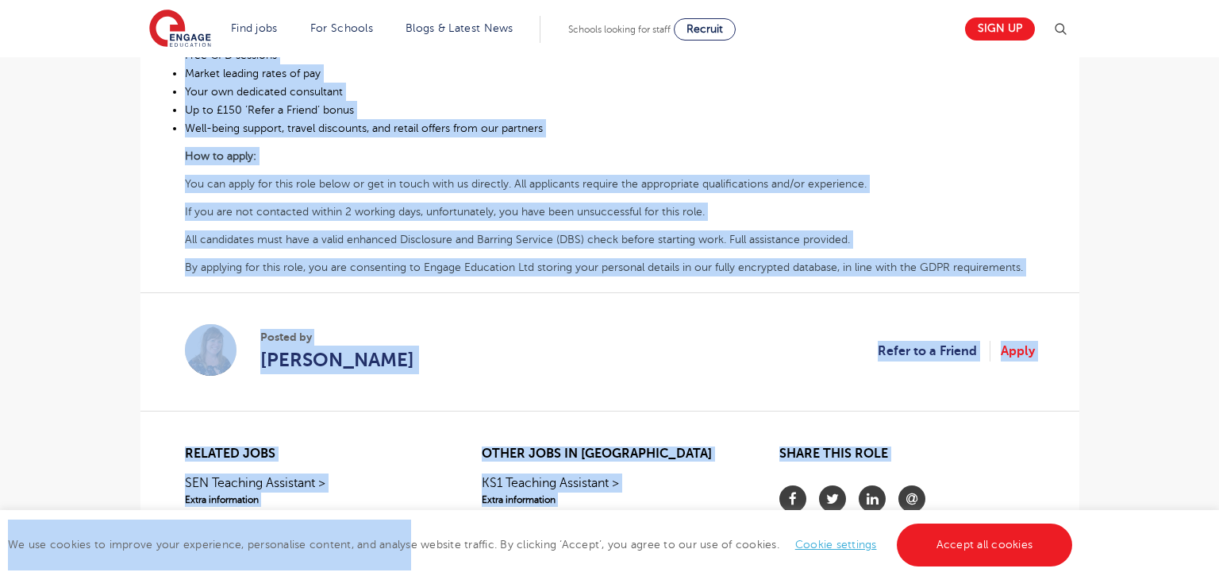
scroll to position [768, 0]
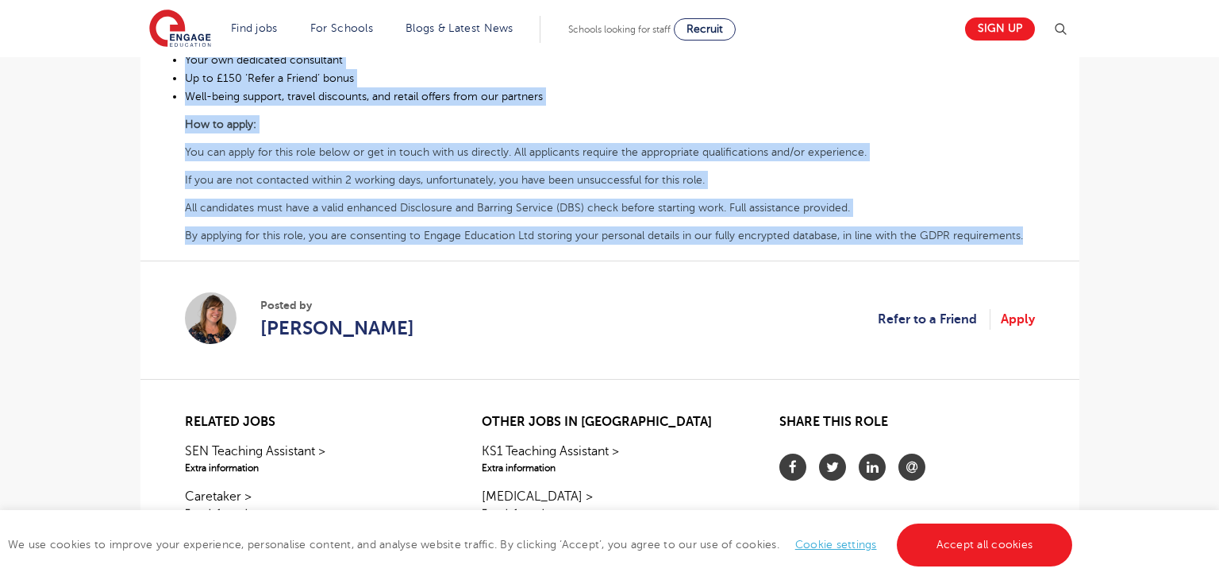
drag, startPoint x: 185, startPoint y: 305, endPoint x: 1072, endPoint y: 238, distance: 889.3
click at [1072, 238] on section "SEN Teaching Assistant Posted 06/10/25 Refer to a Friend Apply £21,731 - £26,71…" at bounding box center [610, 33] width 939 height 1192
copy div "We are seeking an empathetic, nurturing and supportive Teaching Assistant to jo…"
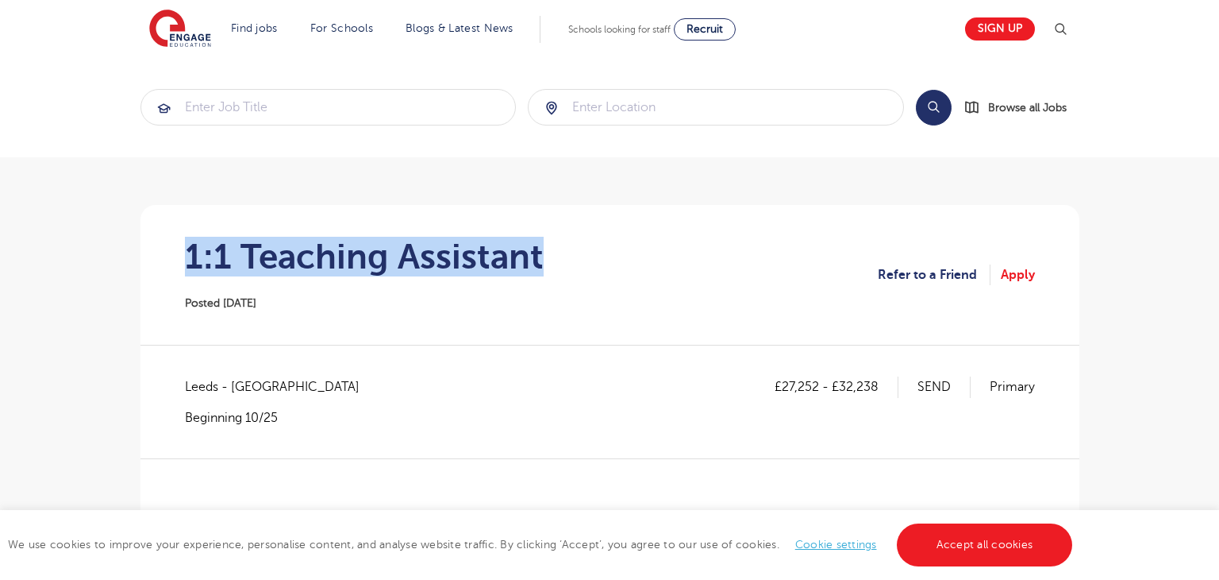
drag, startPoint x: 187, startPoint y: 251, endPoint x: 607, endPoint y: 257, distance: 420.8
click at [607, 257] on section "1:1 Teaching Assistant Posted [DATE] Refer to a Friend Apply" at bounding box center [610, 275] width 914 height 140
copy h1 "1:1 Teaching Assistant"
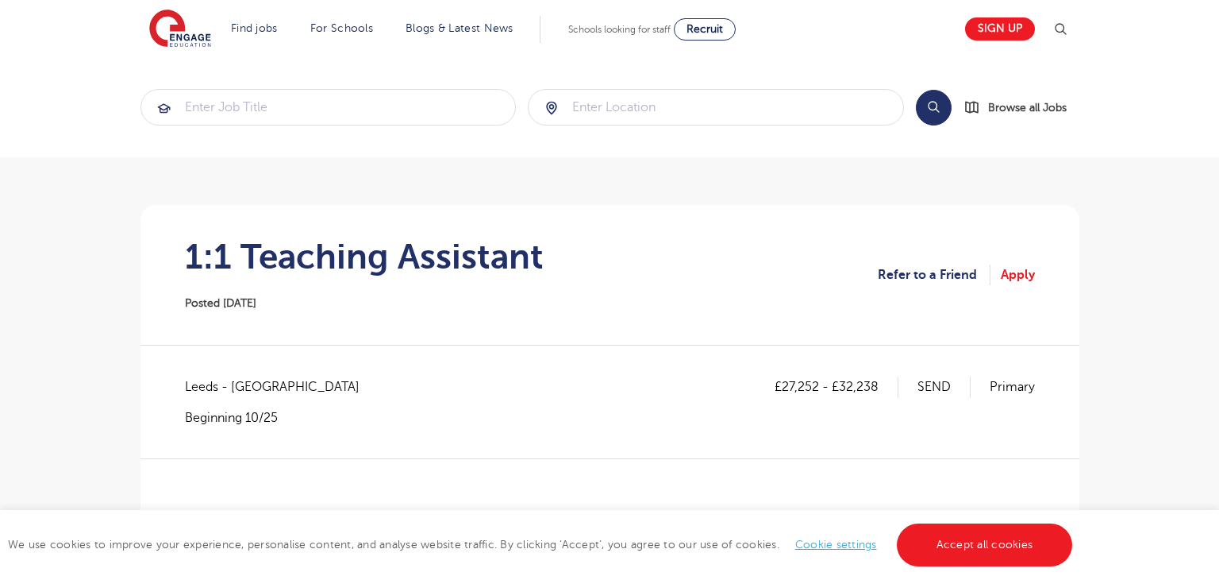
click at [194, 386] on span "Leeds - [GEOGRAPHIC_DATA]" at bounding box center [280, 386] width 191 height 21
copy span "[GEOGRAPHIC_DATA]"
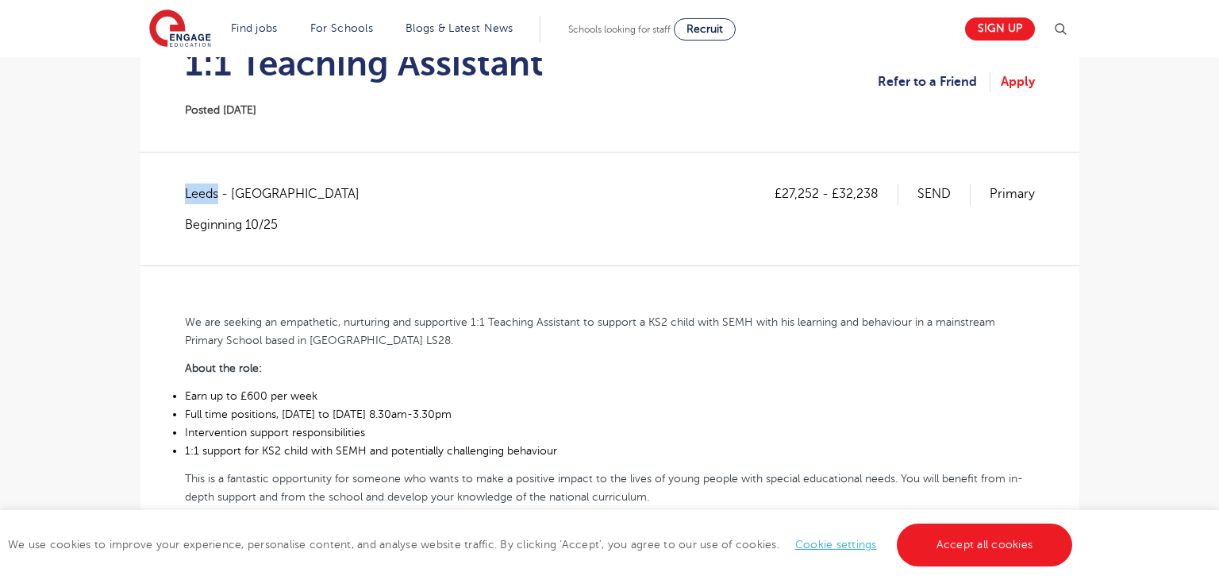
scroll to position [216, 0]
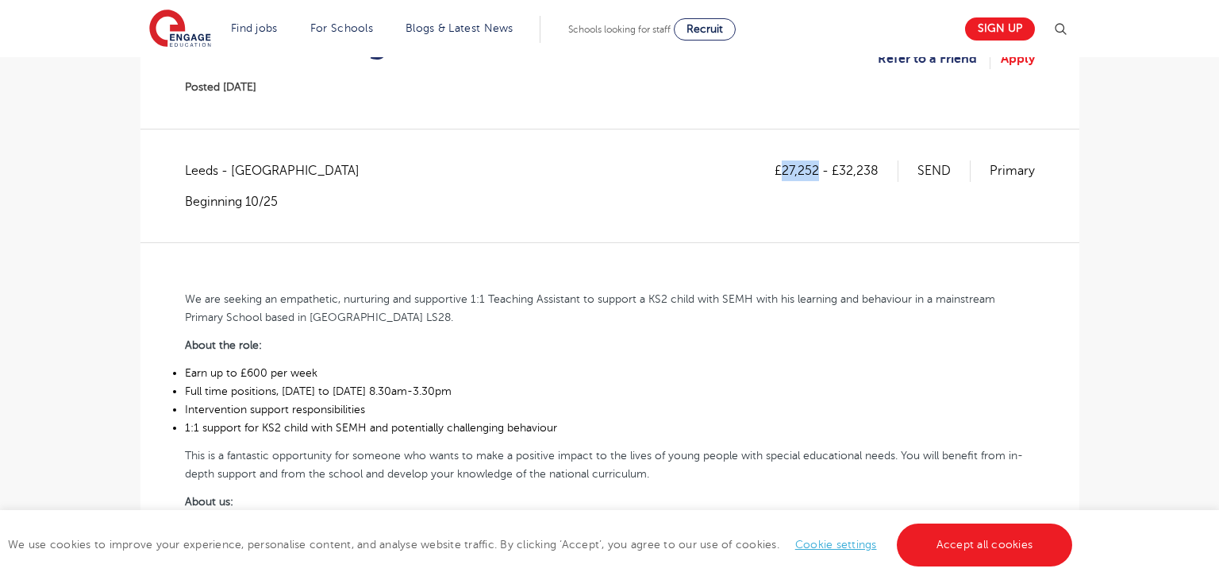
drag, startPoint x: 786, startPoint y: 168, endPoint x: 820, endPoint y: 166, distance: 34.2
click at [820, 166] on p "£27,252 - £32,238" at bounding box center [837, 170] width 124 height 21
copy p "27,252"
drag, startPoint x: 842, startPoint y: 169, endPoint x: 883, endPoint y: 171, distance: 41.4
click at [883, 171] on p "£27,252 - £32,238" at bounding box center [837, 170] width 124 height 21
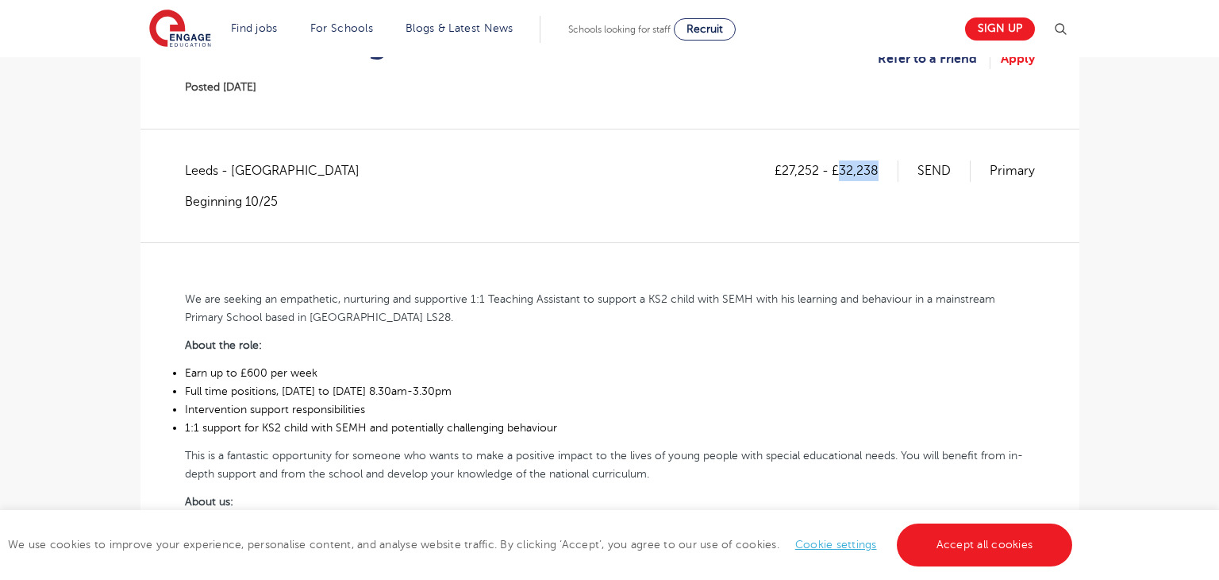
copy p "32,238"
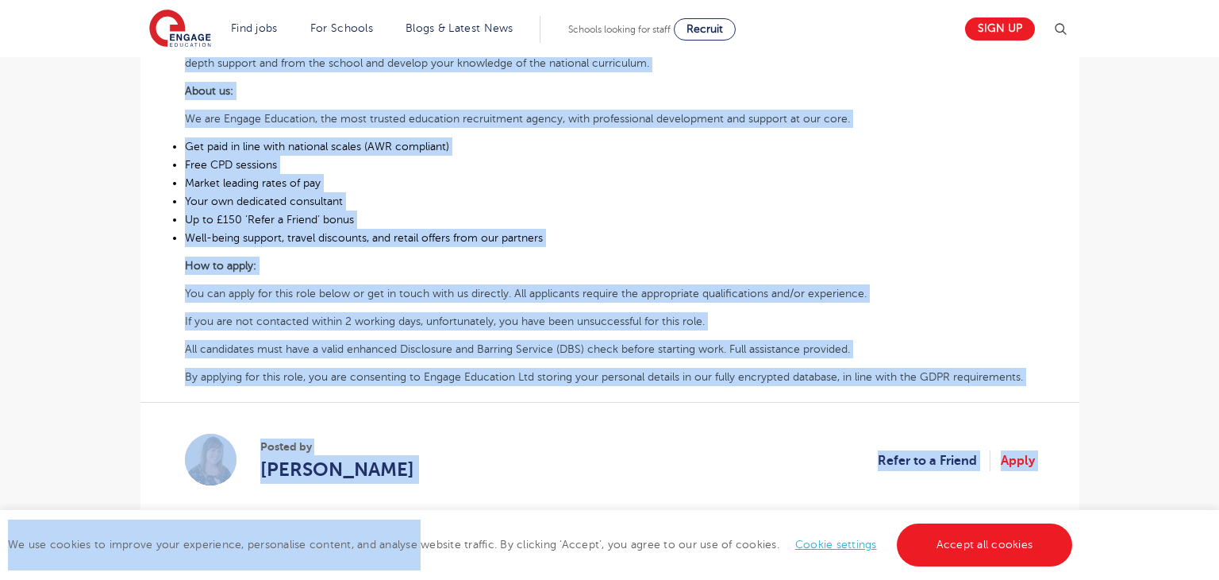
scroll to position [629, 0]
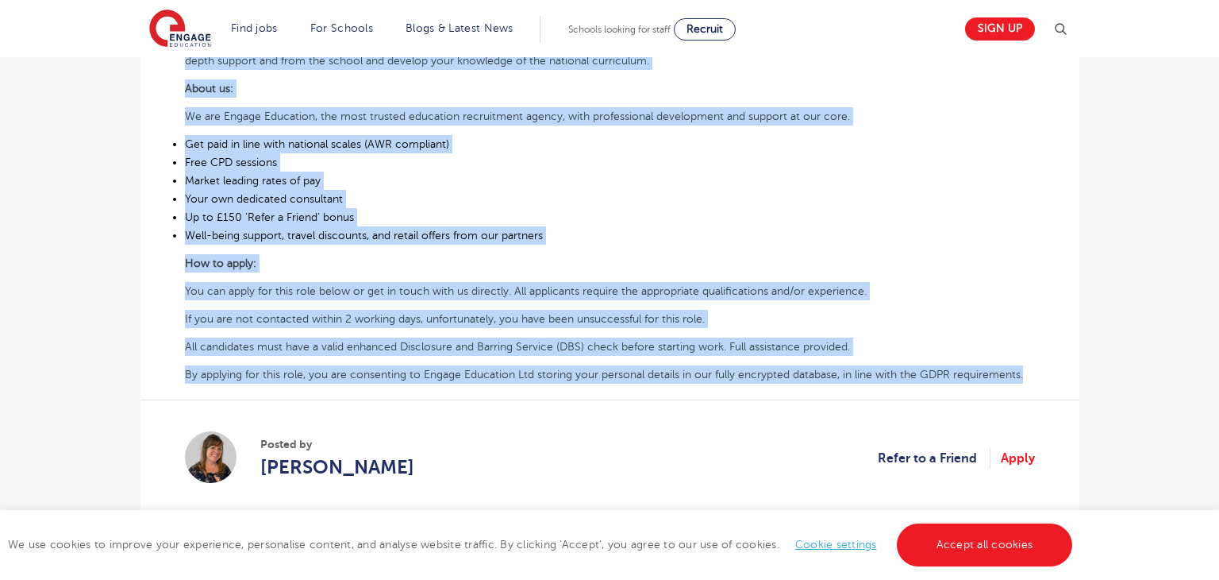
drag, startPoint x: 181, startPoint y: 294, endPoint x: 1029, endPoint y: 369, distance: 851.3
click at [1029, 369] on div "£27,252 - £32,238 SEND Primary Leeds - [GEOGRAPHIC_DATA] Beginning [DATE] are s…" at bounding box center [610, 138] width 914 height 781
copy div "Lo ips dolorsi am consectetu, adipiscin eli seddoeiusm 8:9 Temporin Utlaboree d…"
